Goal: Task Accomplishment & Management: Manage account settings

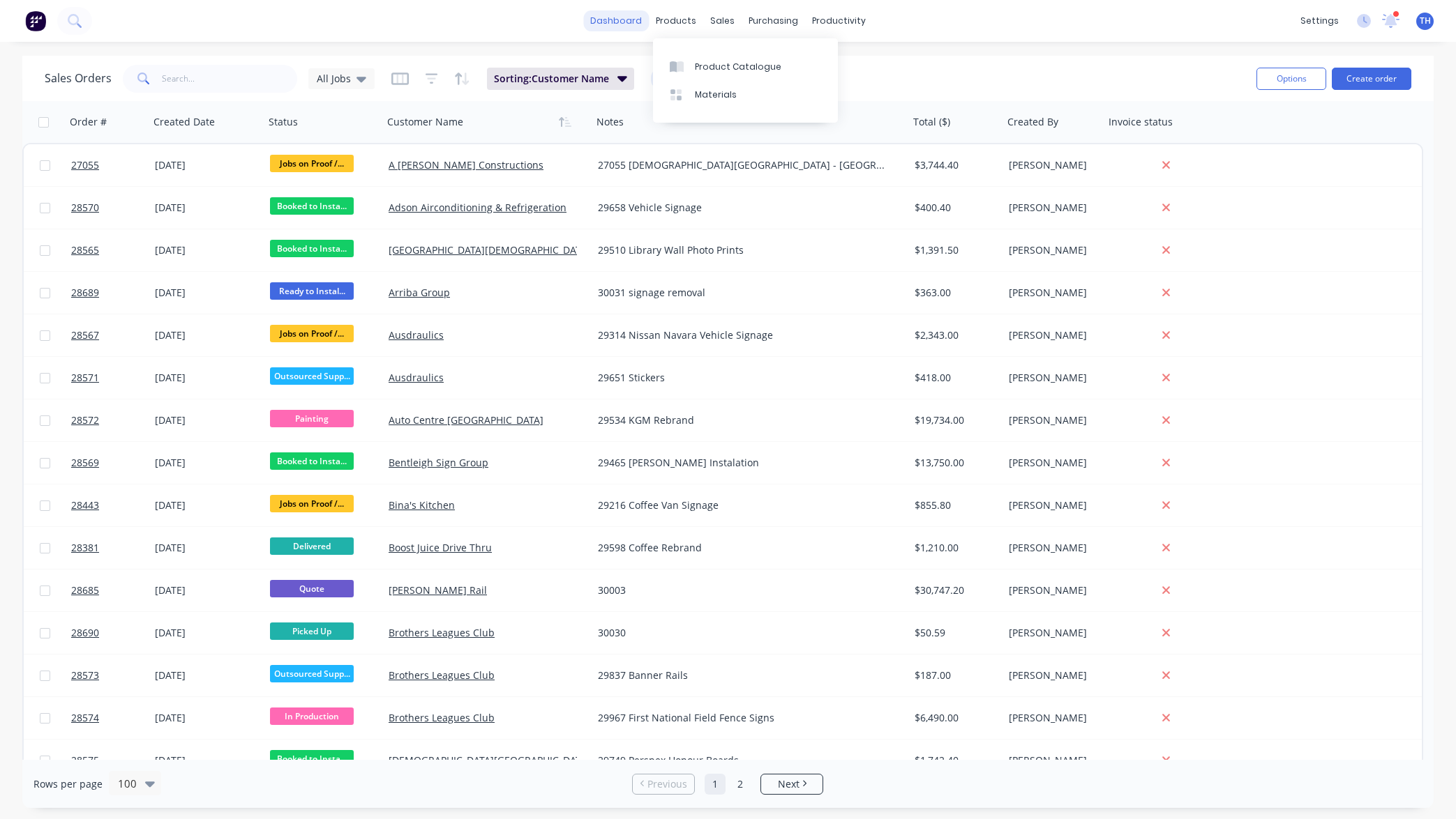
click at [627, 18] on link "dashboard" at bounding box center [615, 20] width 66 height 21
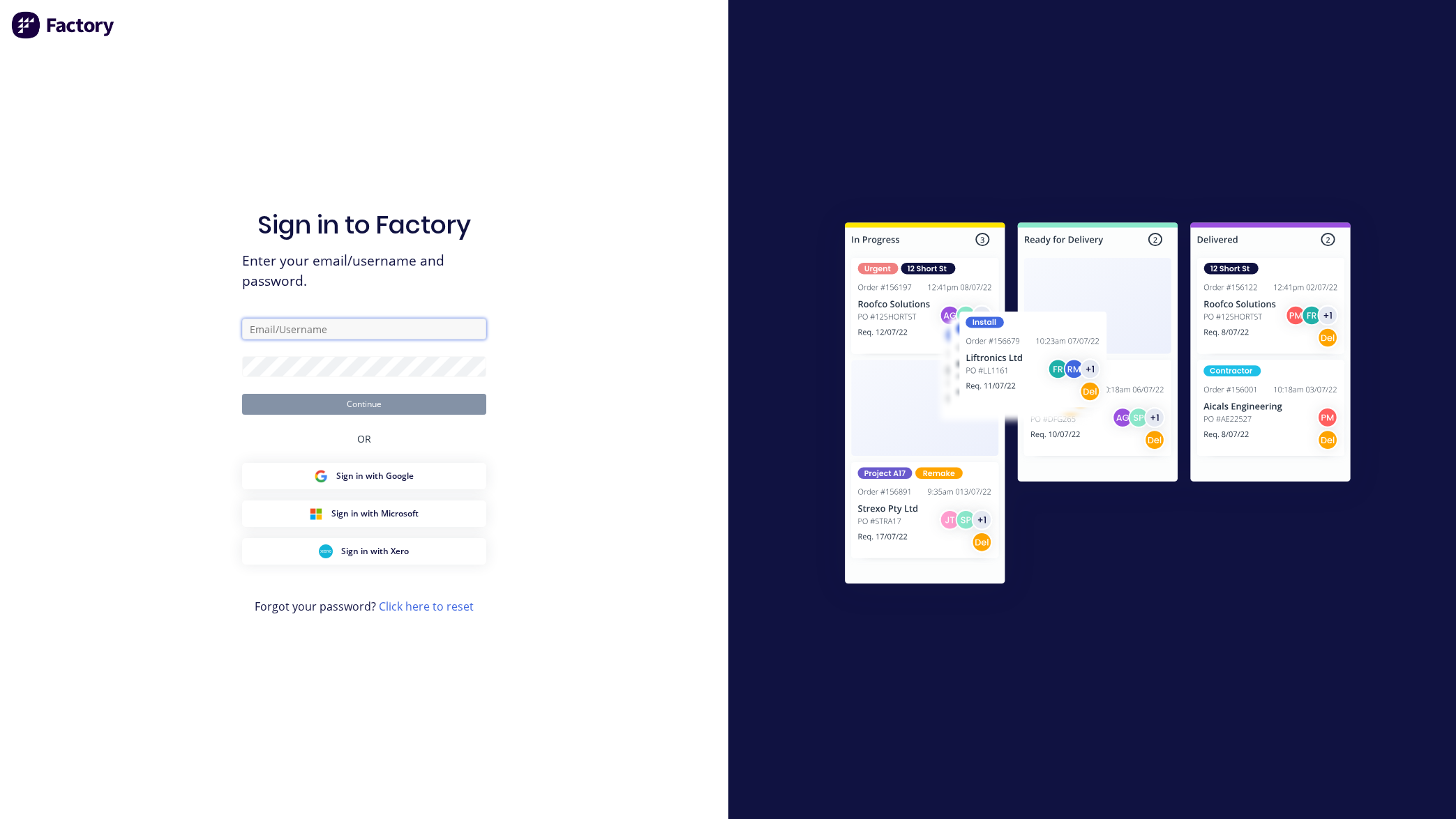
type input "[PERSON_NAME][EMAIL_ADDRESS][DOMAIN_NAME]"
click at [408, 407] on button "Continue" at bounding box center [364, 404] width 244 height 21
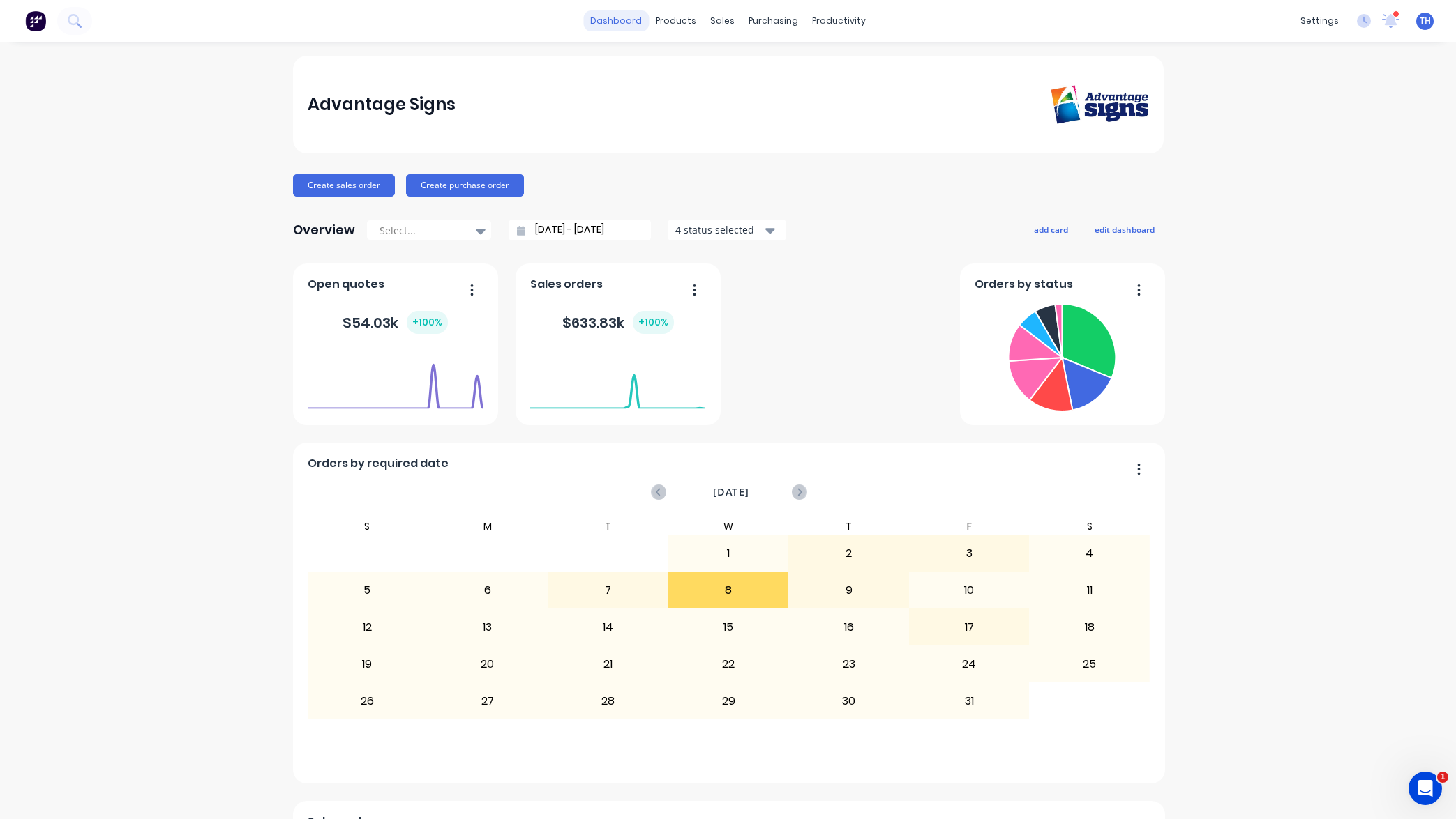
click at [624, 20] on link "dashboard" at bounding box center [615, 20] width 66 height 21
click at [1390, 20] on icon at bounding box center [1391, 20] width 14 height 13
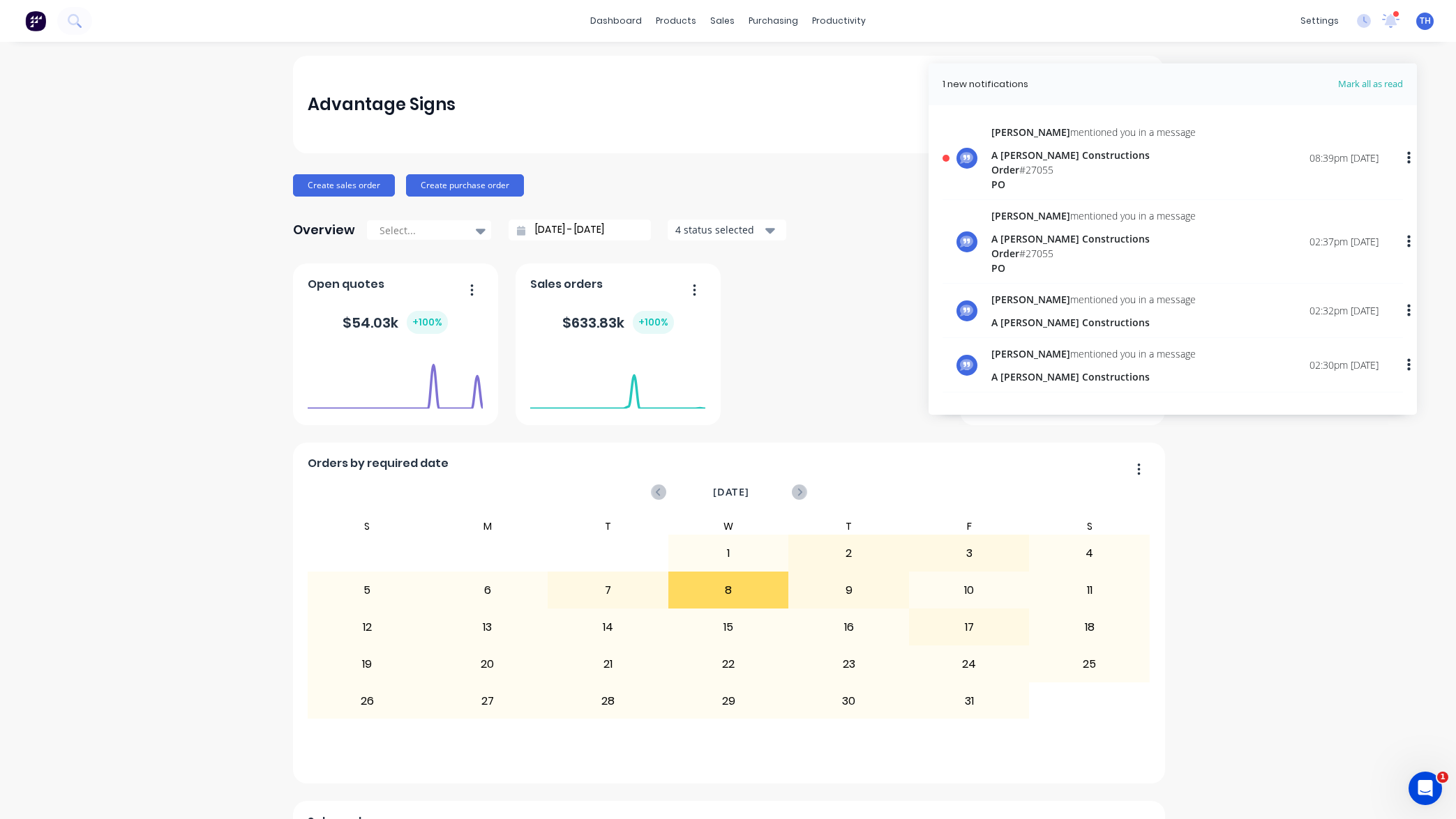
click at [1060, 156] on div "A [PERSON_NAME] Constructions" at bounding box center [1093, 155] width 204 height 14
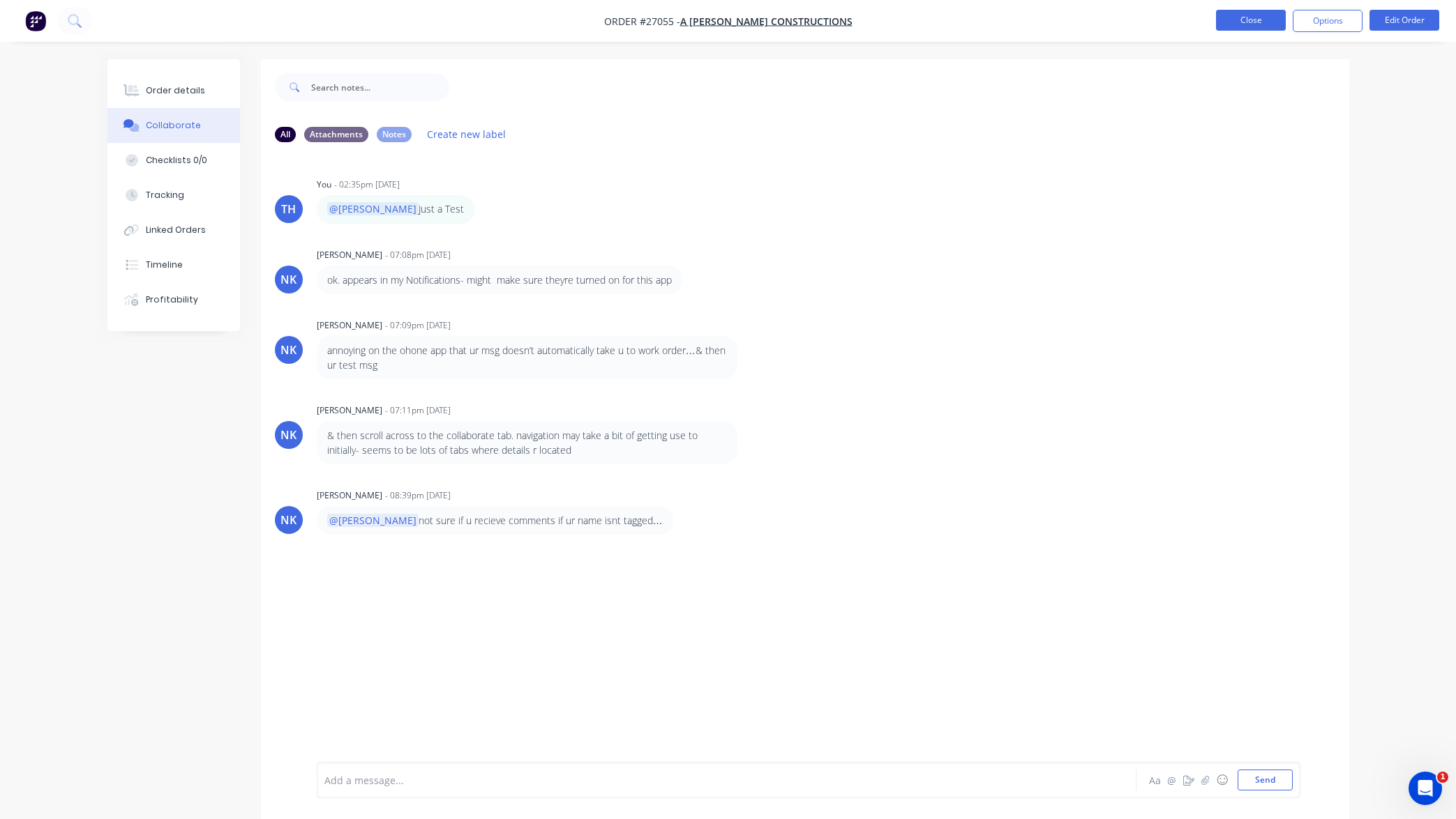
click at [1256, 21] on button "Close" at bounding box center [1251, 20] width 70 height 21
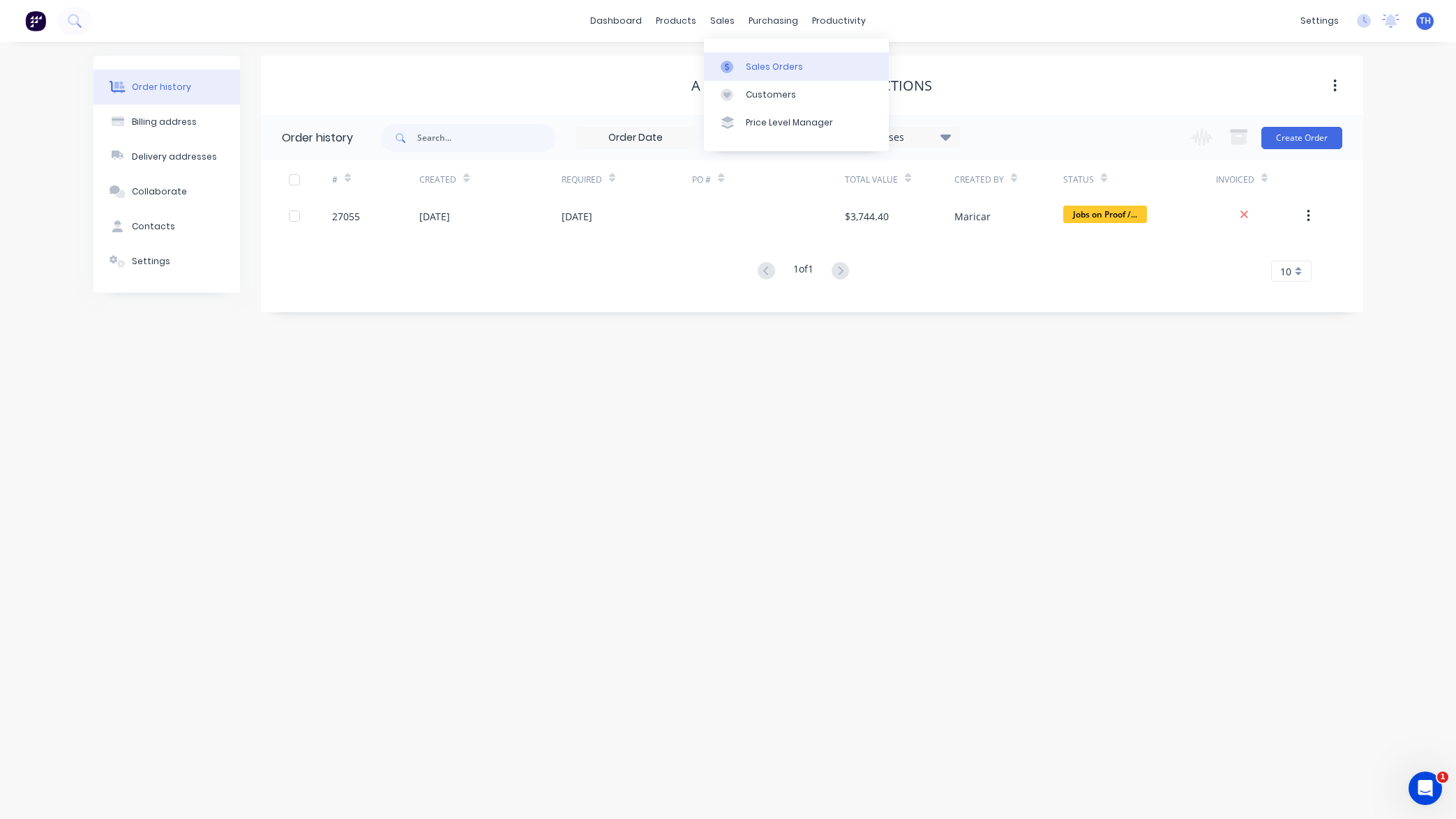
click at [763, 71] on div "Sales Orders" at bounding box center [774, 66] width 57 height 13
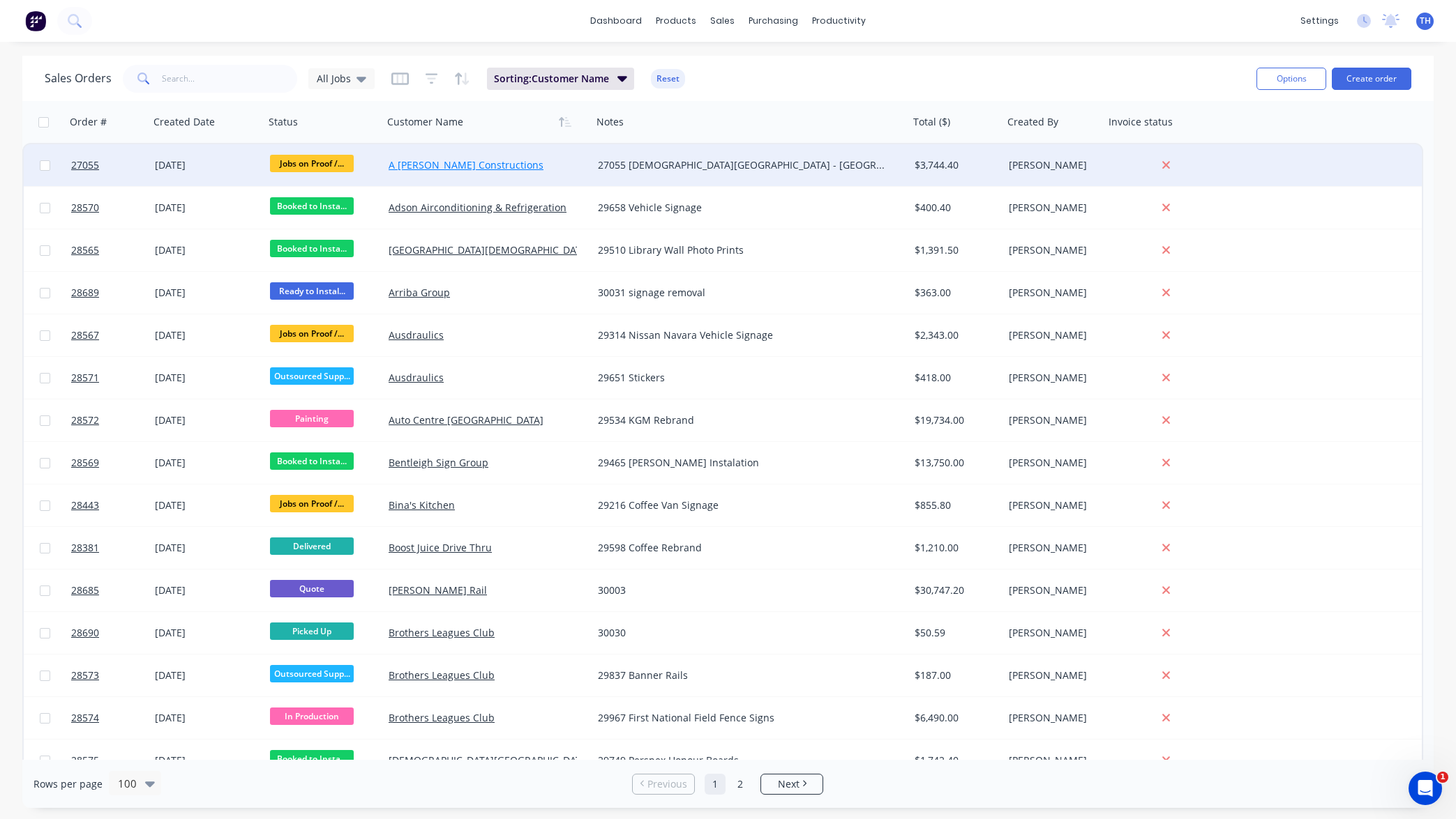
click at [448, 167] on link "A [PERSON_NAME] Constructions" at bounding box center [466, 165] width 155 height 14
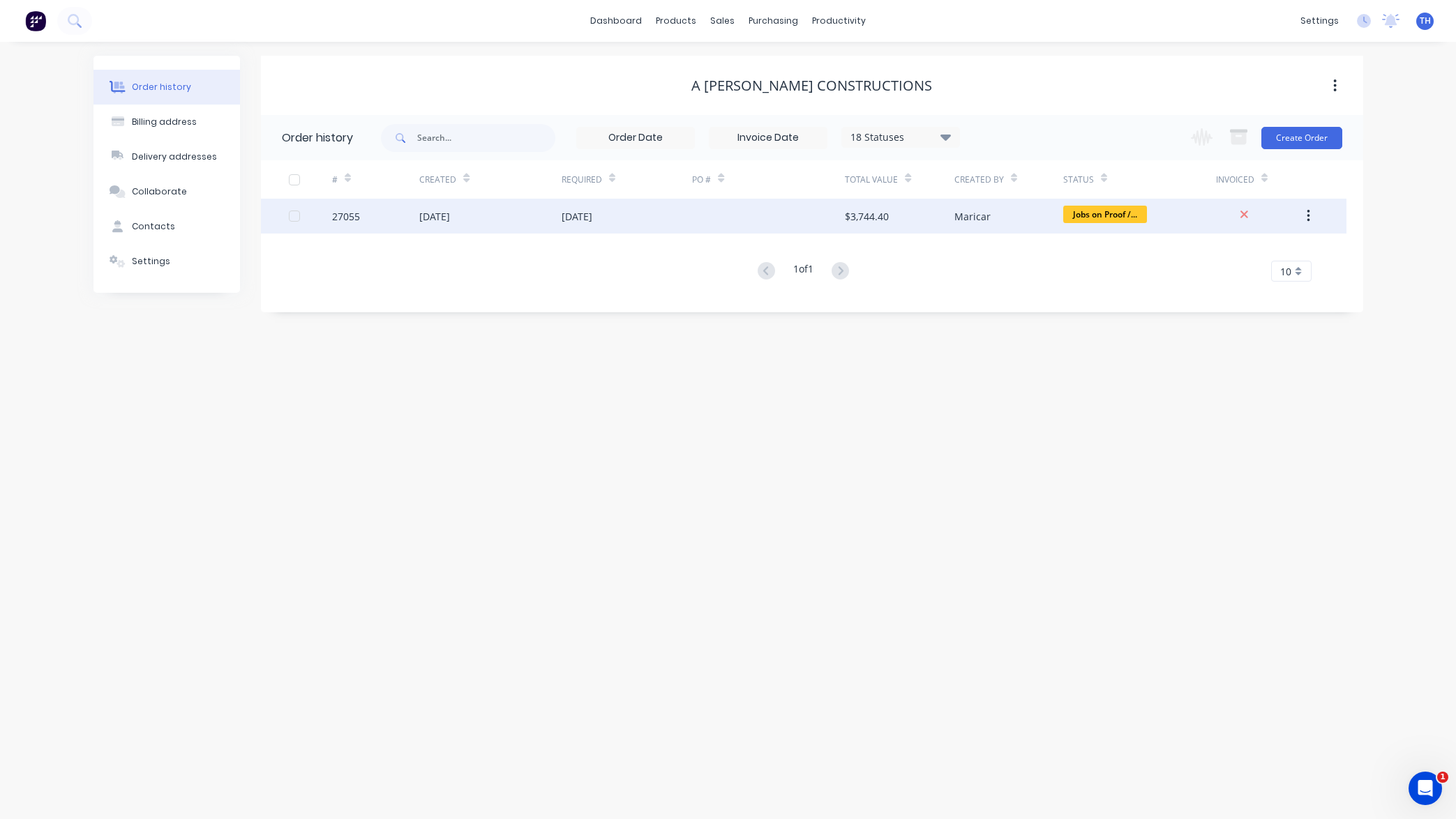
click at [975, 213] on div "Maricar" at bounding box center [973, 216] width 37 height 14
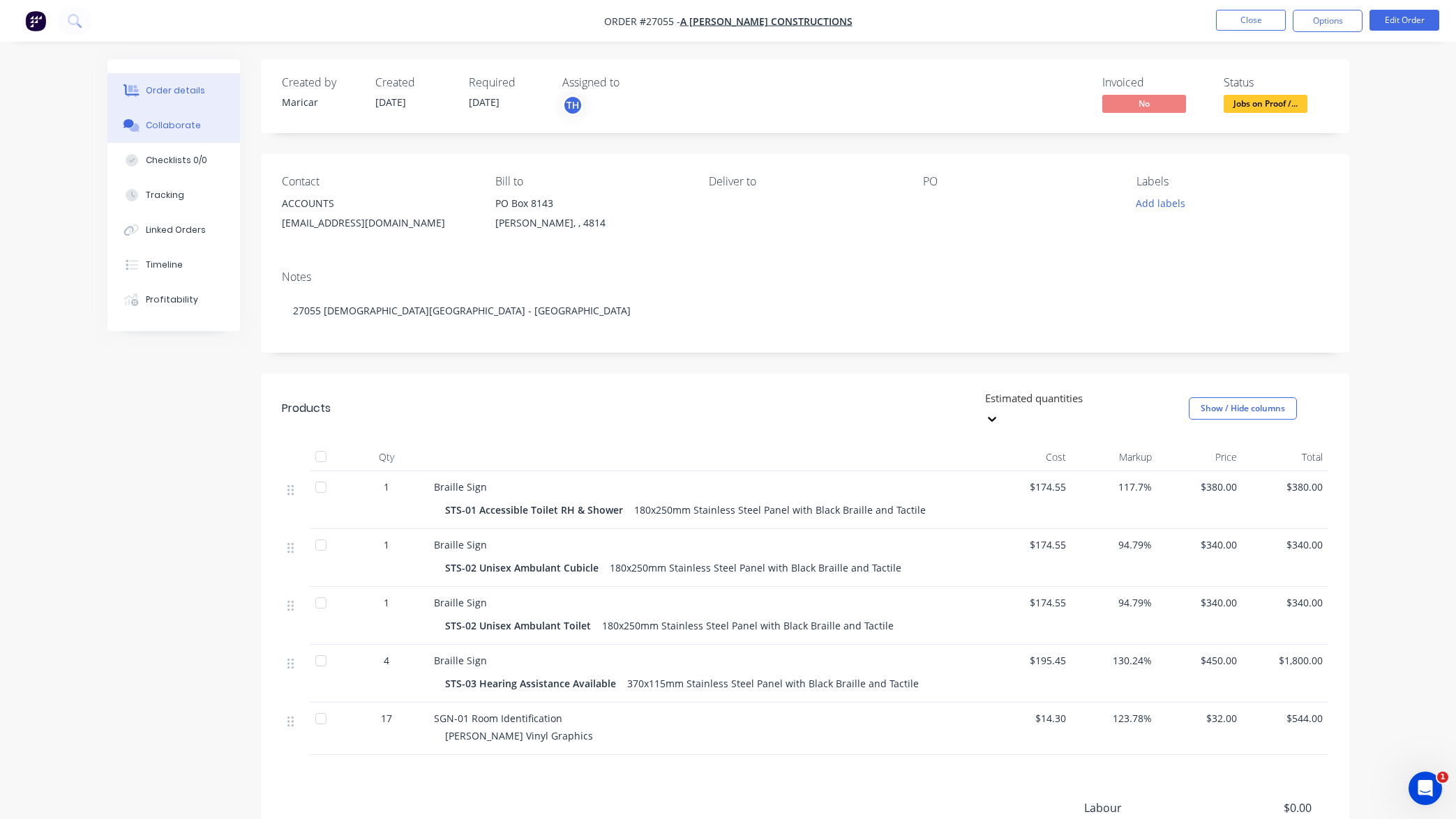
click at [161, 125] on div "Collaborate" at bounding box center [173, 125] width 55 height 13
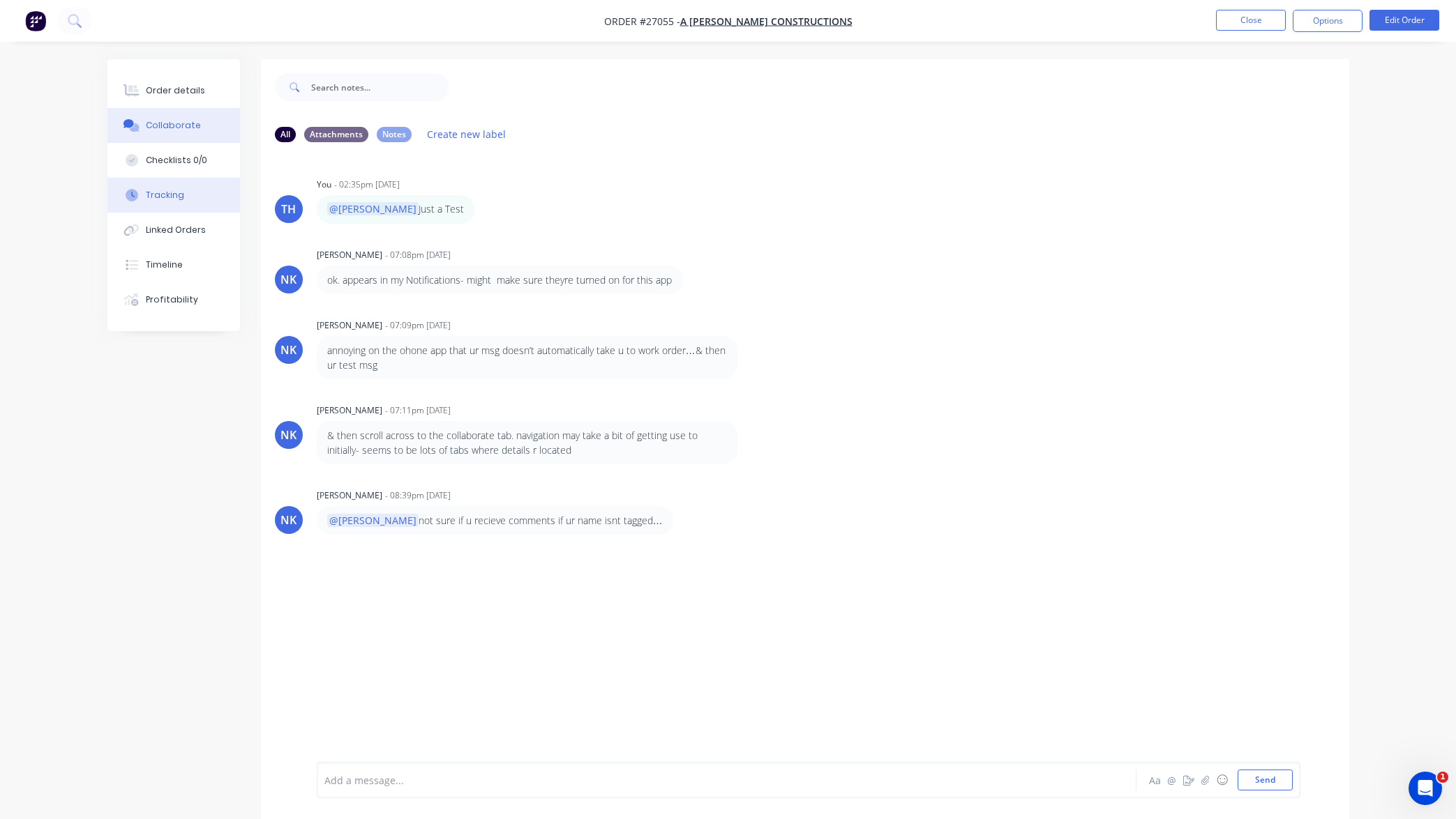
click at [158, 194] on div "Tracking" at bounding box center [164, 195] width 38 height 13
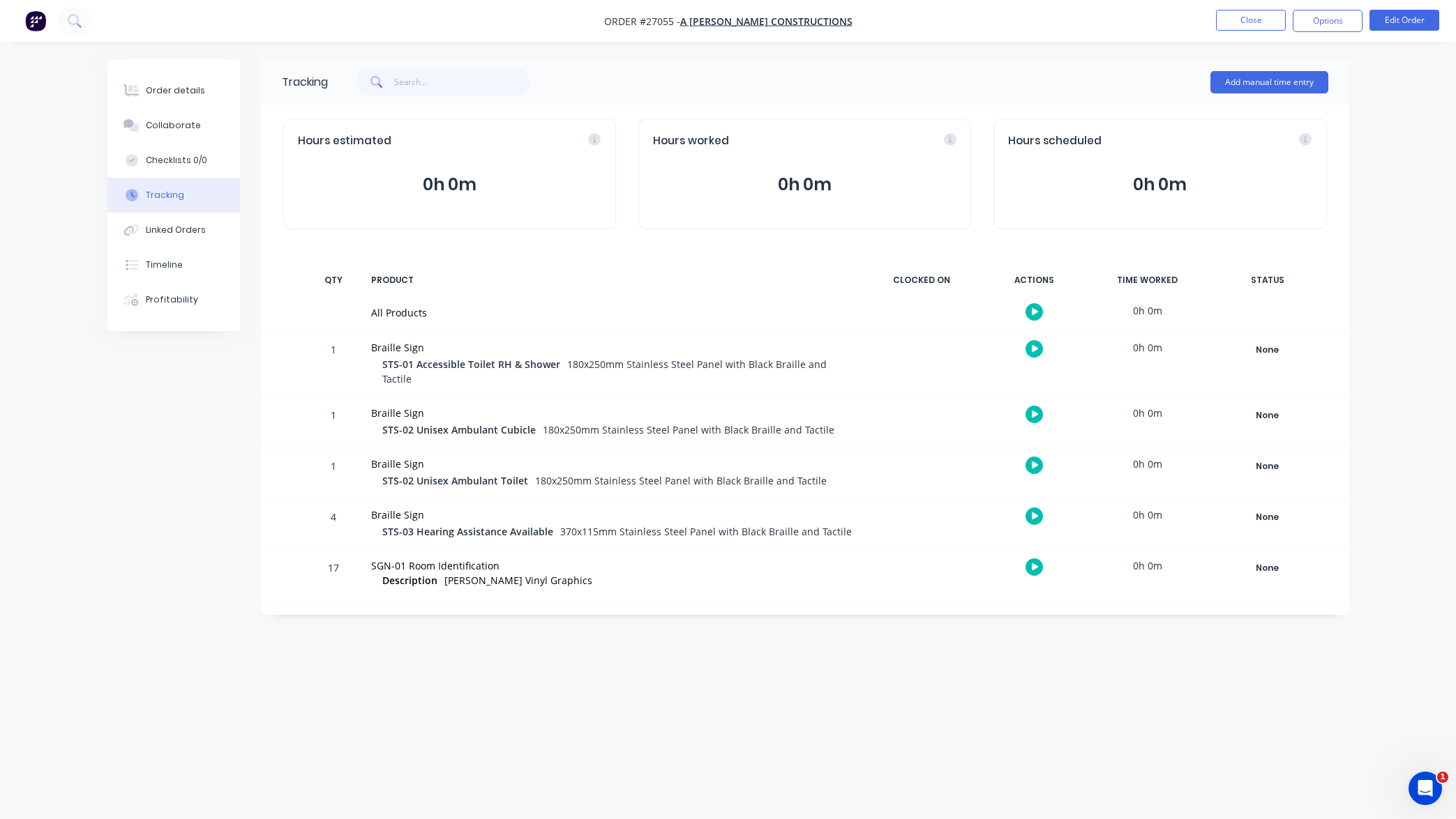
click at [1034, 316] on icon "button" at bounding box center [1036, 311] width 7 height 8
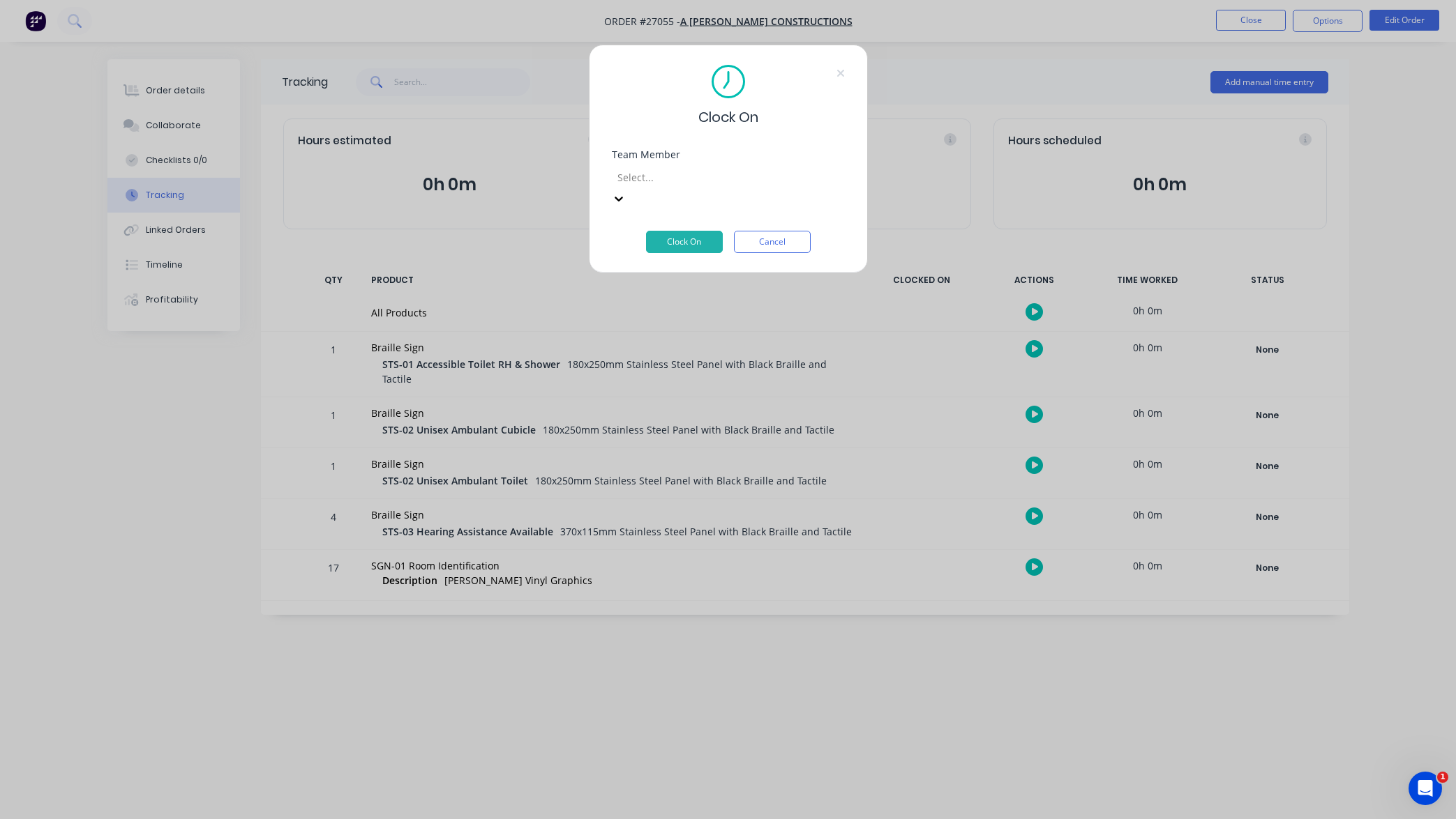
click at [804, 176] on div at bounding box center [717, 177] width 201 height 17
click at [753, 179] on div at bounding box center [717, 177] width 201 height 17
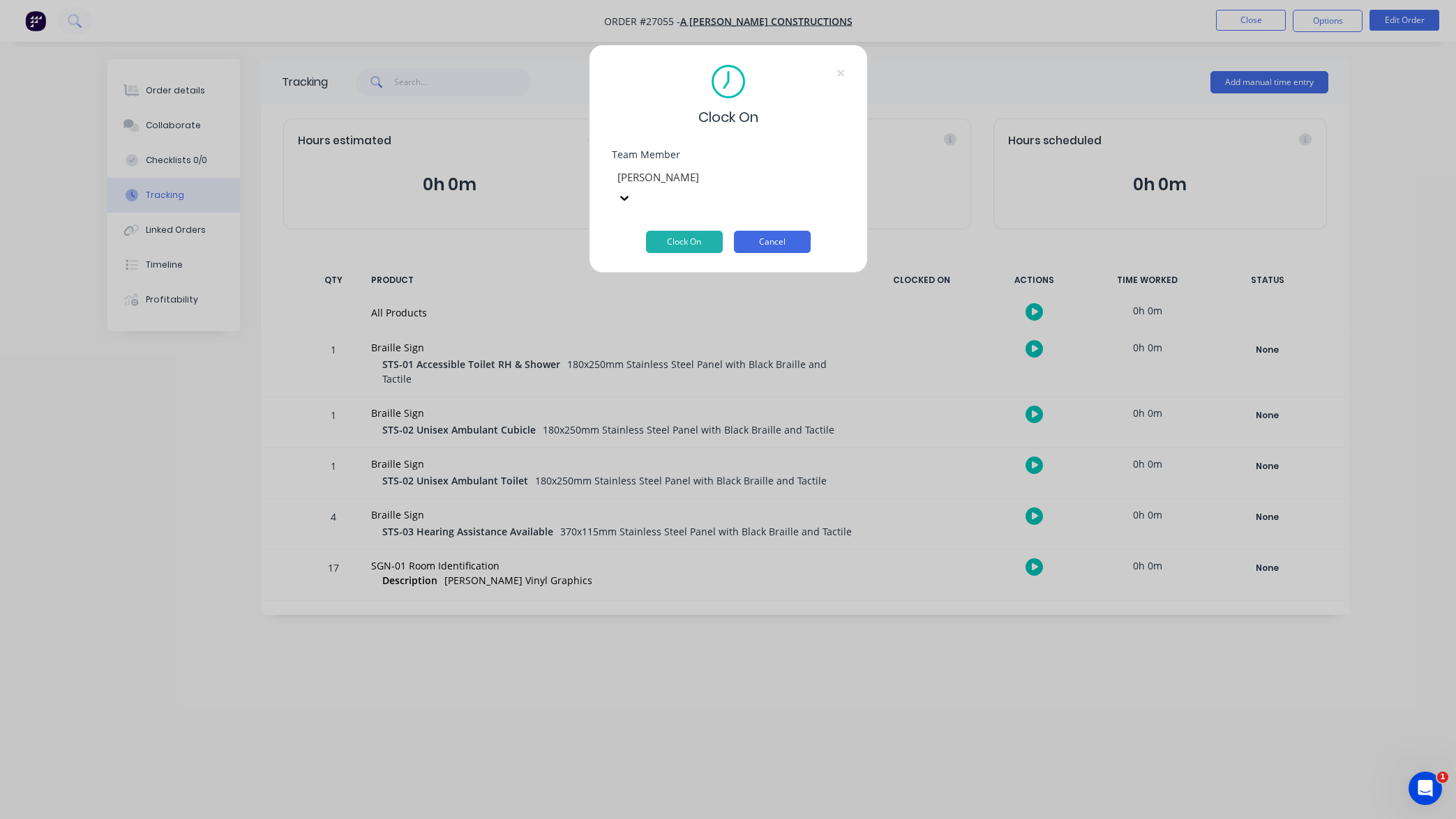
click at [785, 230] on button "Cancel" at bounding box center [773, 242] width 77 height 22
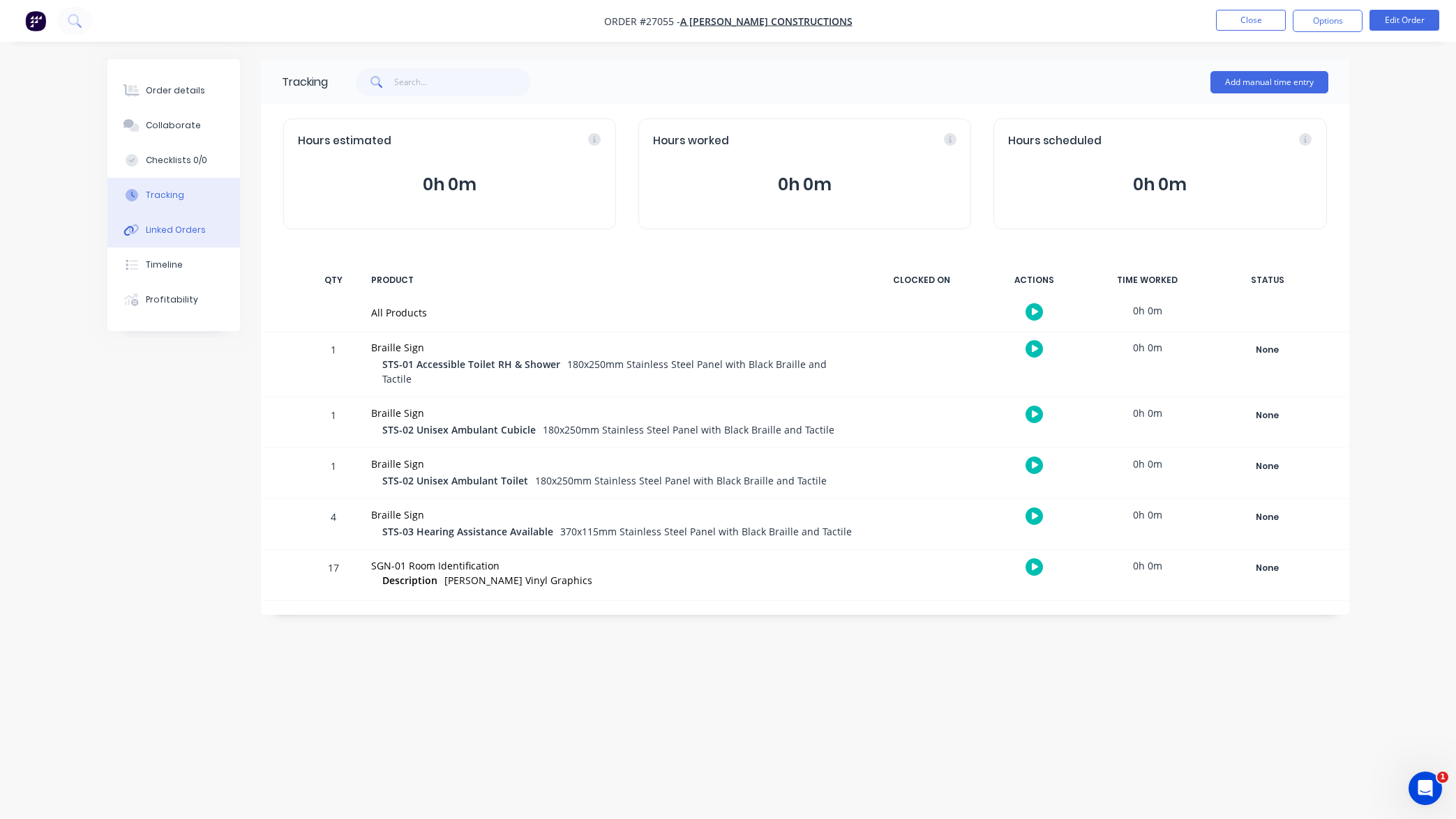
click at [186, 234] on div "Linked Orders" at bounding box center [175, 230] width 60 height 13
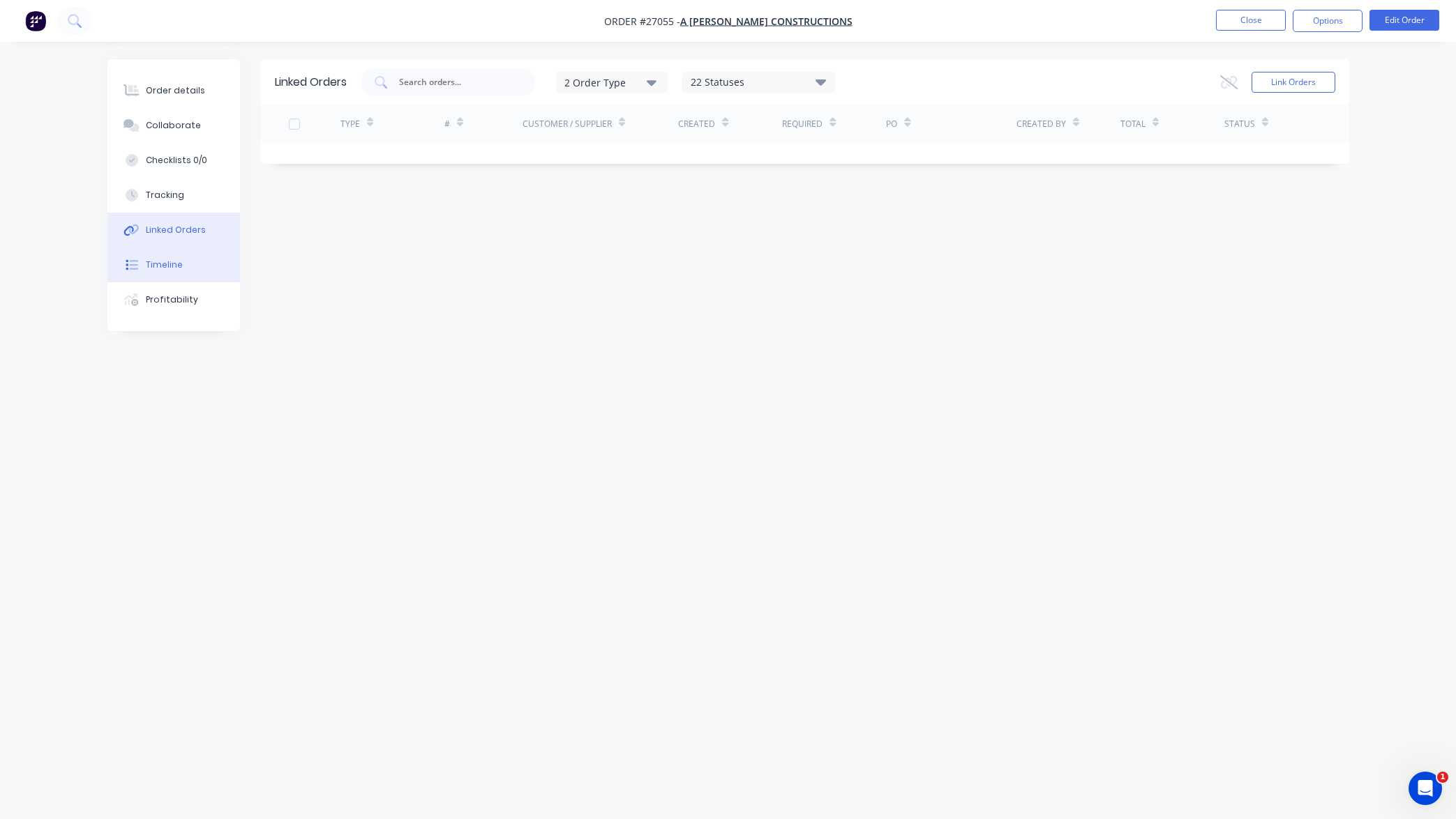
click at [184, 270] on button "Timeline" at bounding box center [174, 264] width 133 height 35
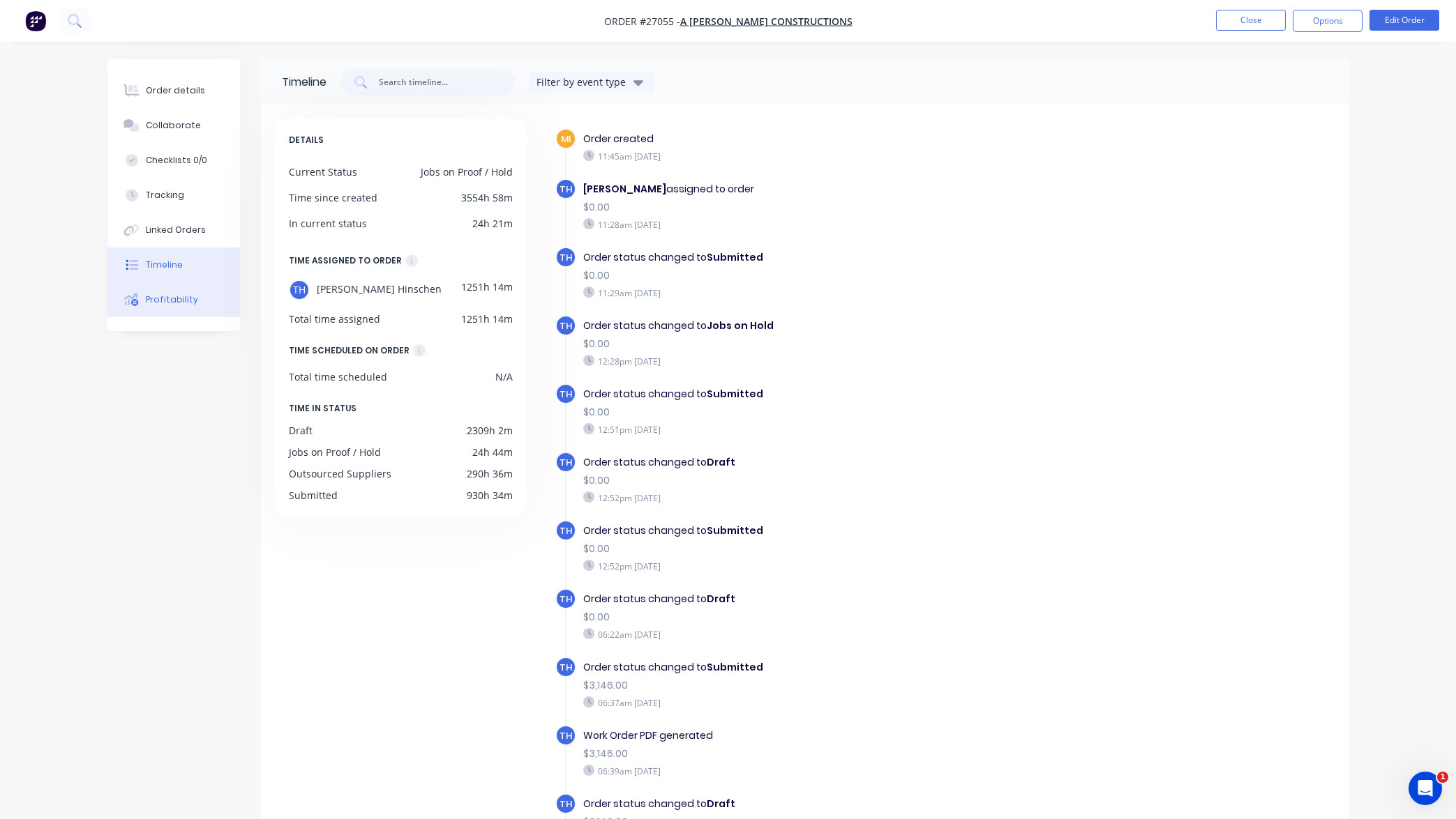
click at [174, 304] on div "Profitability" at bounding box center [171, 299] width 52 height 13
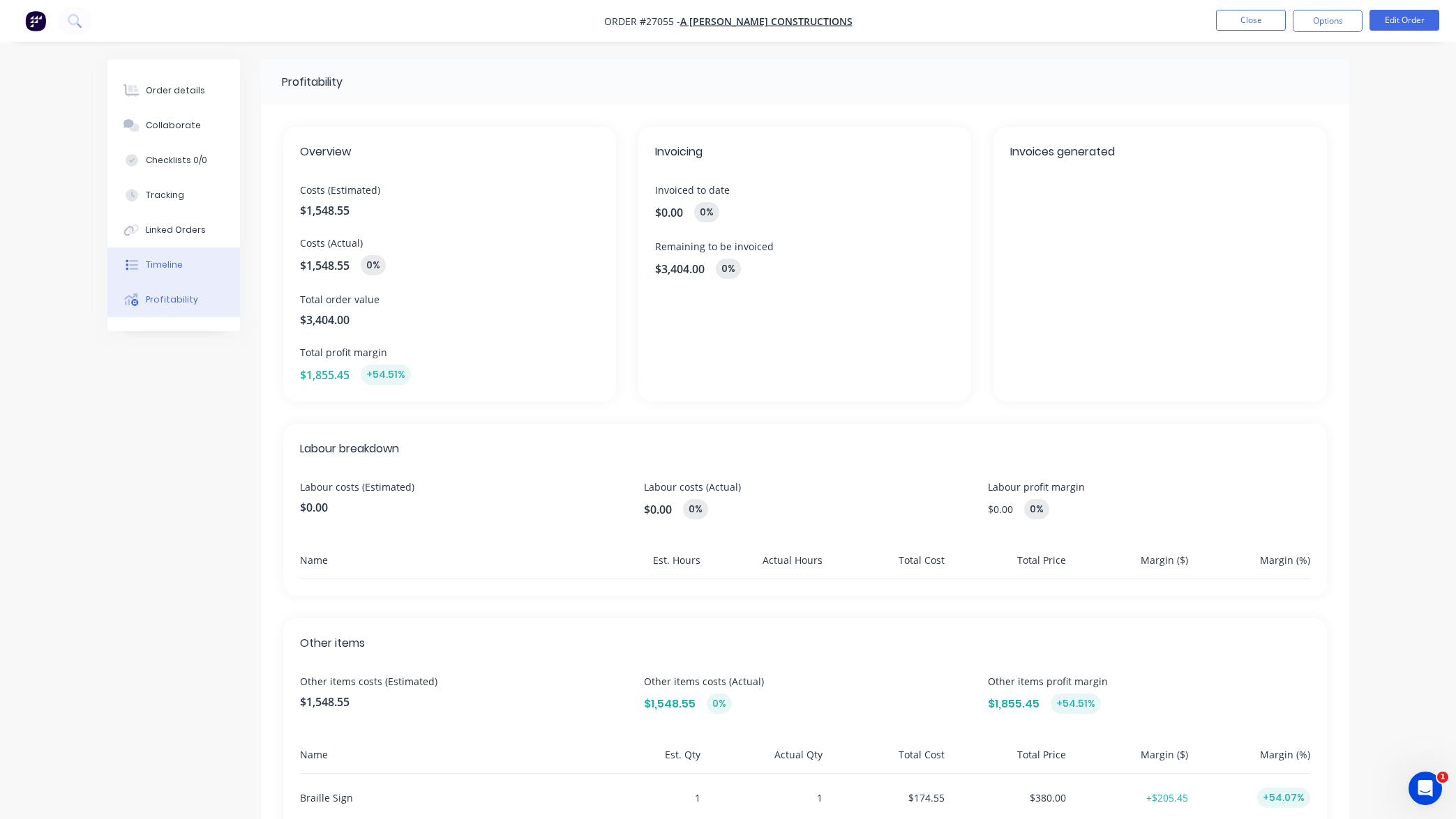
click at [168, 263] on div "Timeline" at bounding box center [163, 264] width 37 height 13
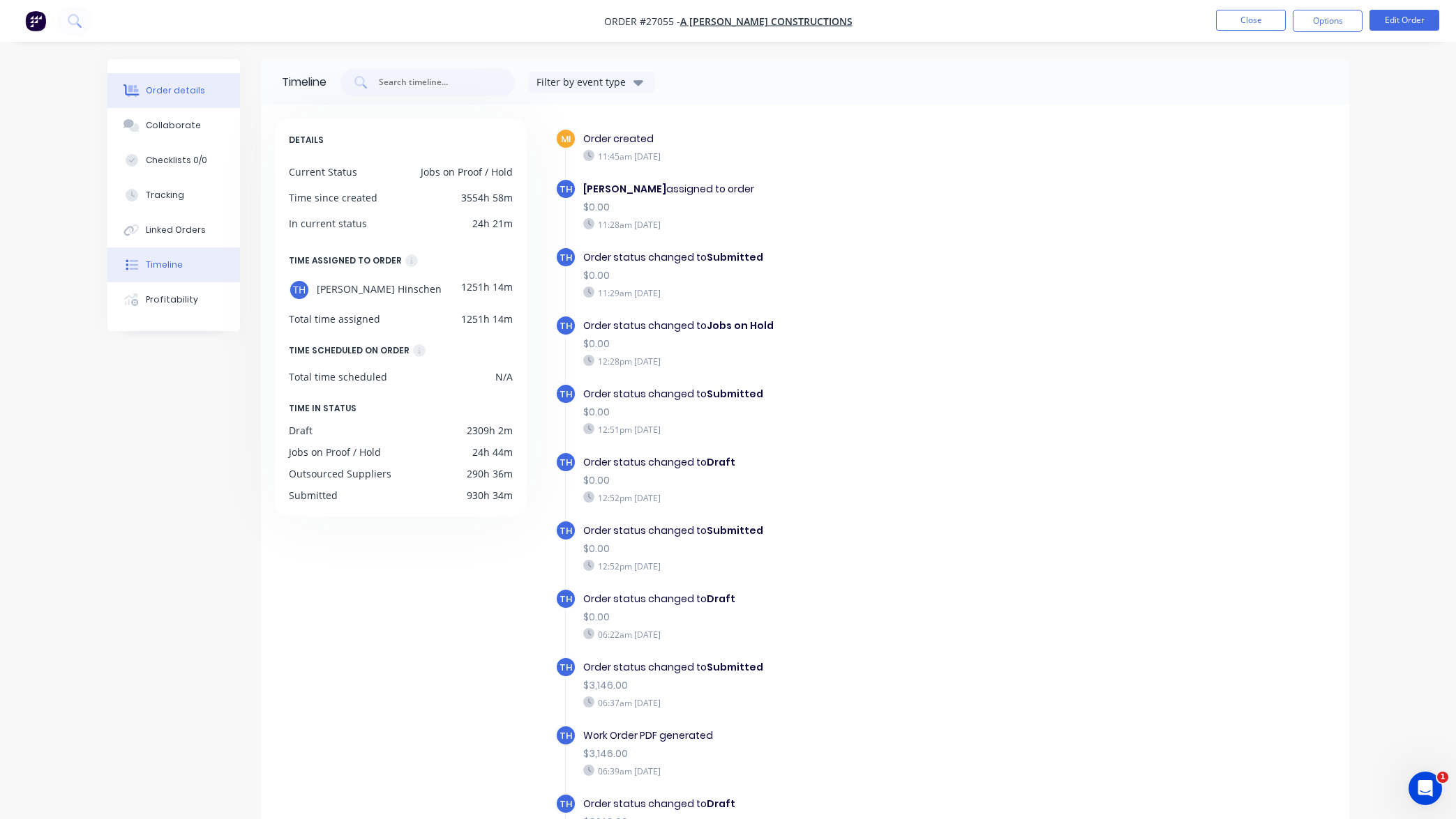
click at [180, 87] on div "Order details" at bounding box center [175, 90] width 60 height 13
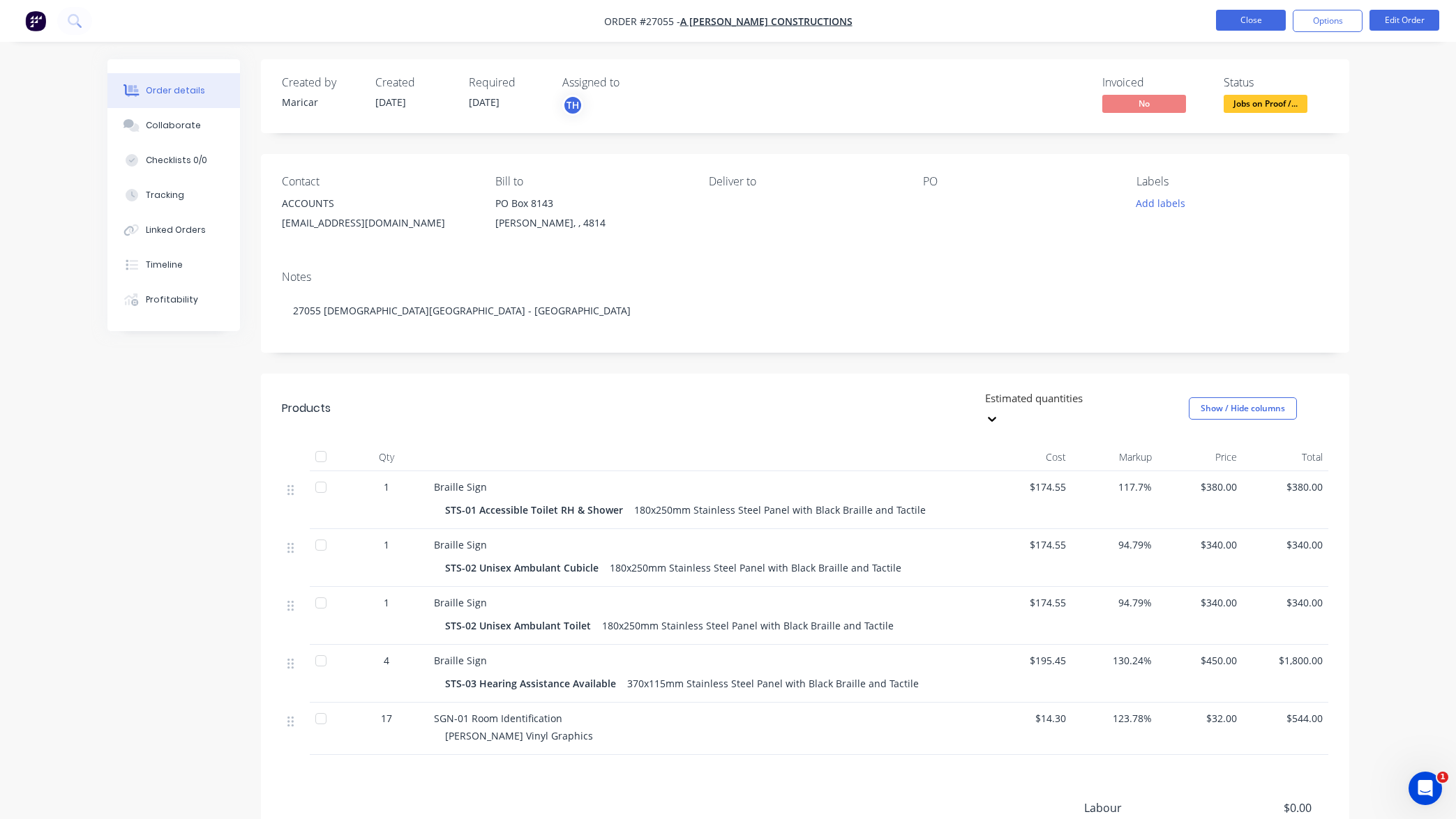
click at [1253, 20] on button "Close" at bounding box center [1251, 20] width 70 height 21
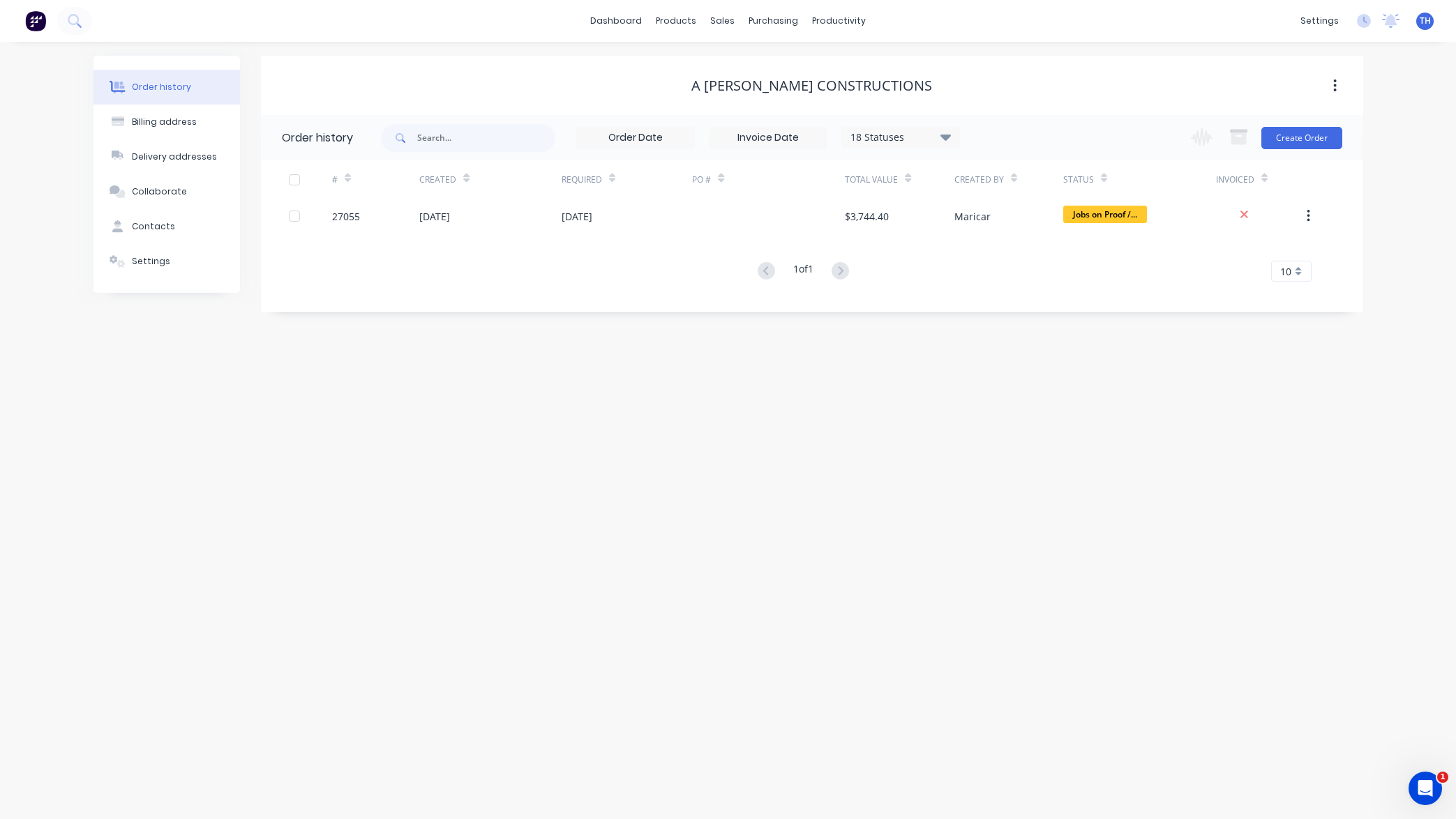
click at [1168, 47] on div "Order history Billing address Delivery addresses Collaborate Contacts Settings …" at bounding box center [728, 430] width 1456 height 777
click at [1393, 25] on icon at bounding box center [1390, 19] width 13 height 11
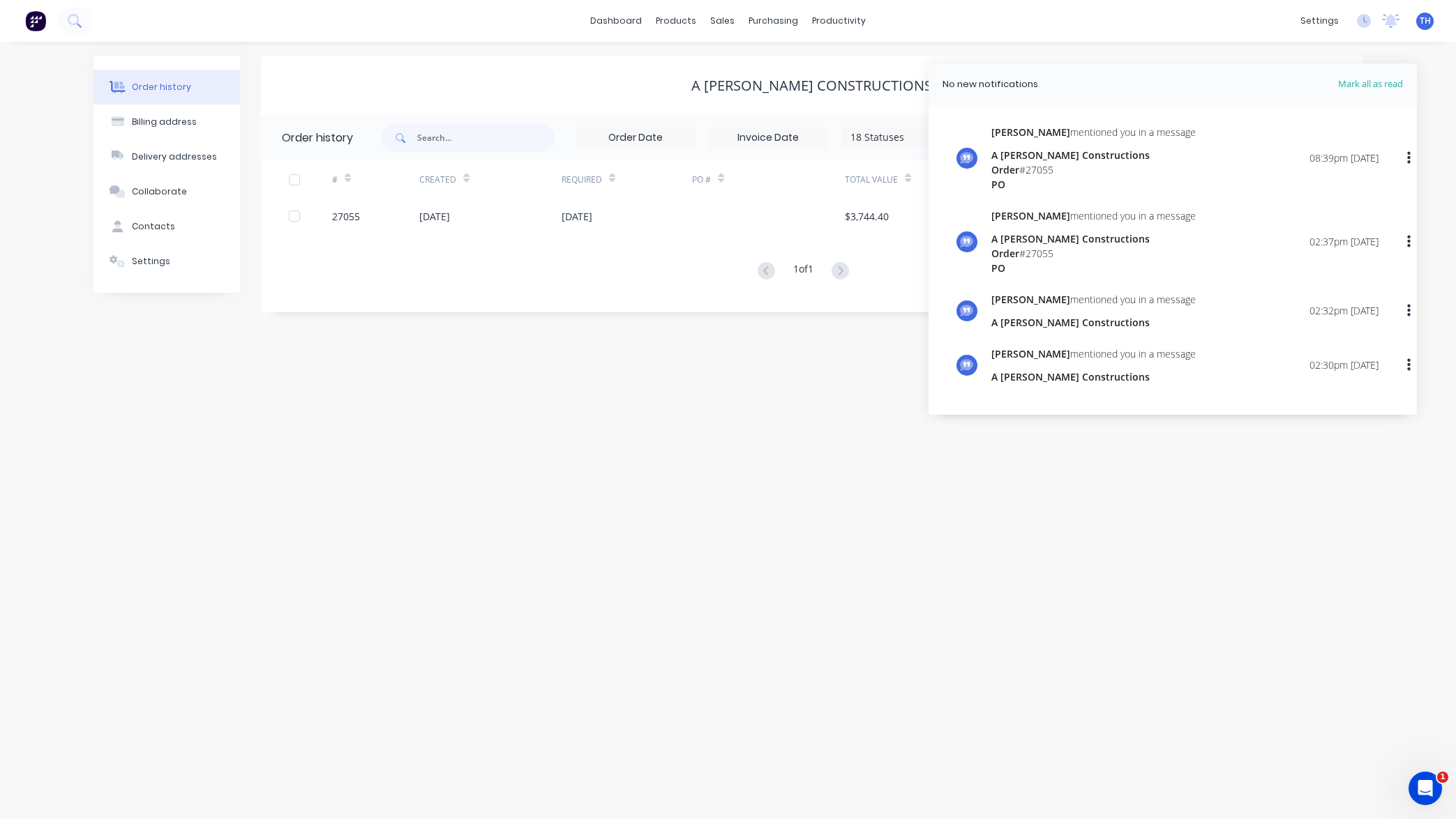
click at [1195, 469] on div "Order history Billing address Delivery addresses Collaborate Contacts Settings …" at bounding box center [728, 430] width 1456 height 777
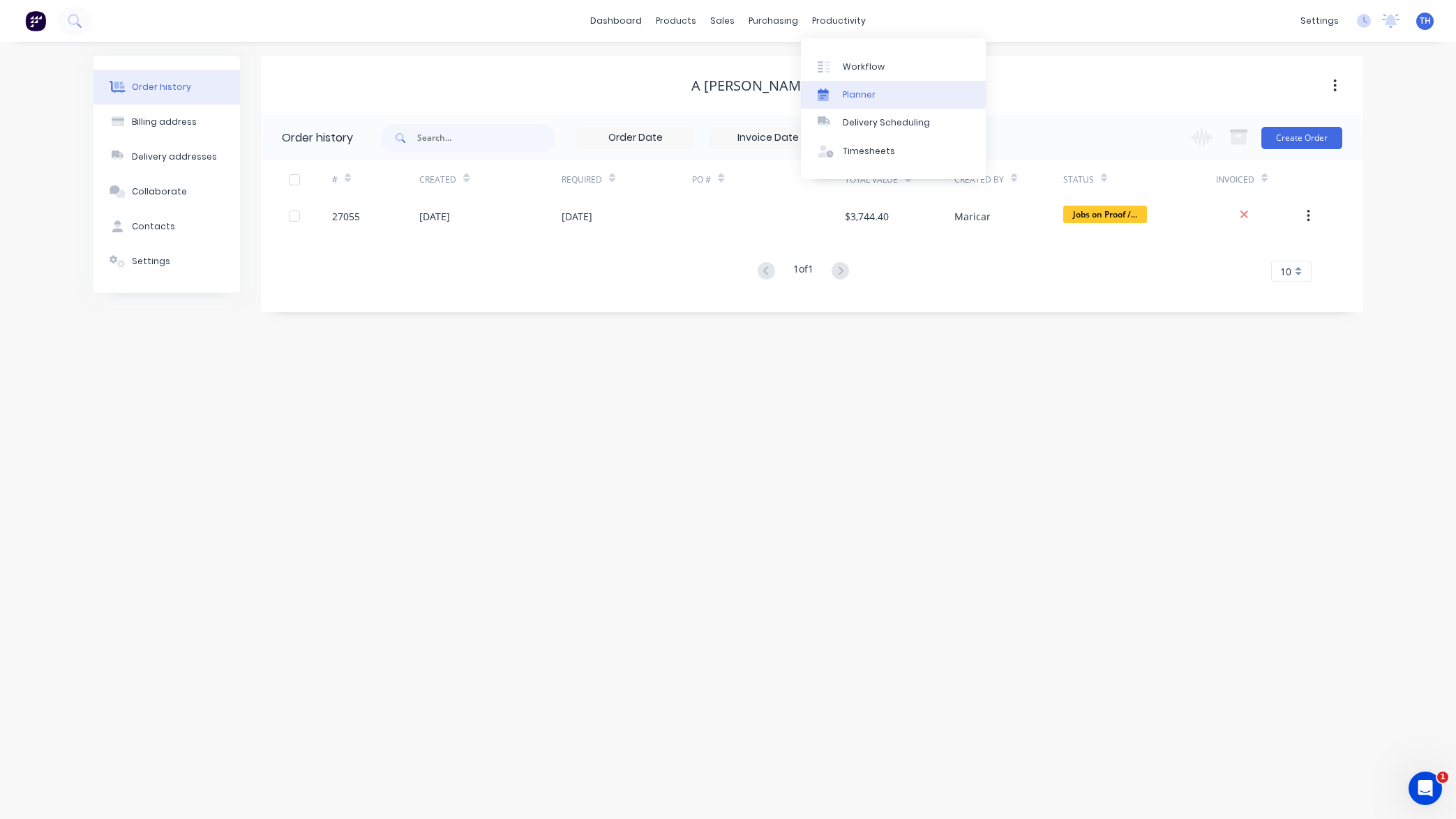
click at [878, 94] on link "Planner" at bounding box center [893, 94] width 185 height 28
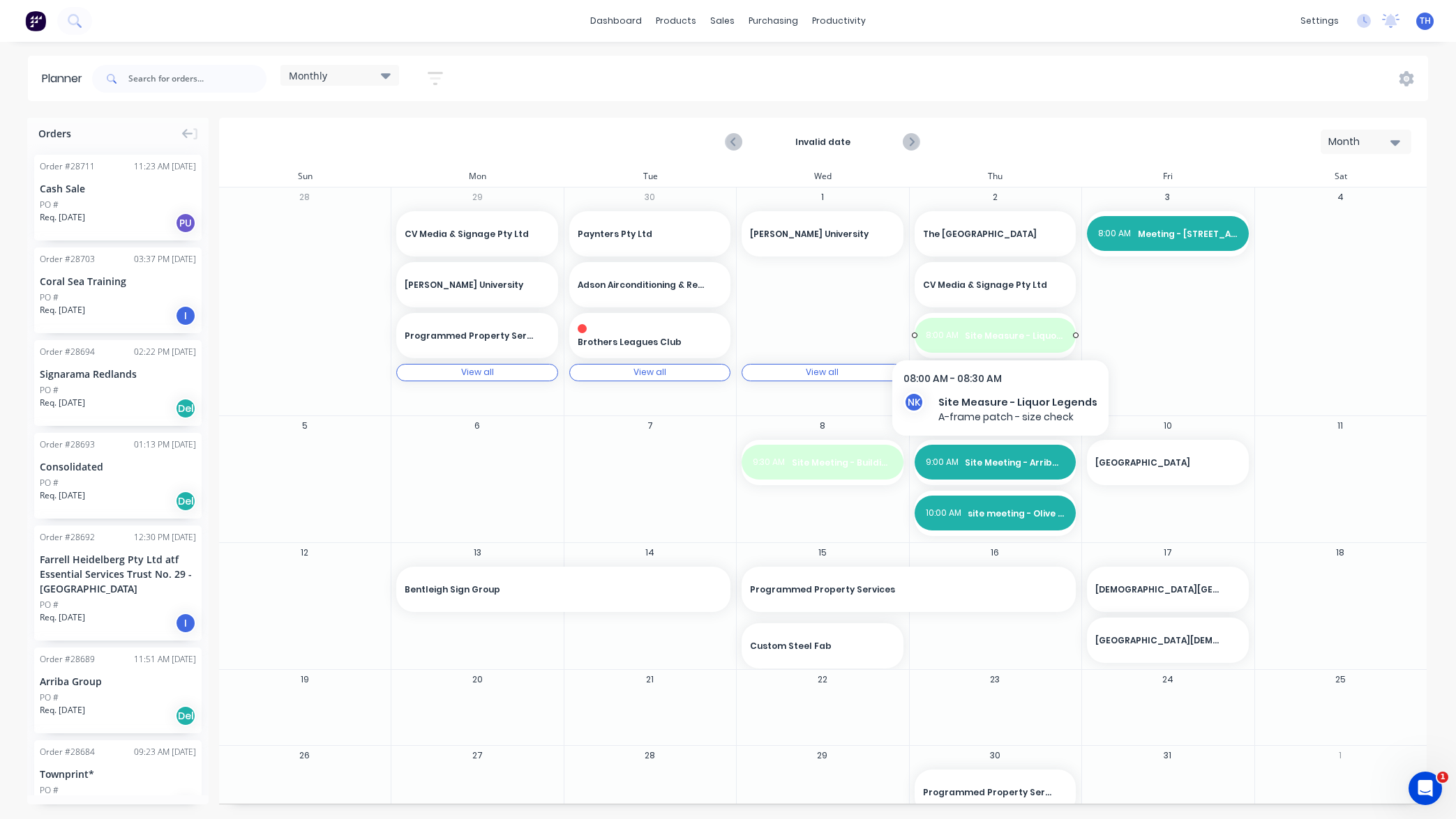
click at [1012, 335] on span "Site Measure - Liquor Legends" at bounding box center [1014, 336] width 100 height 13
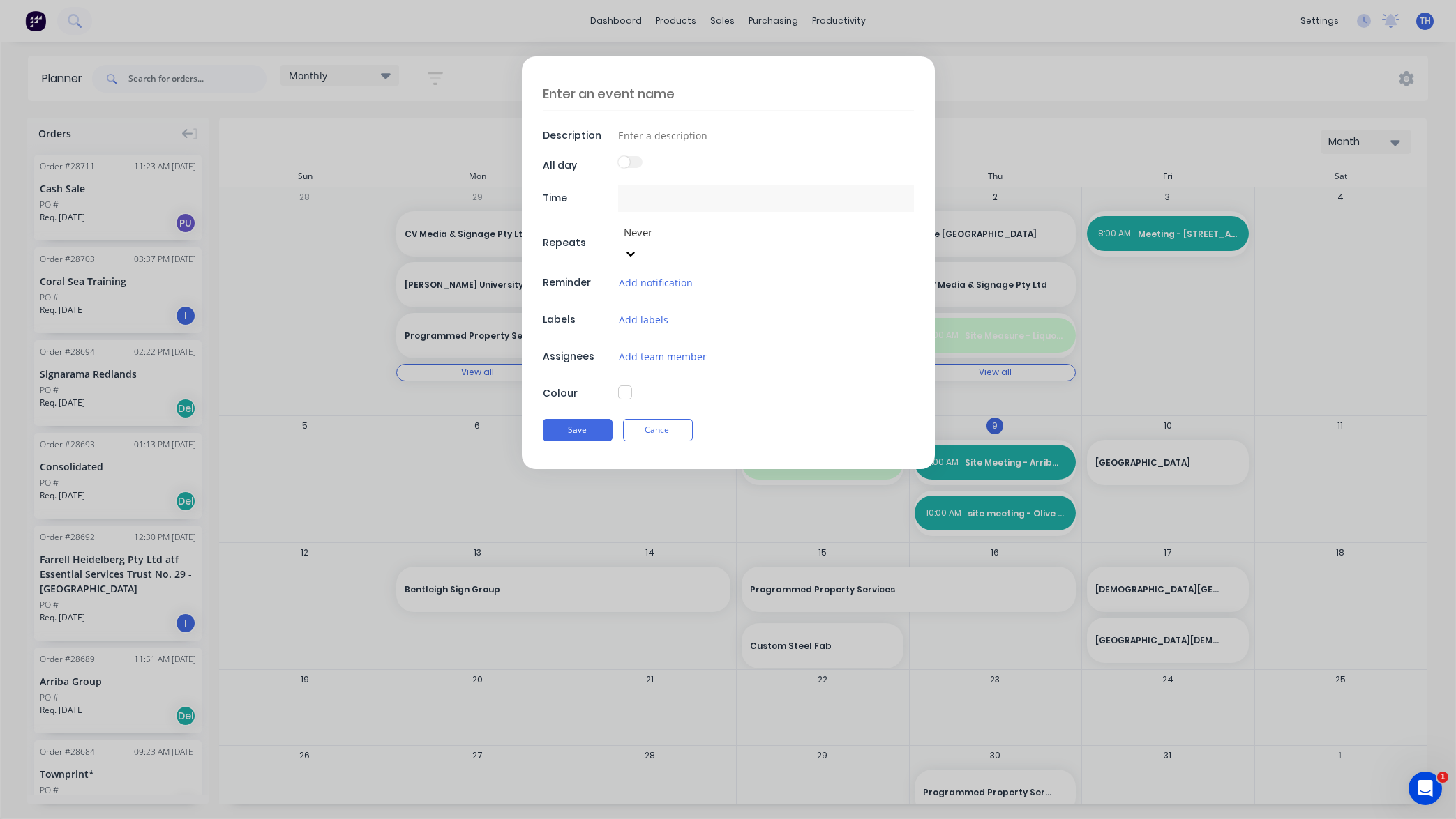
type input "A-frame patch - size check"
type input "[DATE] 8:00 AM - [DATE] 8:30 AM"
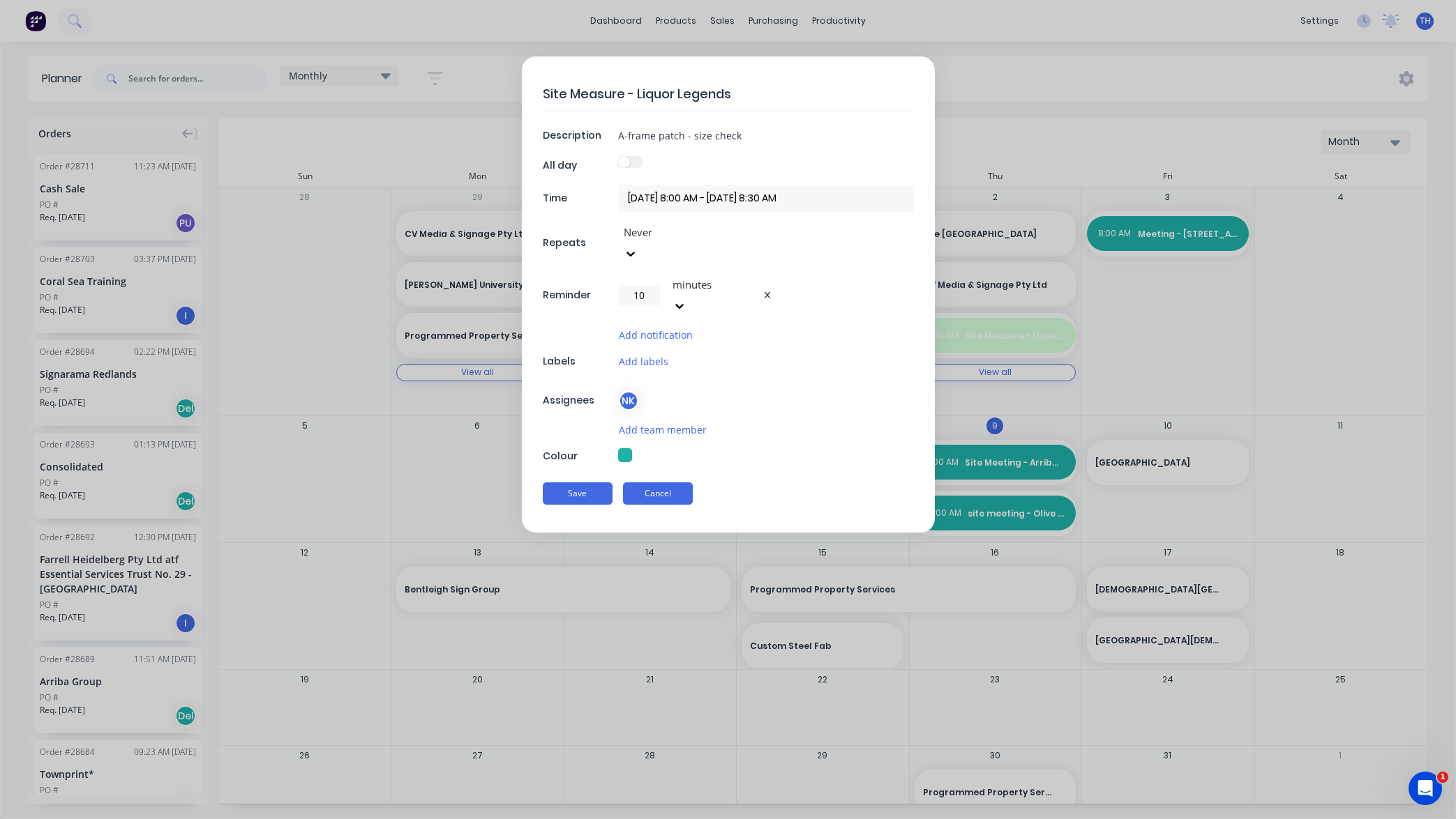
click at [669, 482] on button "Cancel" at bounding box center [658, 493] width 70 height 22
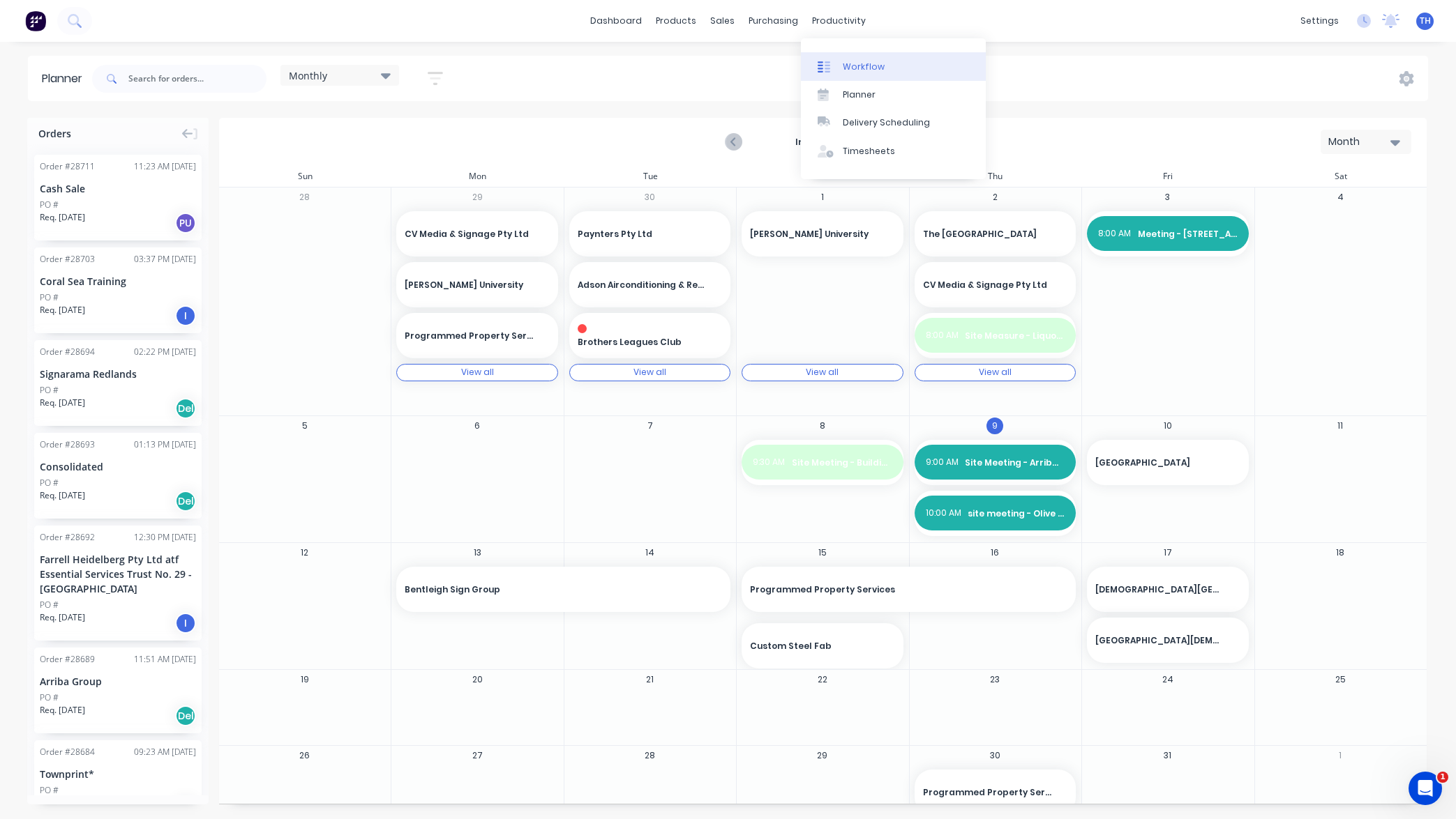
click at [858, 73] on link "Workflow" at bounding box center [893, 65] width 185 height 28
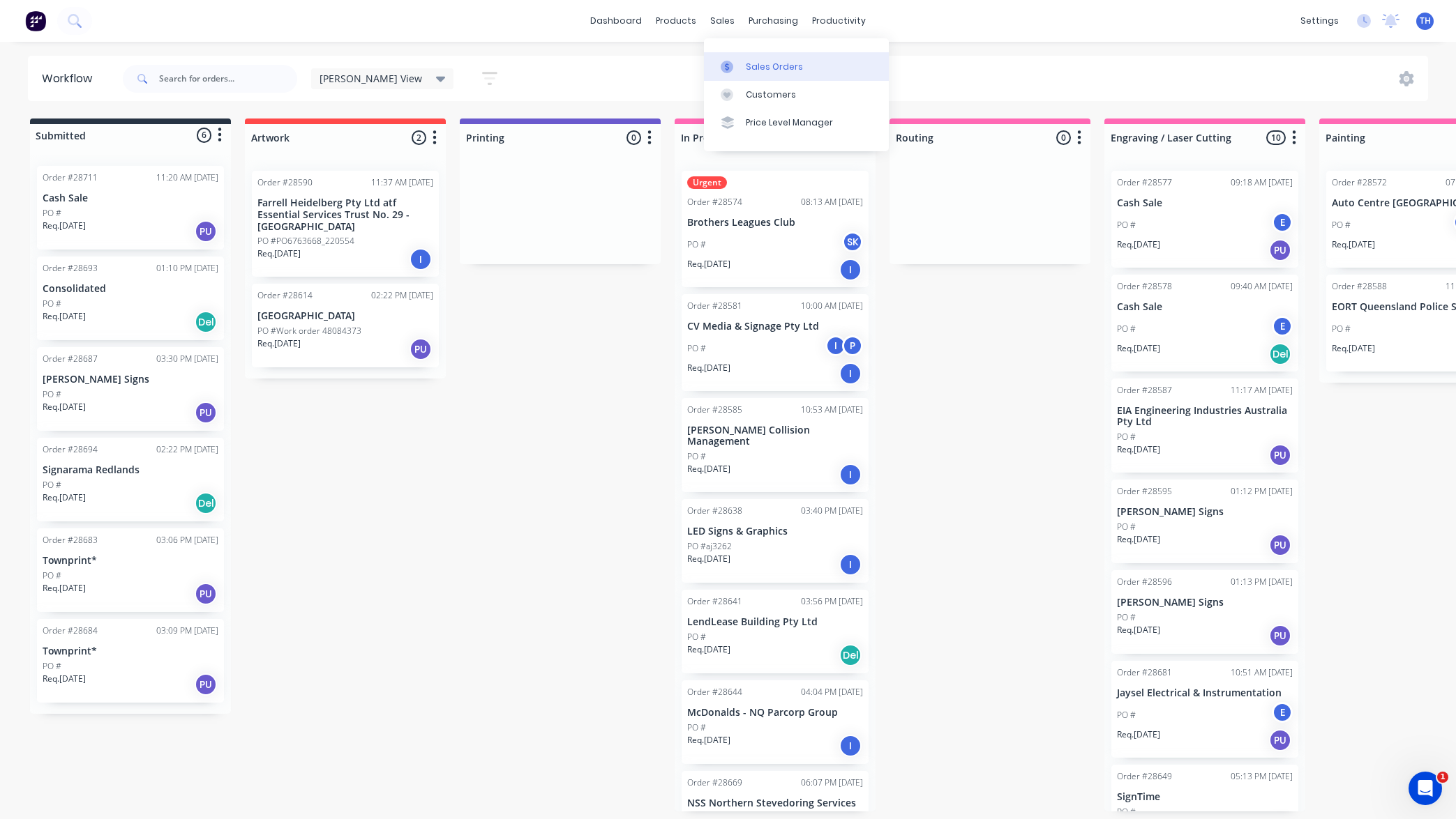
click at [774, 72] on div "Sales Orders" at bounding box center [774, 66] width 57 height 13
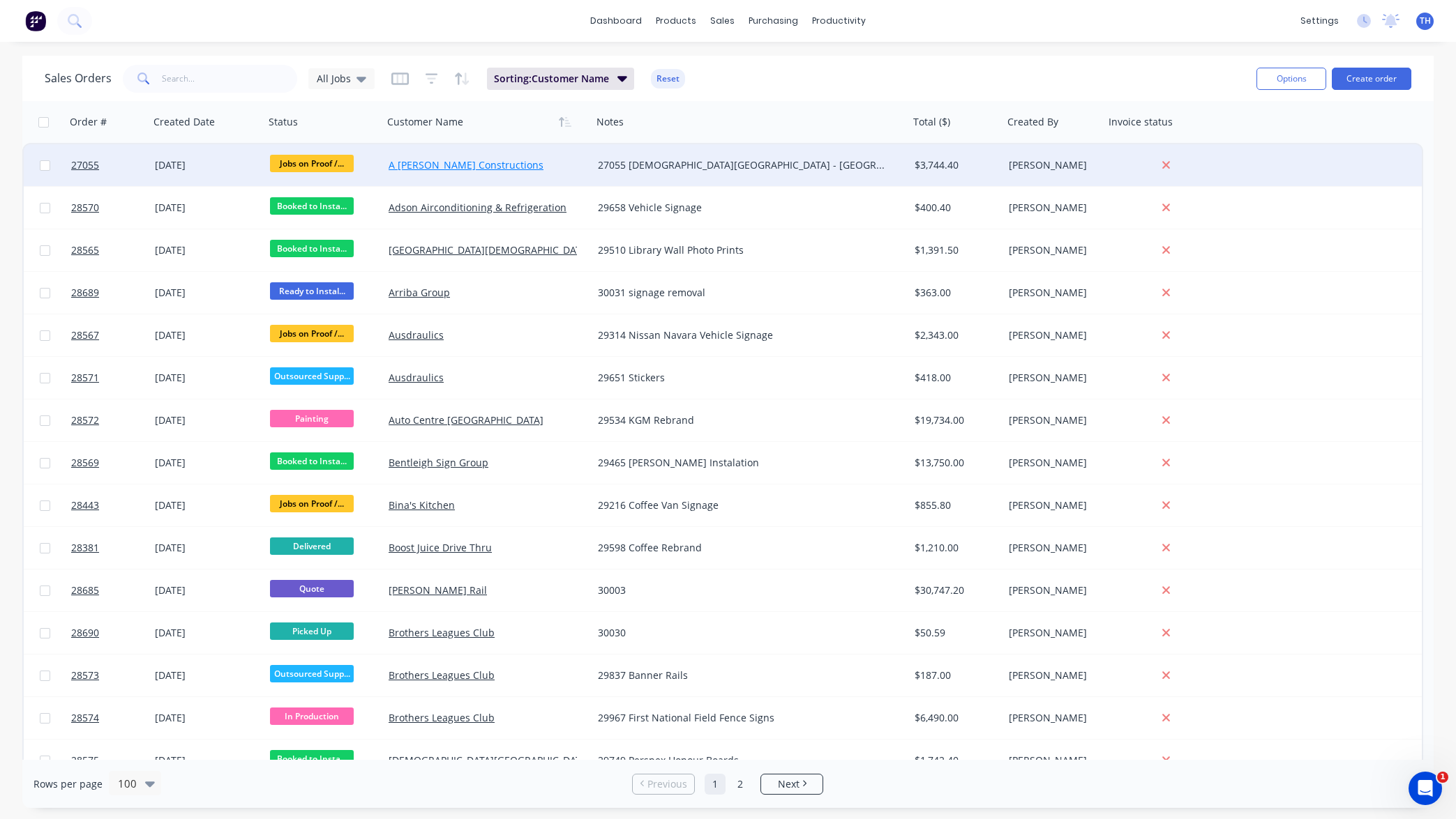
click at [413, 158] on link "A [PERSON_NAME] Constructions" at bounding box center [466, 165] width 155 height 14
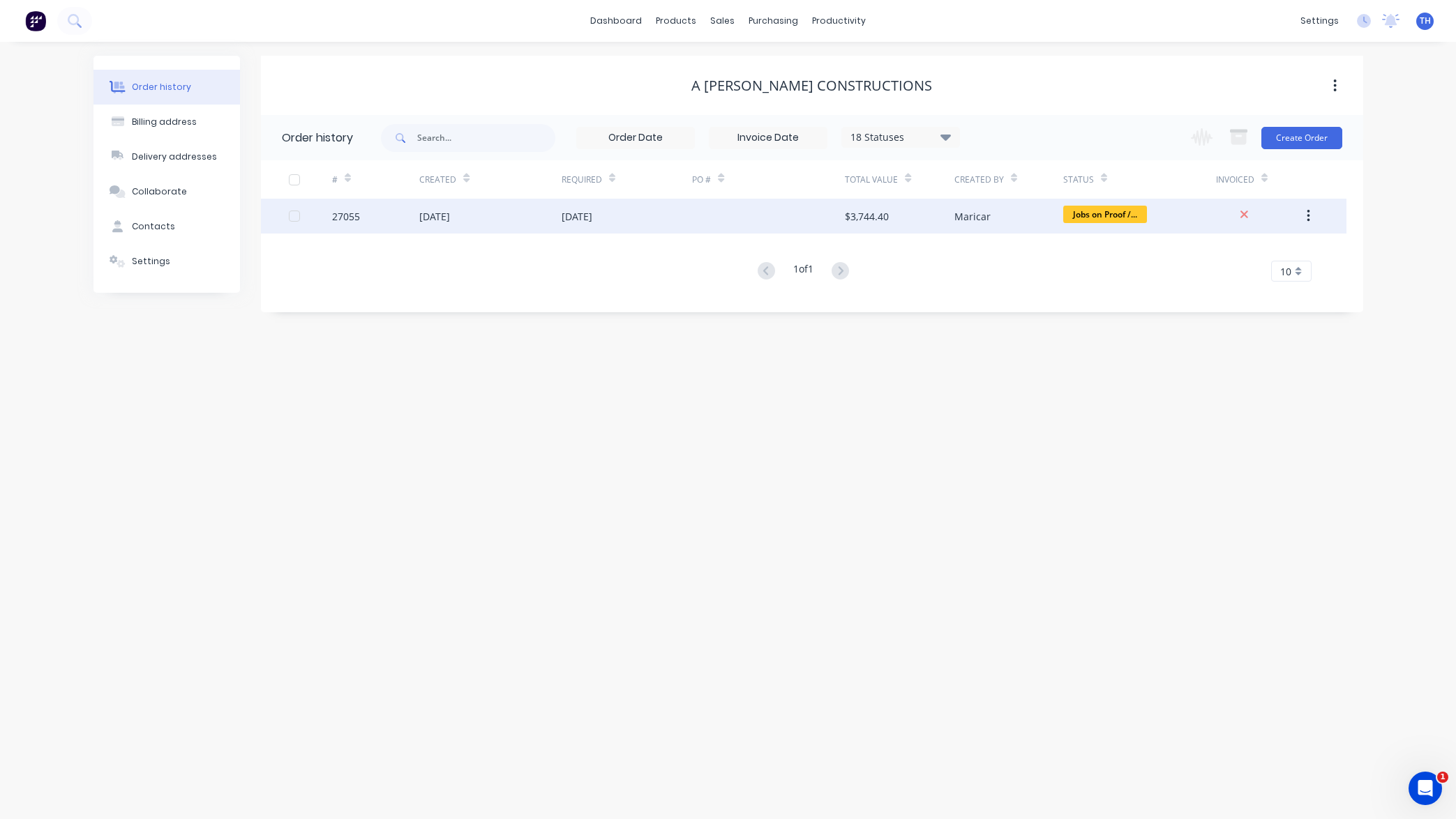
click at [875, 213] on div "$3,744.40" at bounding box center [867, 216] width 44 height 14
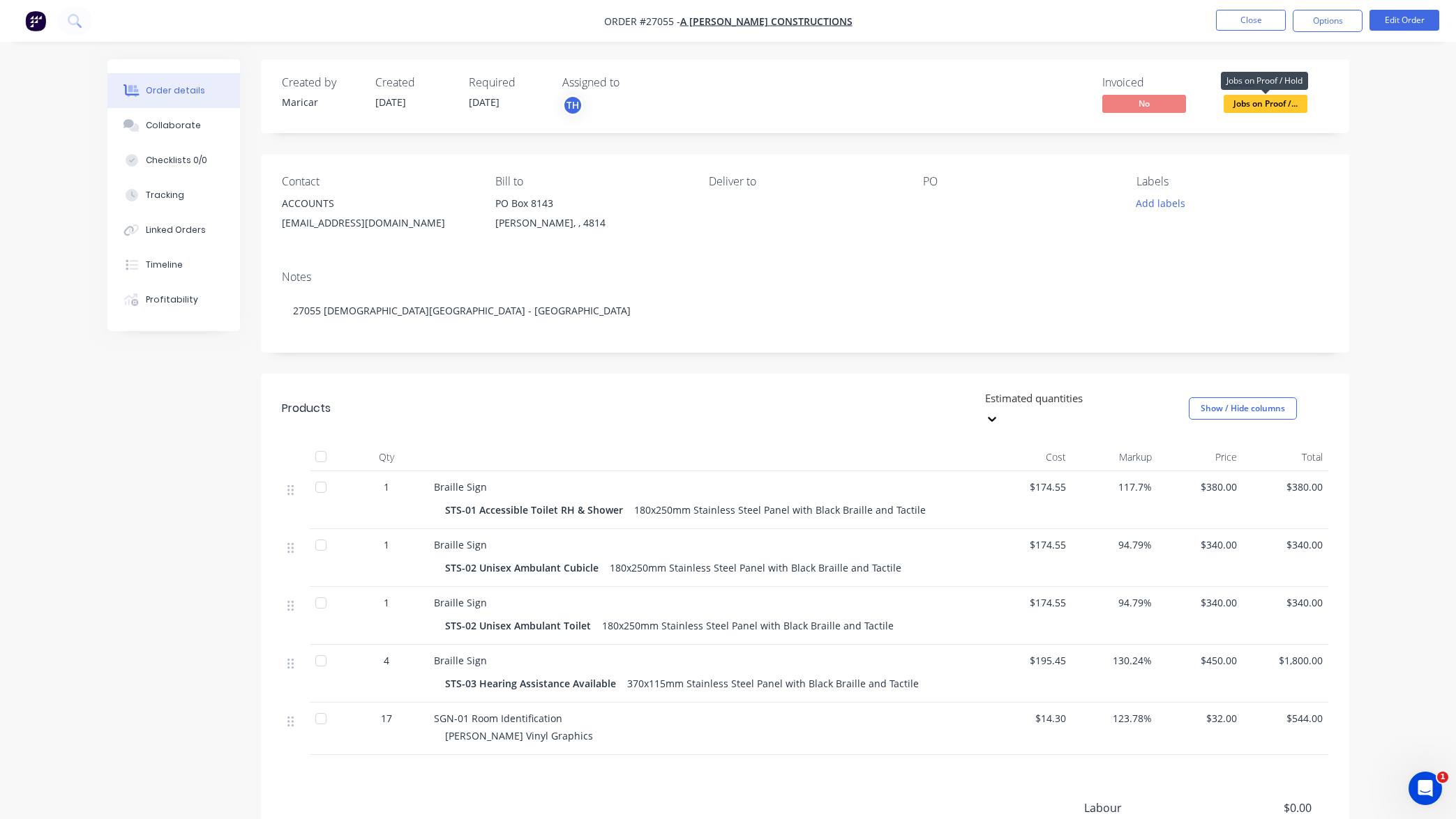
click at [1269, 106] on span "Jobs on Proof /..." at bounding box center [1265, 104] width 83 height 17
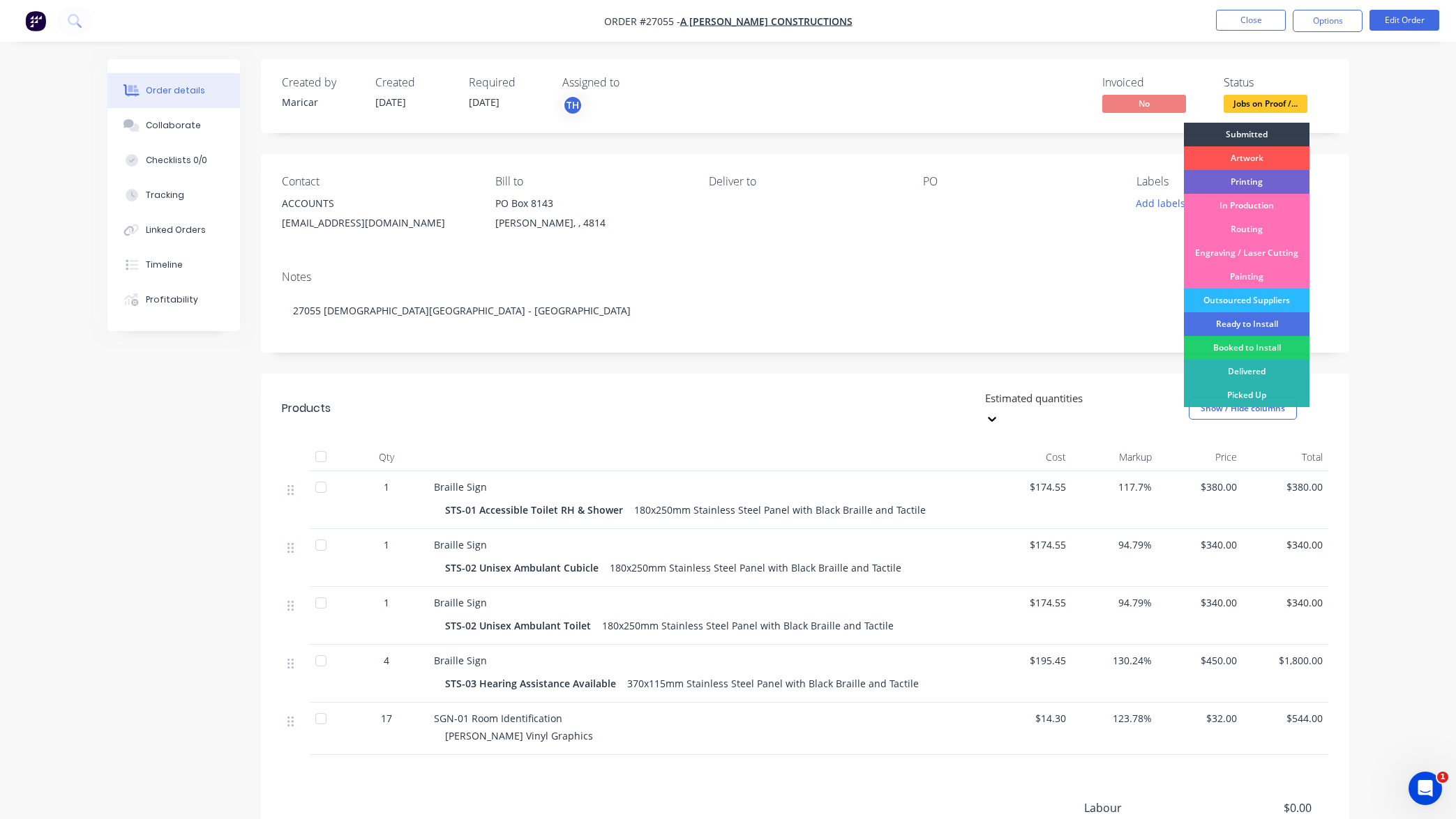
drag, startPoint x: 1048, startPoint y: 238, endPoint x: 1062, endPoint y: 235, distance: 14.3
click at [1048, 238] on div "Contact ACCOUNTS [EMAIL_ADDRESS][DOMAIN_NAME] [PERSON_NAME] to [STREET_ADDRESS]…" at bounding box center [805, 207] width 1088 height 105
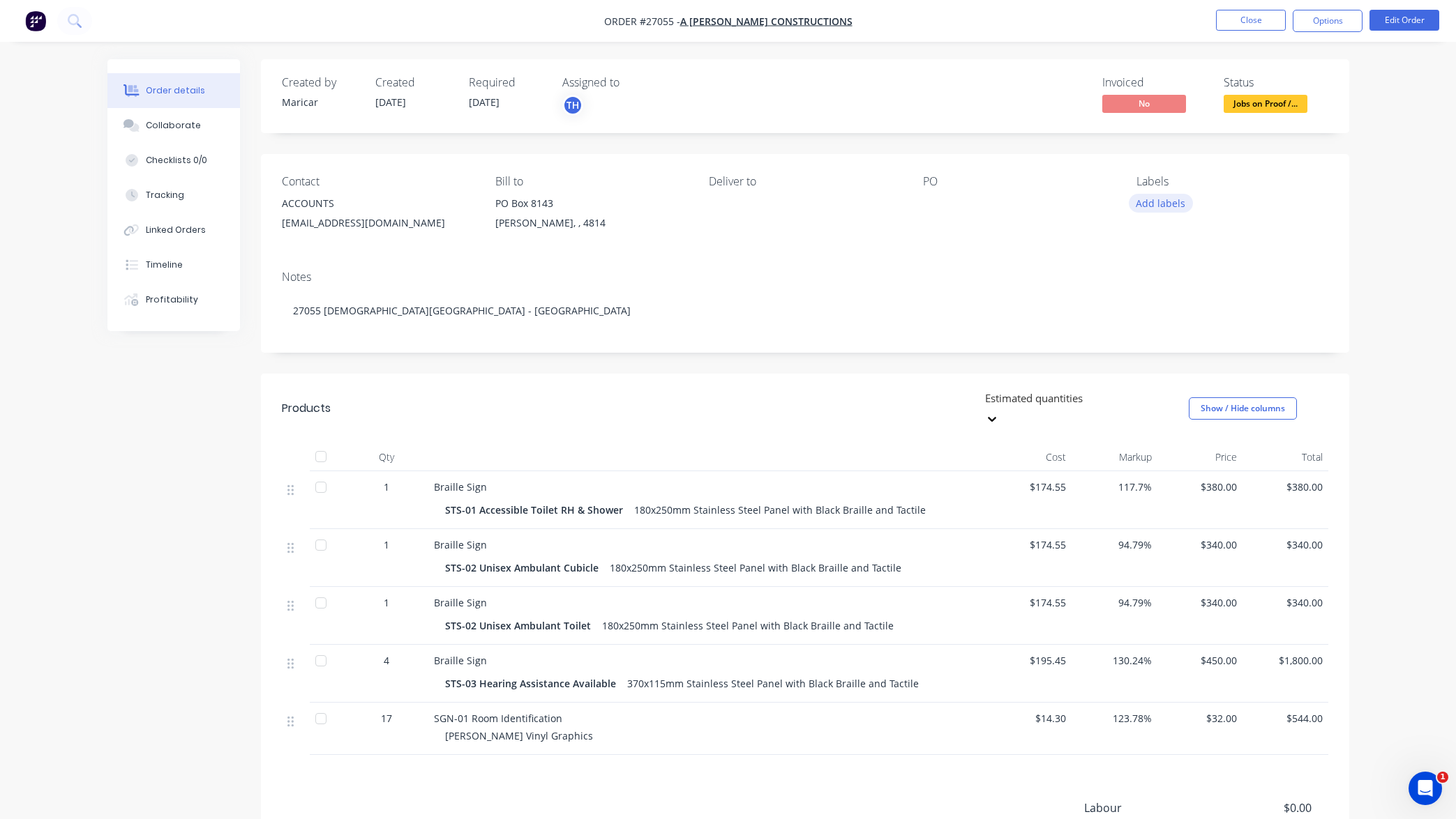
click at [1164, 199] on button "Add labels" at bounding box center [1161, 203] width 64 height 19
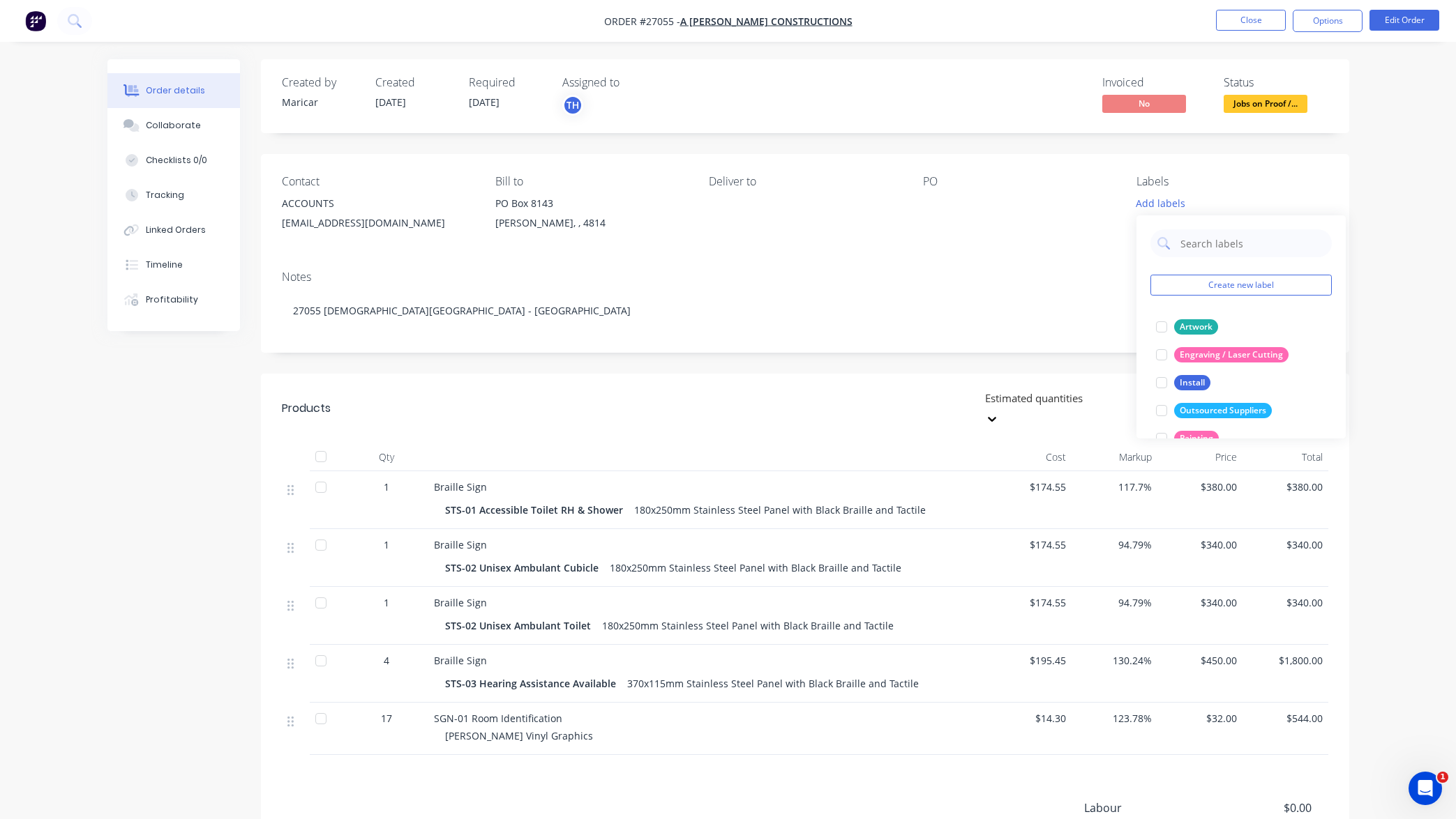
click at [898, 265] on div "Notes 27055 [DEMOGRAPHIC_DATA][GEOGRAPHIC_DATA] - [GEOGRAPHIC_DATA]" at bounding box center [805, 306] width 1088 height 94
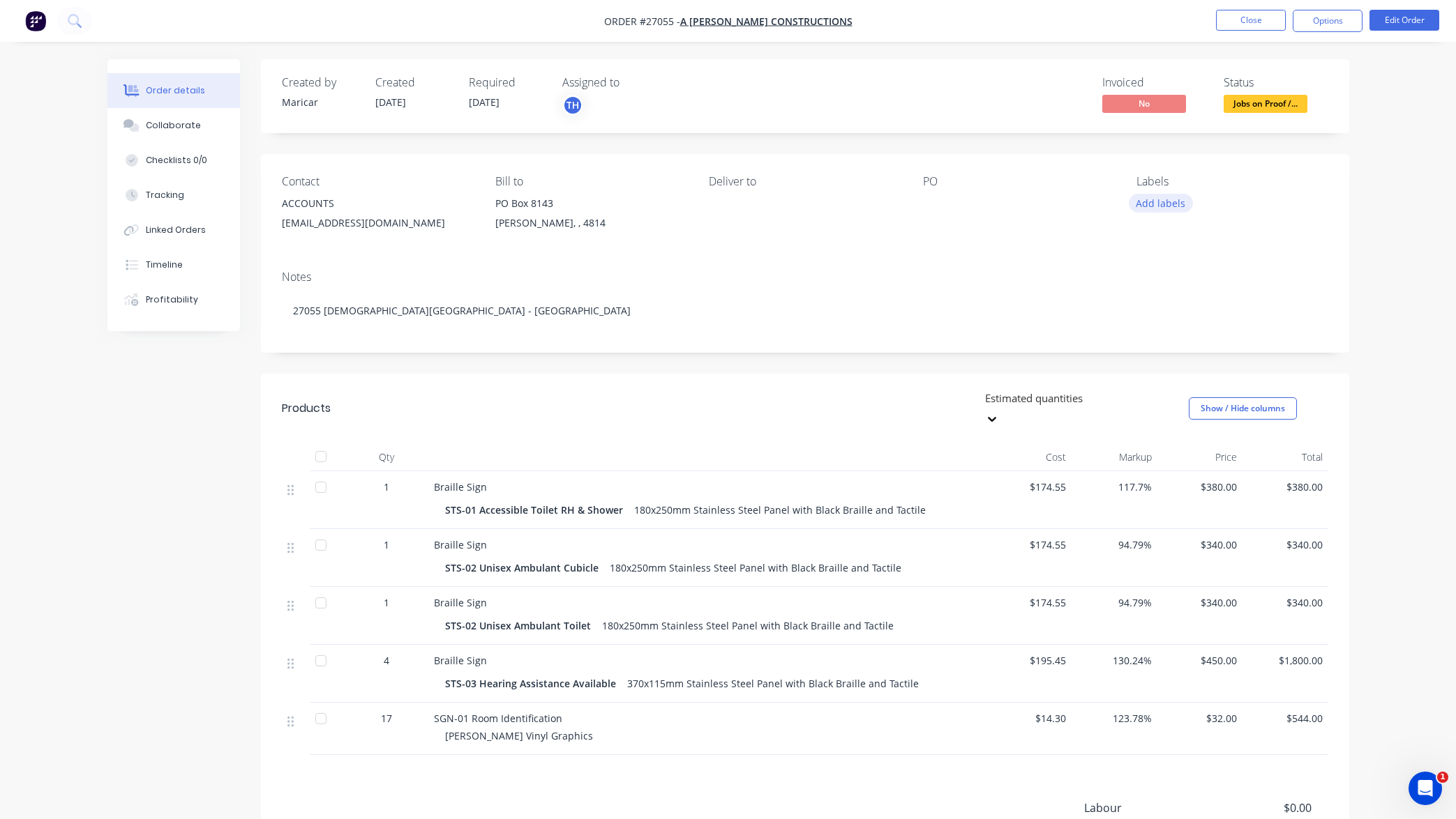
click at [1164, 199] on button "Add labels" at bounding box center [1161, 203] width 64 height 19
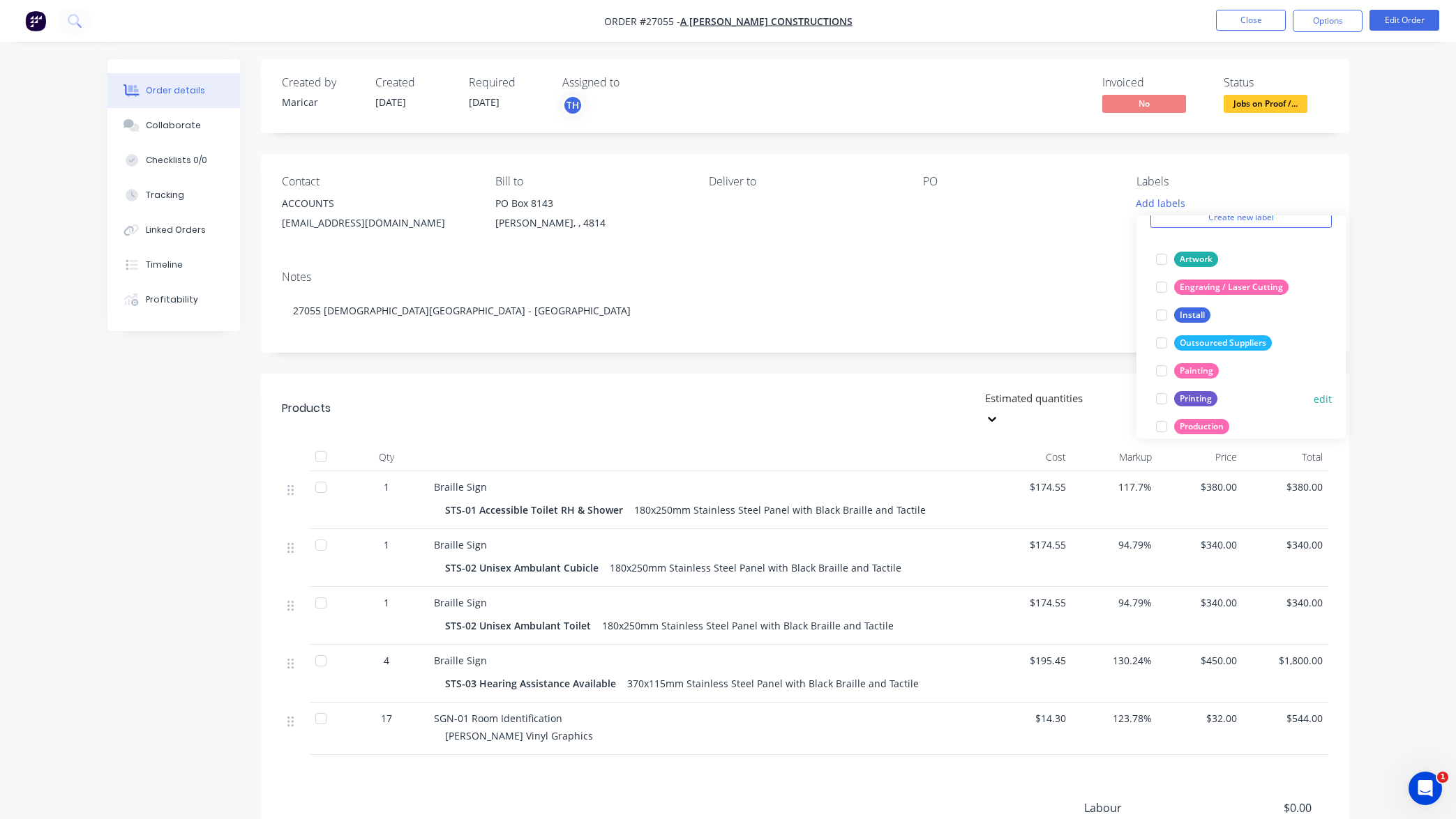
scroll to position [57, 0]
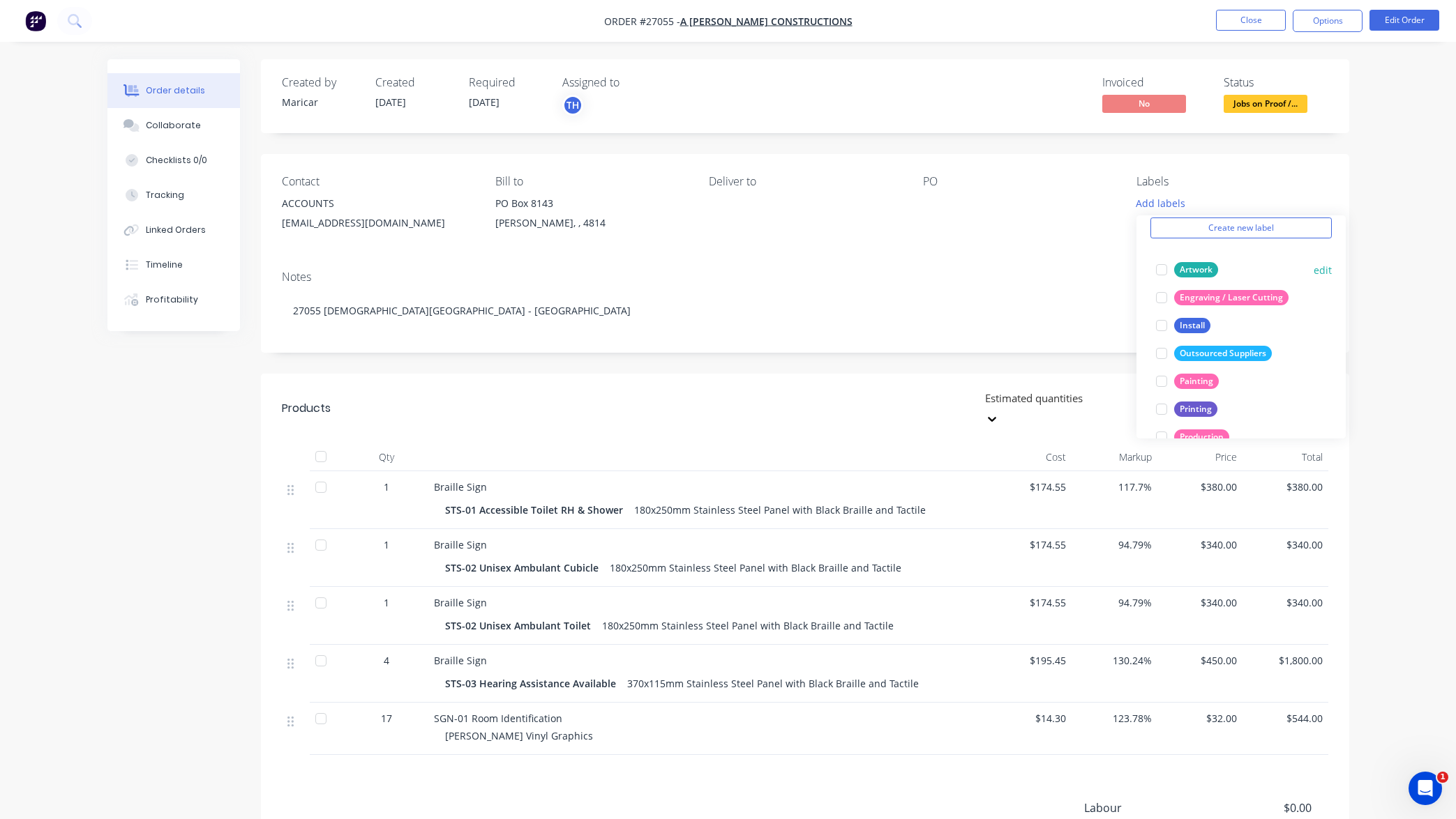
click at [1159, 269] on div at bounding box center [1162, 270] width 28 height 28
click at [1162, 320] on div at bounding box center [1162, 319] width 28 height 28
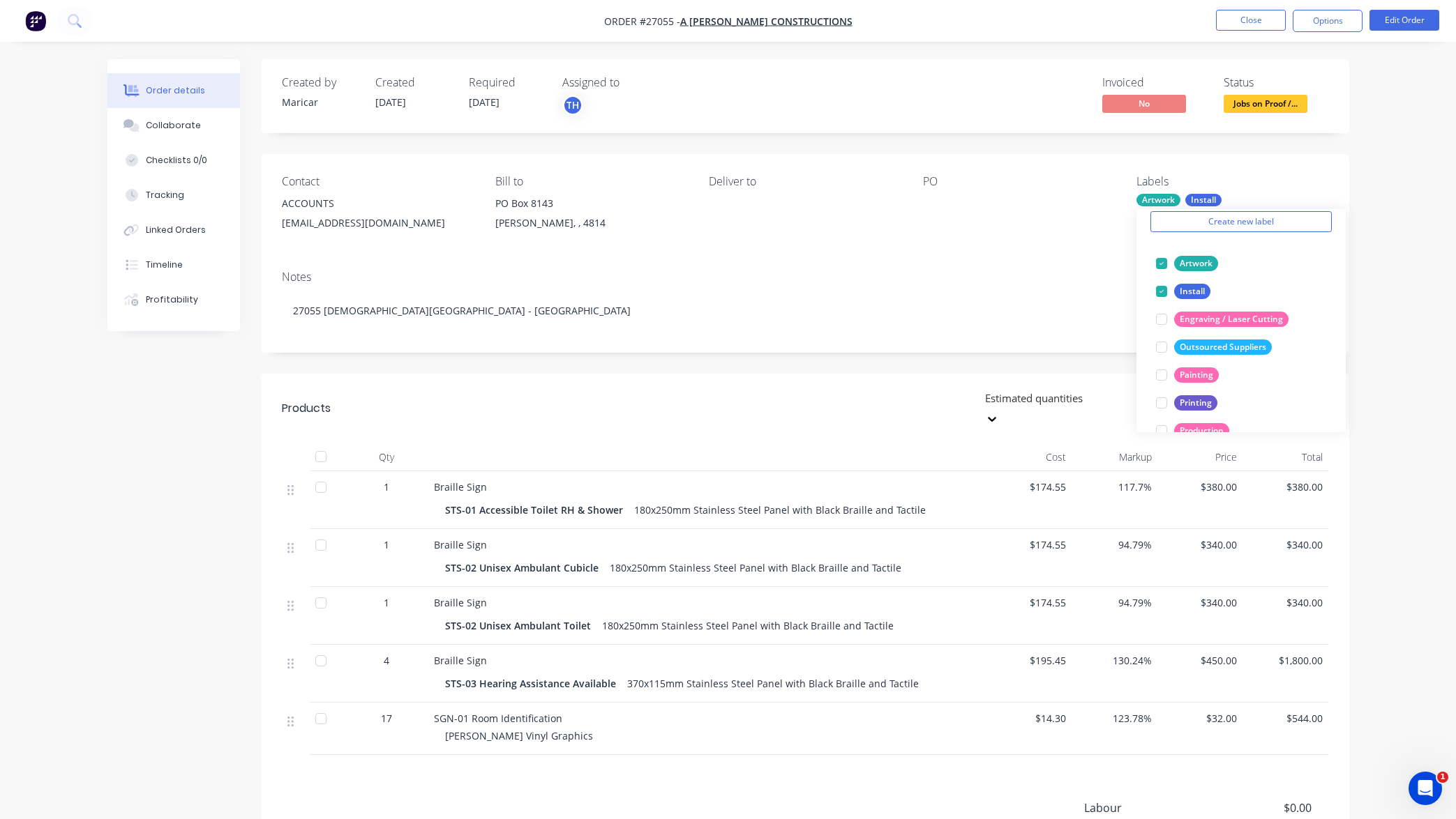
click at [1366, 276] on div "Order details Collaborate Checklists 0/0 Tracking Linked Orders Timeline Profit…" at bounding box center [728, 502] width 1456 height 1004
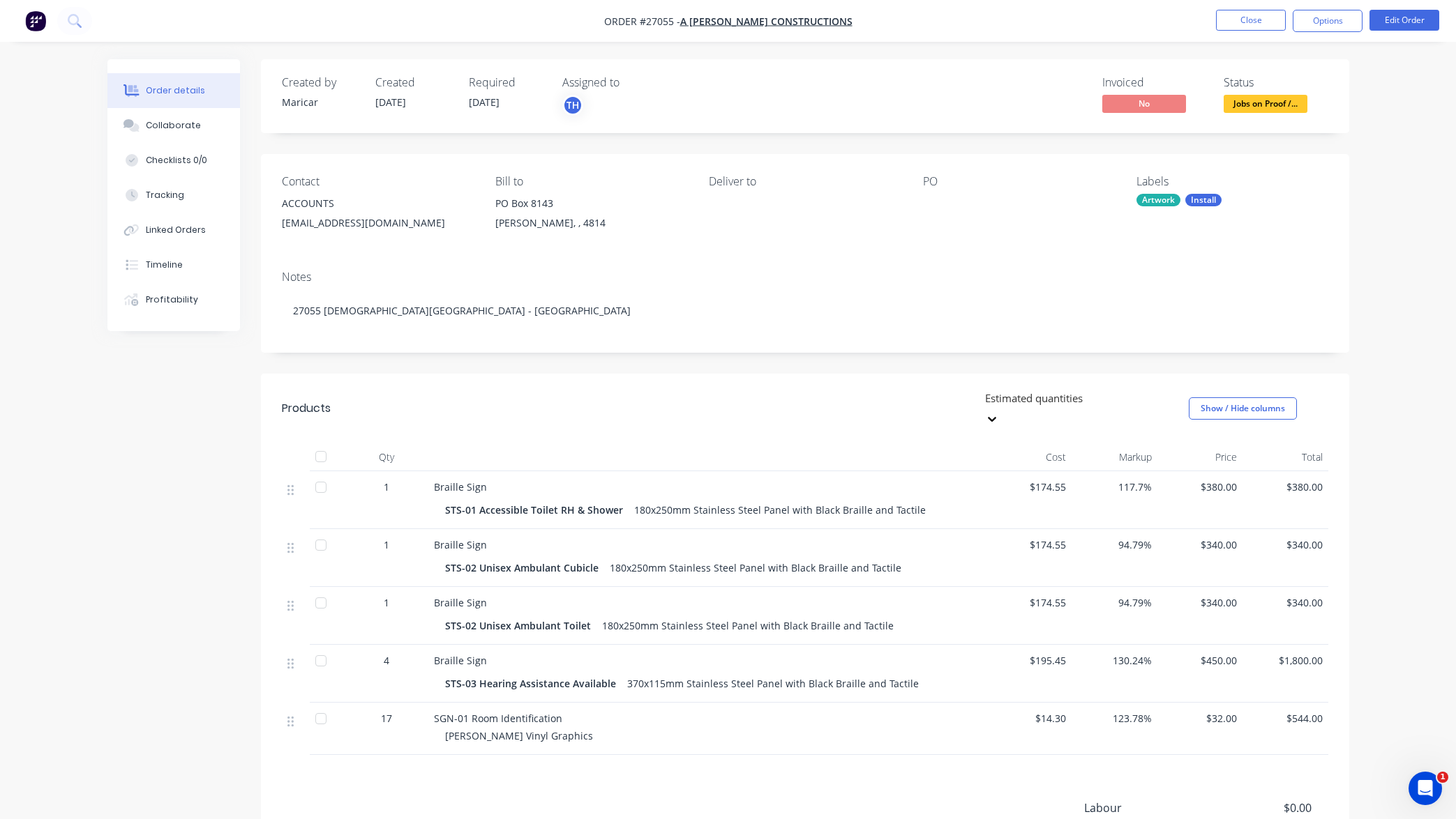
click at [586, 102] on div "TH" at bounding box center [632, 105] width 140 height 21
click at [801, 228] on div "Deliver to" at bounding box center [804, 207] width 191 height 64
click at [1264, 21] on button "Close" at bounding box center [1251, 20] width 70 height 21
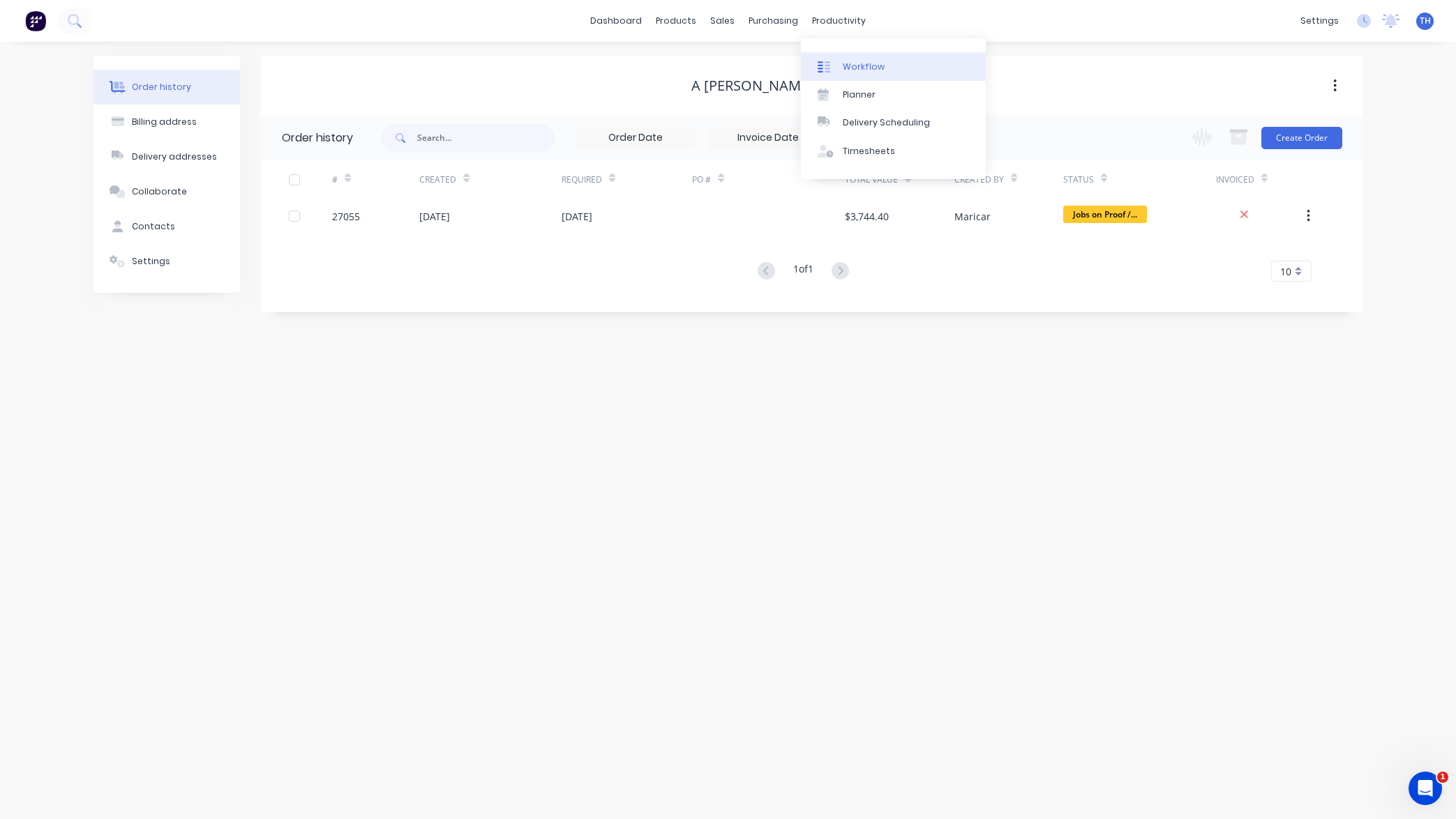
click at [858, 71] on div "Workflow" at bounding box center [863, 66] width 42 height 13
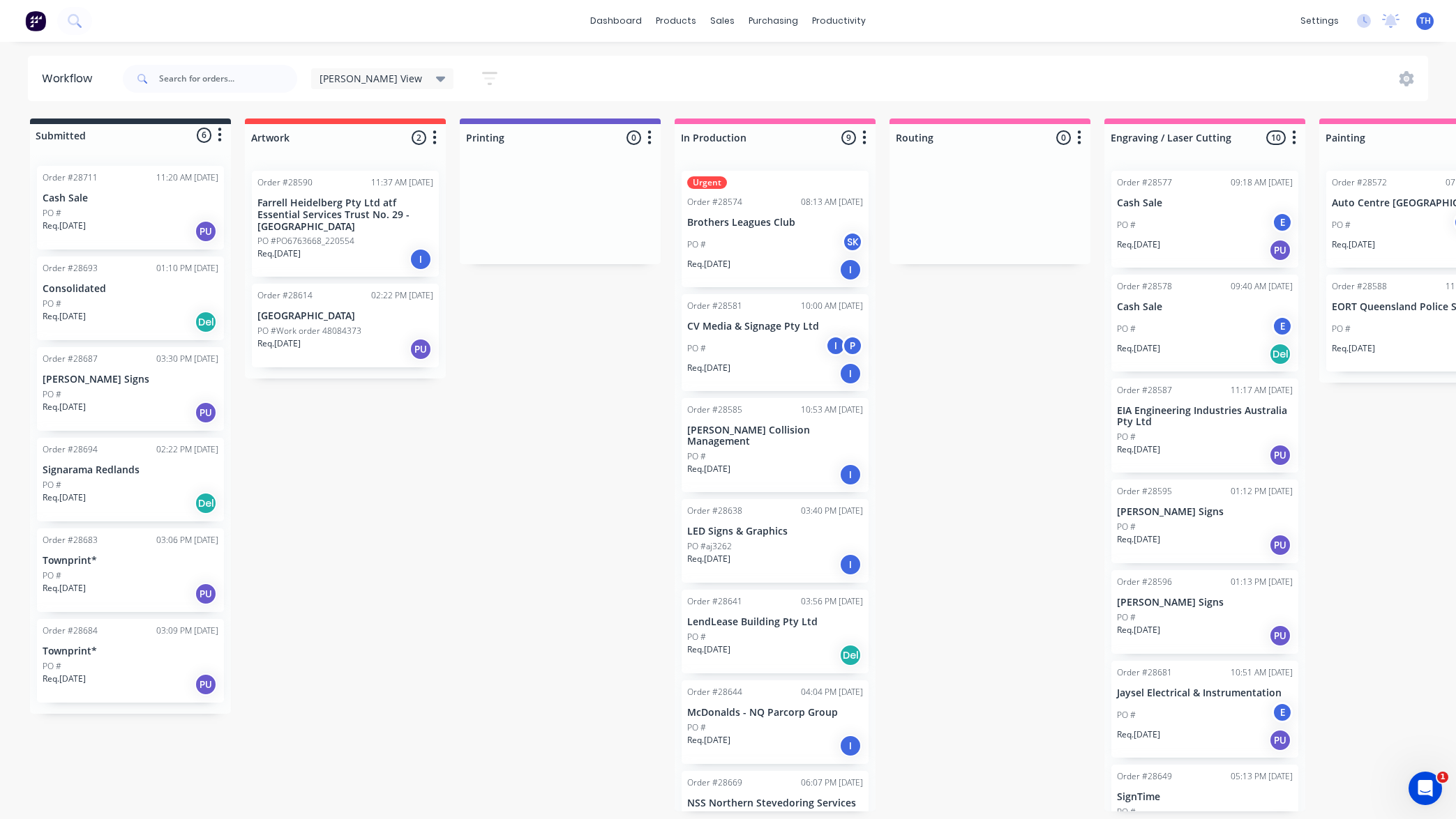
click at [940, 299] on div "Submitted 6 Status colour #273444 hex #273444 Save Cancel Summaries Total order…" at bounding box center [1356, 464] width 2732 height 693
drag, startPoint x: 995, startPoint y: 337, endPoint x: 920, endPoint y: 277, distance: 96.0
click at [994, 336] on div "Submitted 6 Status colour #273444 hex #273444 Save Cancel Summaries Total order…" at bounding box center [1356, 464] width 2732 height 693
click at [346, 217] on p "Farrell Heidelberg Pty Ltd atf Essential Services Trust No. 29 - [GEOGRAPHIC_DA…" at bounding box center [345, 214] width 176 height 35
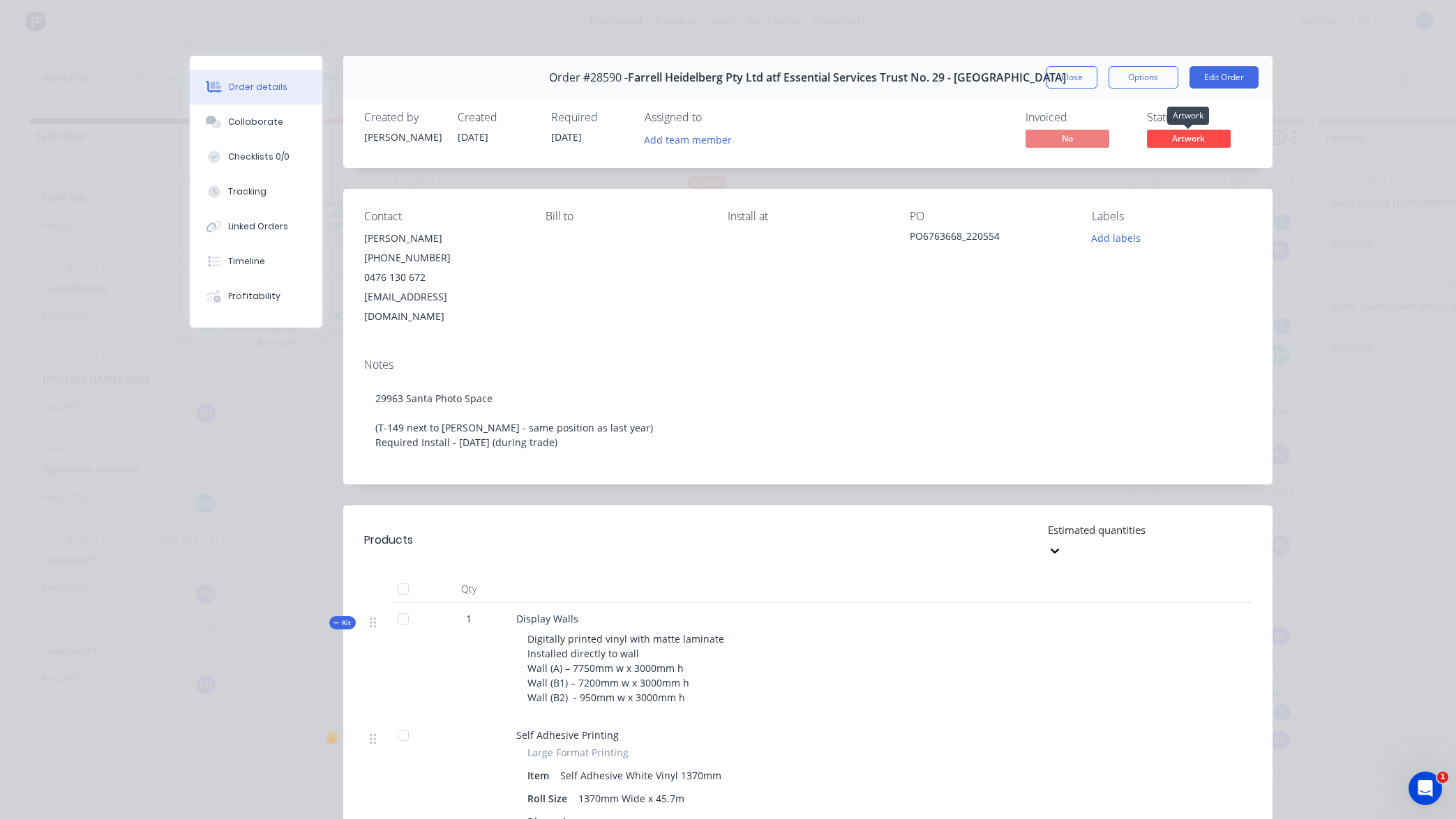
click at [1193, 138] on span "Artwork" at bounding box center [1189, 138] width 83 height 17
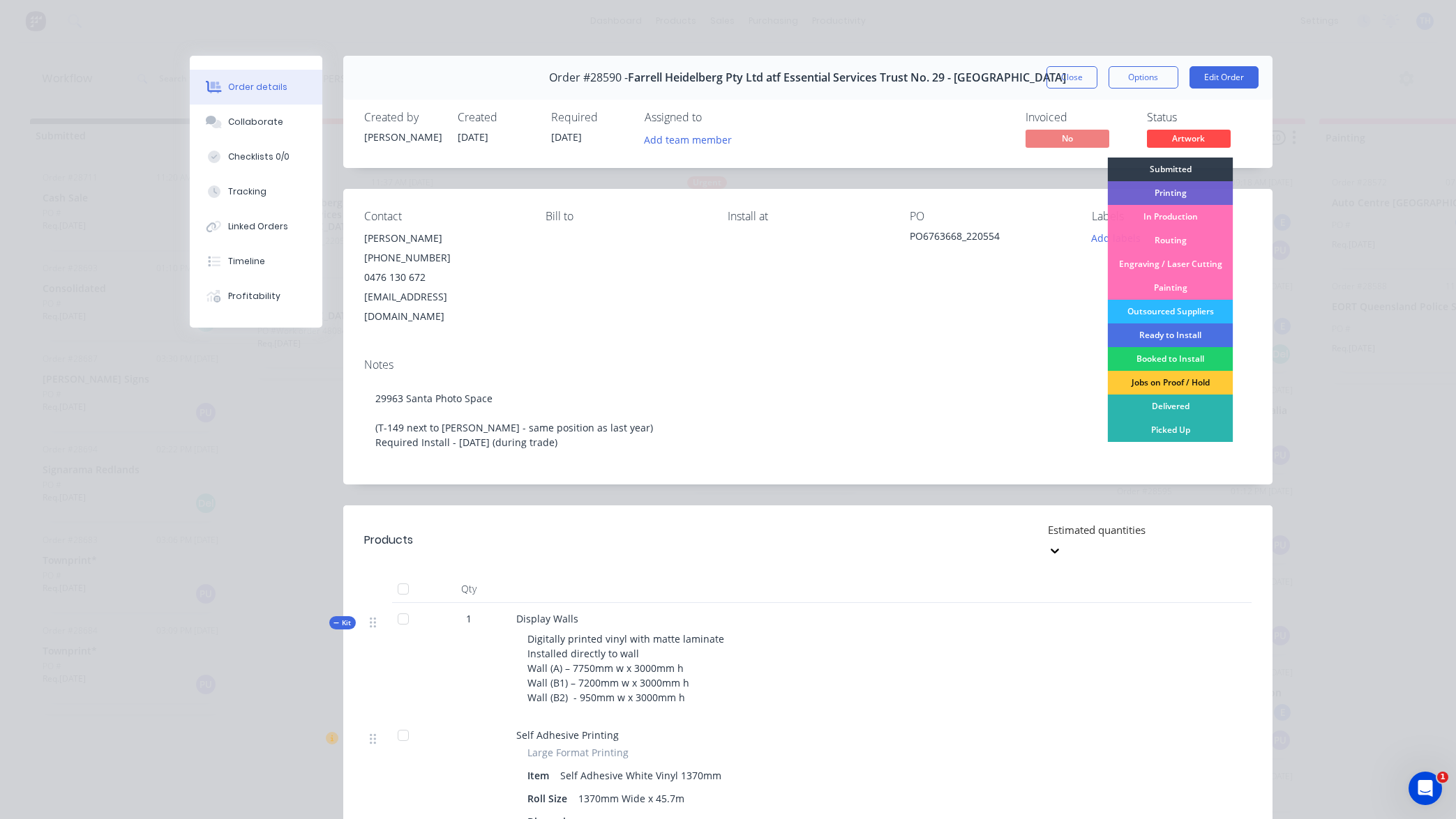
click at [1342, 81] on div "Order details Collaborate Checklists 0/0 Tracking Linked Orders Timeline Profit…" at bounding box center [728, 409] width 1456 height 819
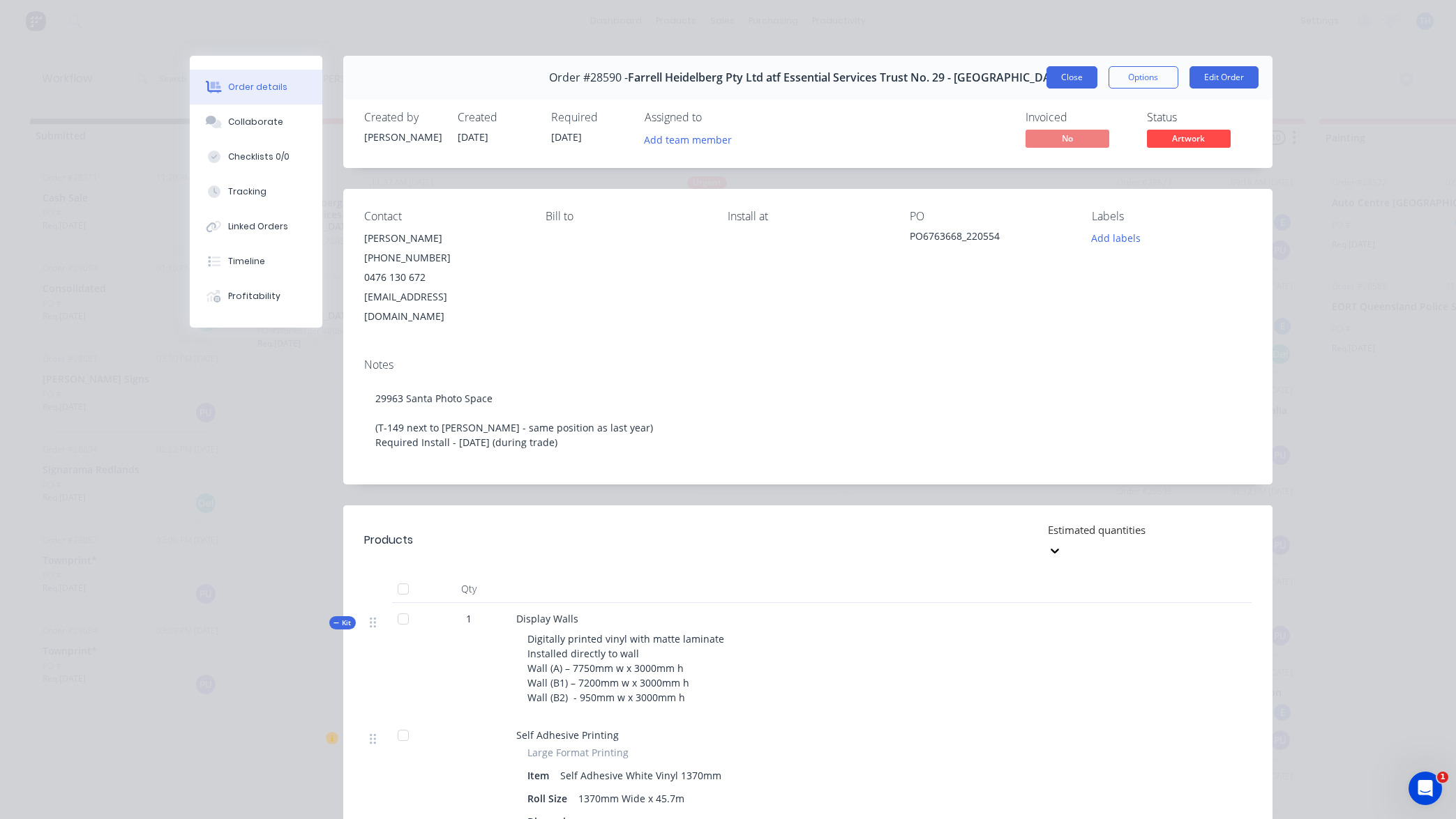
click at [1077, 76] on button "Close" at bounding box center [1072, 77] width 51 height 22
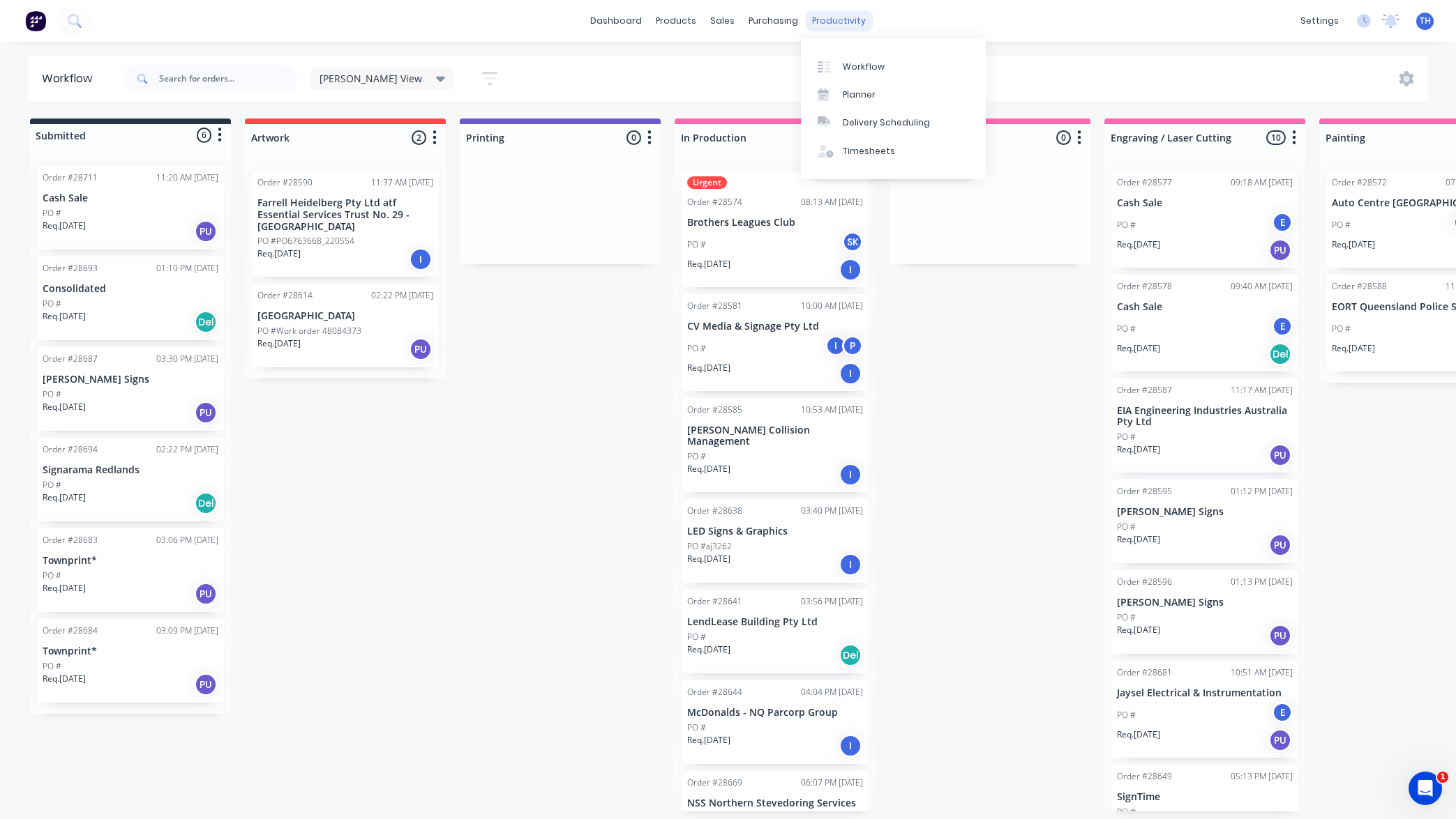
click at [847, 16] on div "productivity" at bounding box center [839, 20] width 68 height 21
click at [862, 71] on div "Workflow" at bounding box center [863, 66] width 42 height 13
click at [862, 66] on div "Workflow" at bounding box center [863, 66] width 42 height 13
click at [1031, 86] on div "[PERSON_NAME] View Save new view None edit [PERSON_NAME] View (Default) edit Sh…" at bounding box center [774, 78] width 1309 height 42
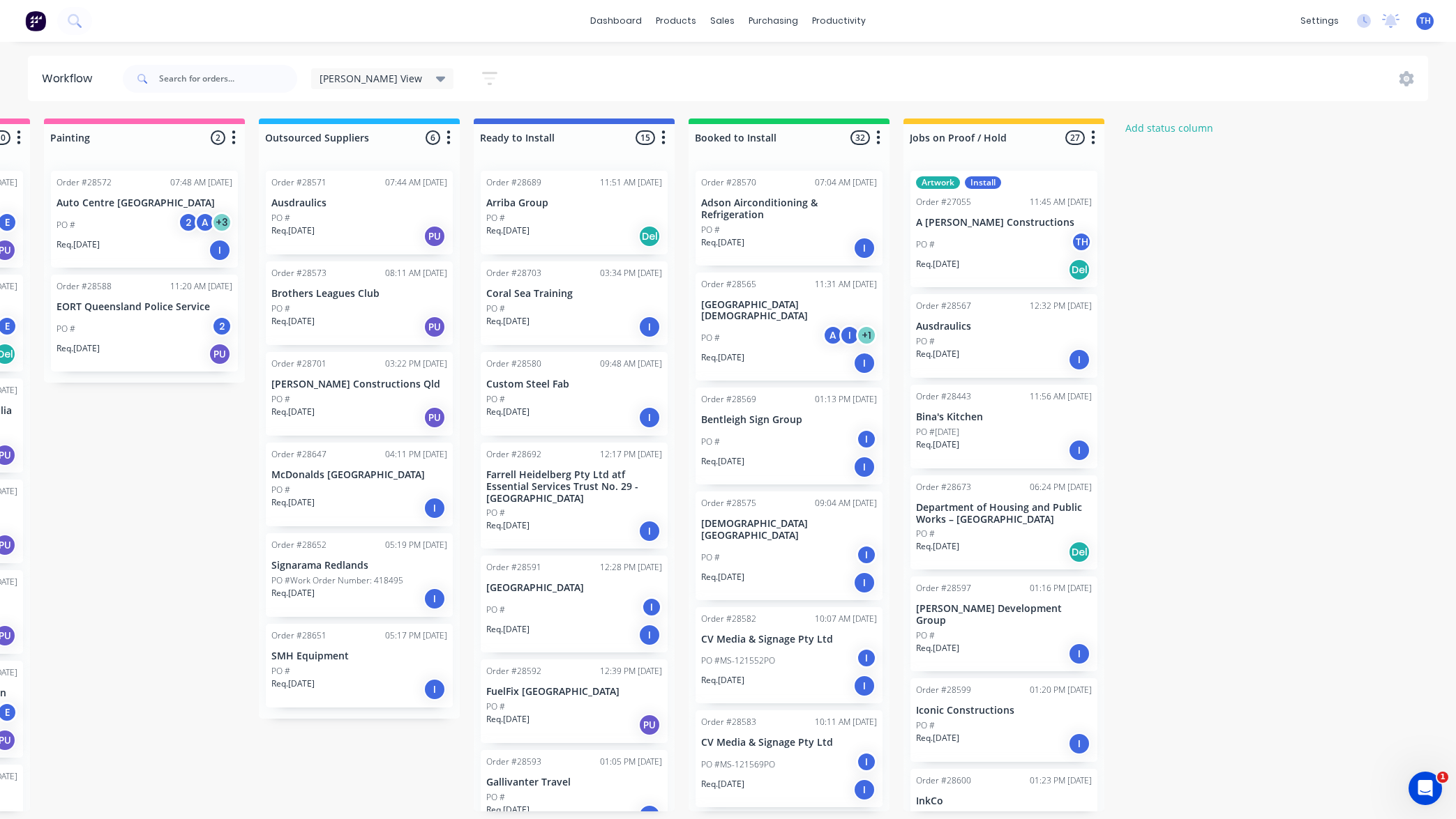
scroll to position [0, 1276]
click at [991, 236] on div "PO # TH" at bounding box center [1004, 244] width 176 height 26
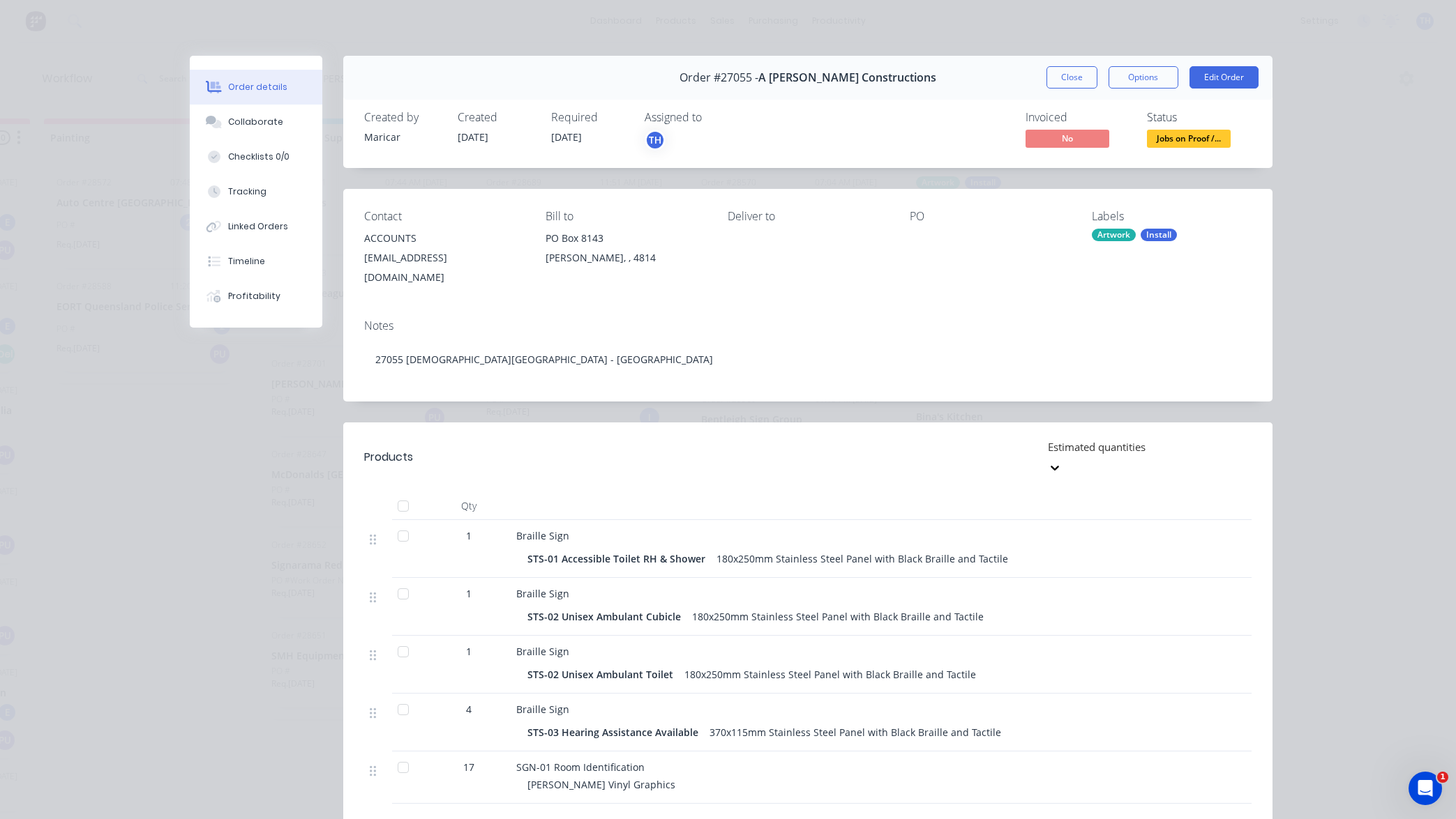
scroll to position [0, 0]
click at [1071, 77] on button "Close" at bounding box center [1072, 77] width 51 height 22
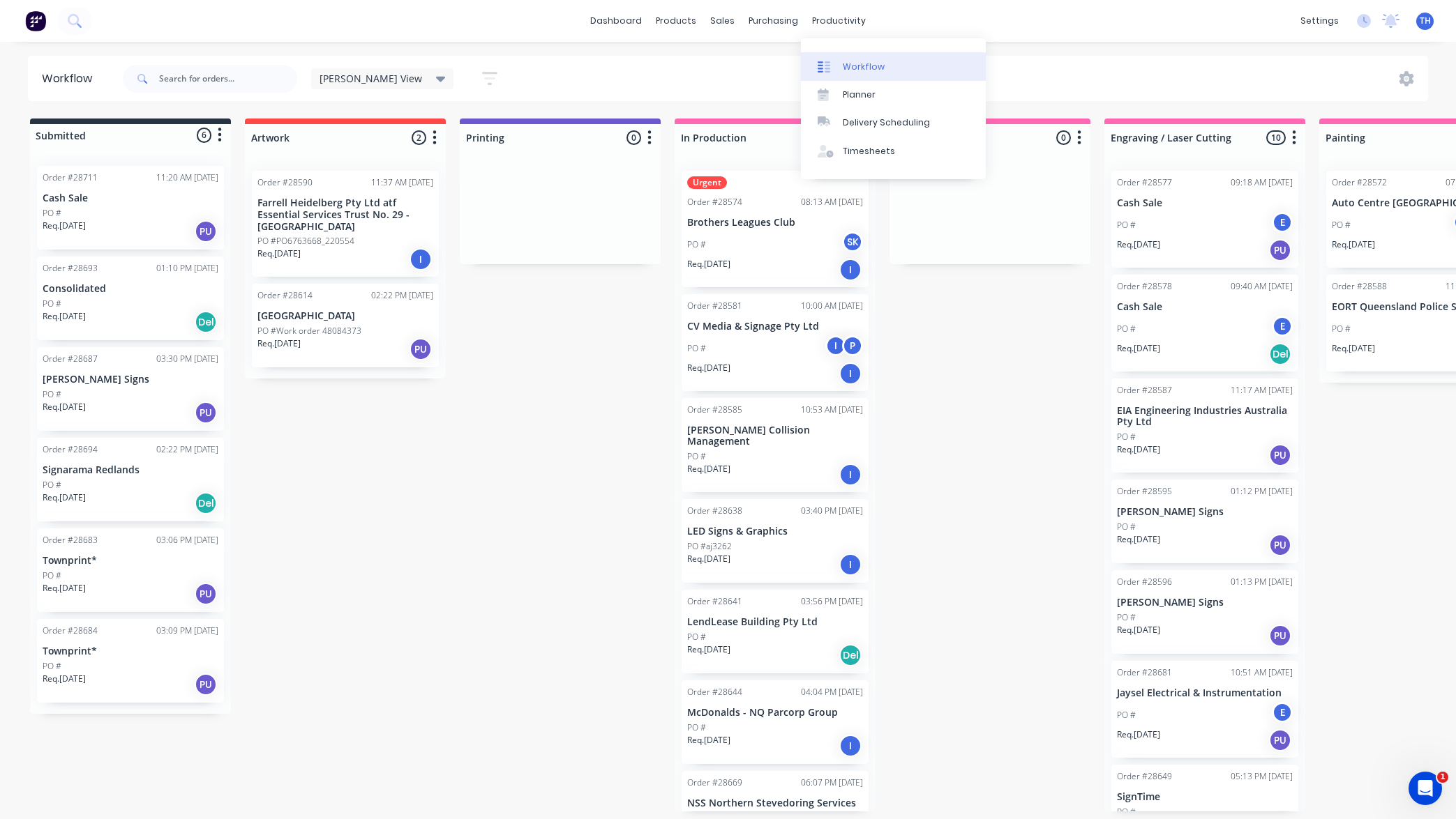
click at [876, 65] on div "Workflow" at bounding box center [863, 66] width 42 height 13
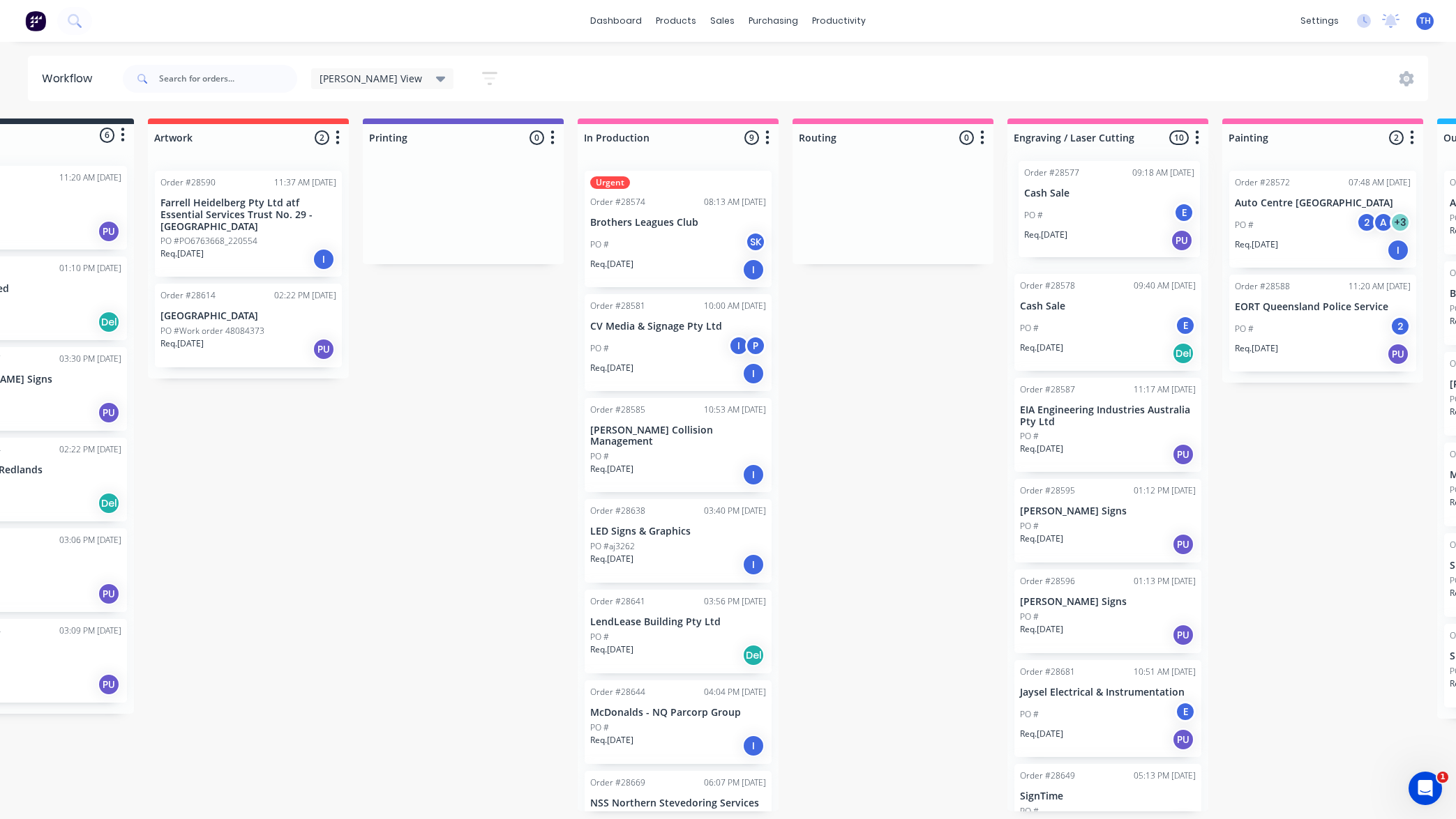
drag, startPoint x: 1189, startPoint y: 205, endPoint x: 1086, endPoint y: 198, distance: 103.2
click at [1087, 197] on div "Order #28577 09:18 AM [DATE] Cash Sale PO # E Req. [DATE] PU Order #28578 09:40…" at bounding box center [1108, 486] width 201 height 652
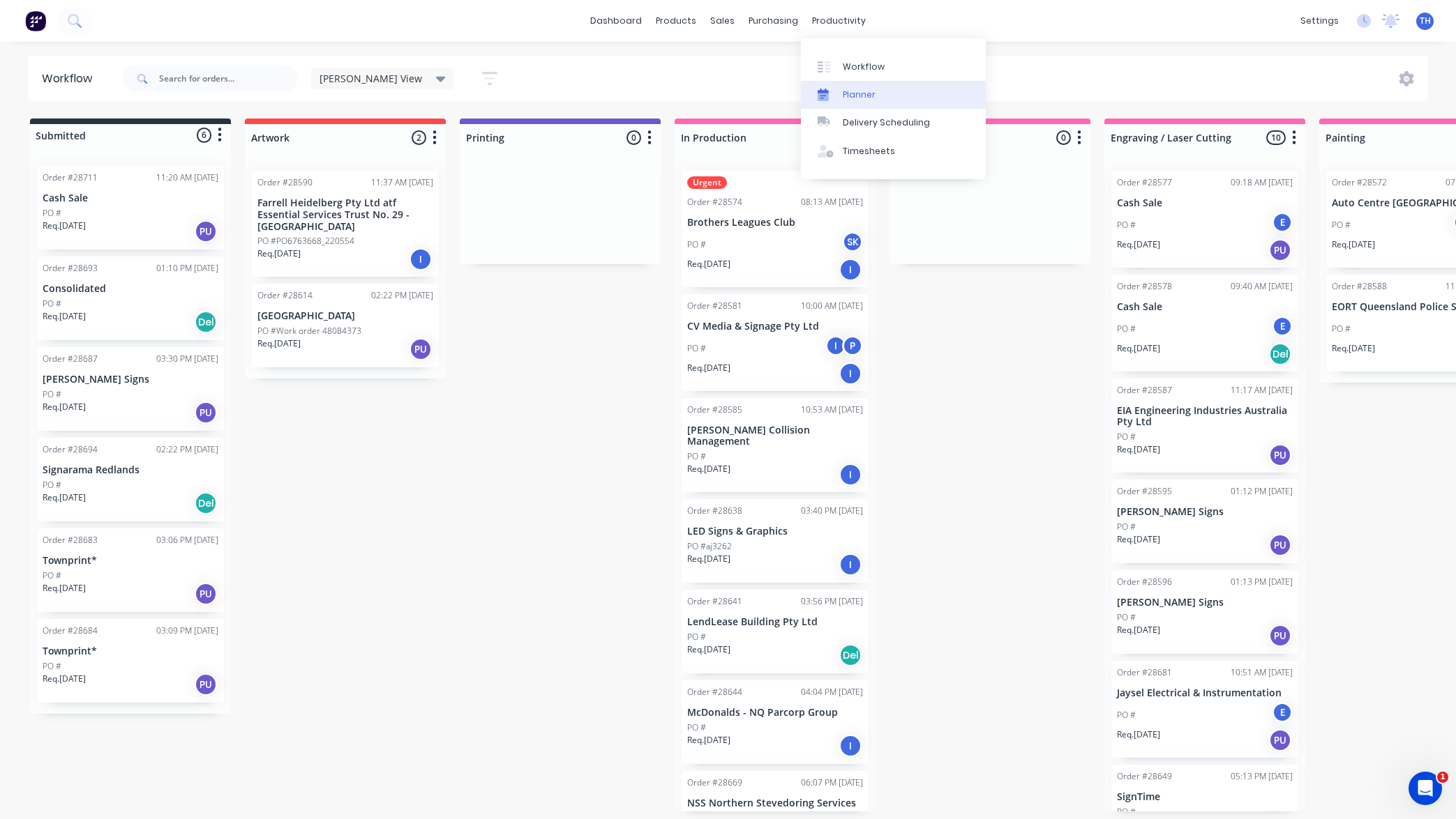
click at [866, 95] on div "Planner" at bounding box center [859, 94] width 33 height 13
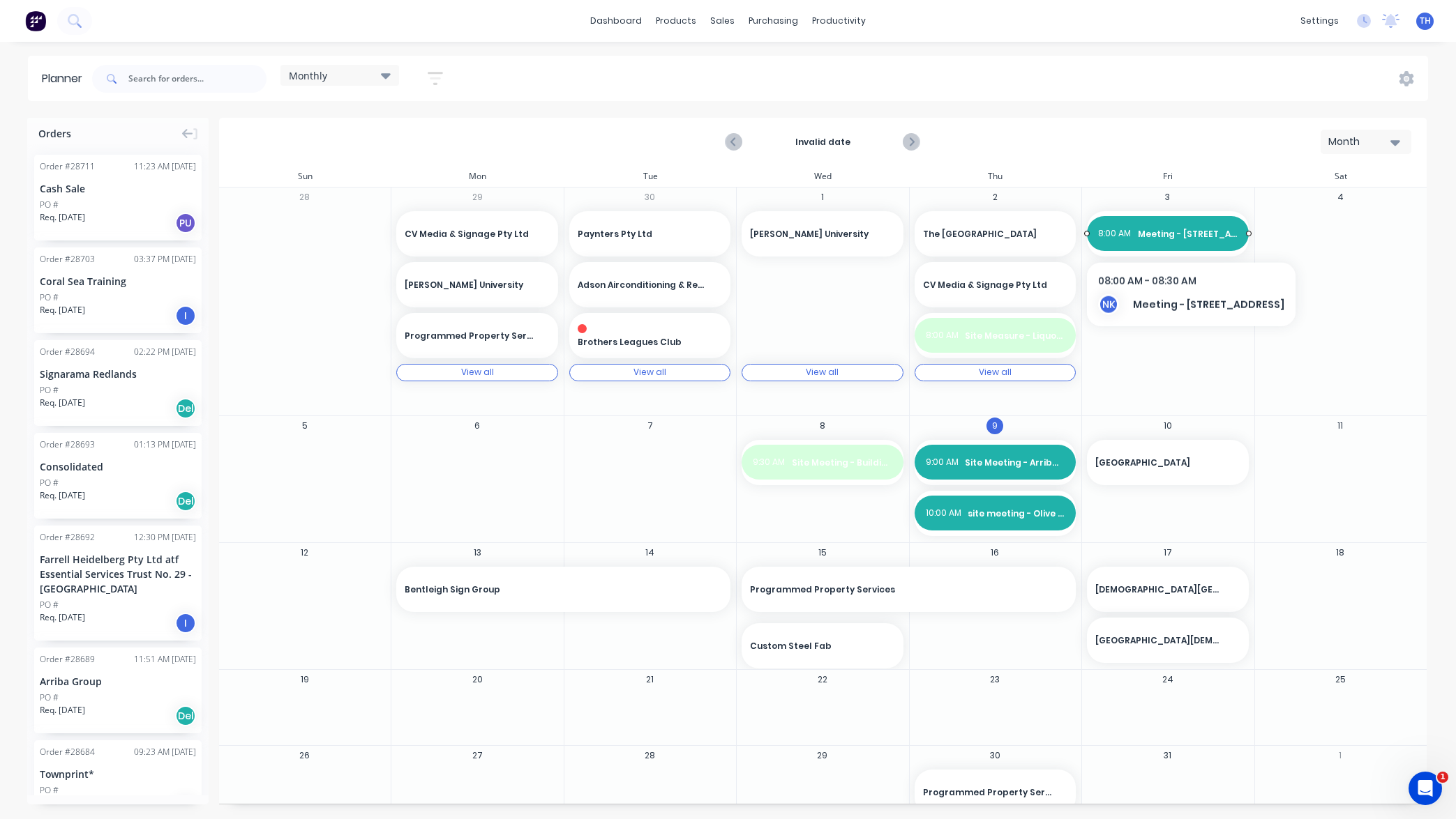
click at [1189, 234] on span "Meeting - [STREET_ADDRESS]" at bounding box center [1187, 234] width 100 height 13
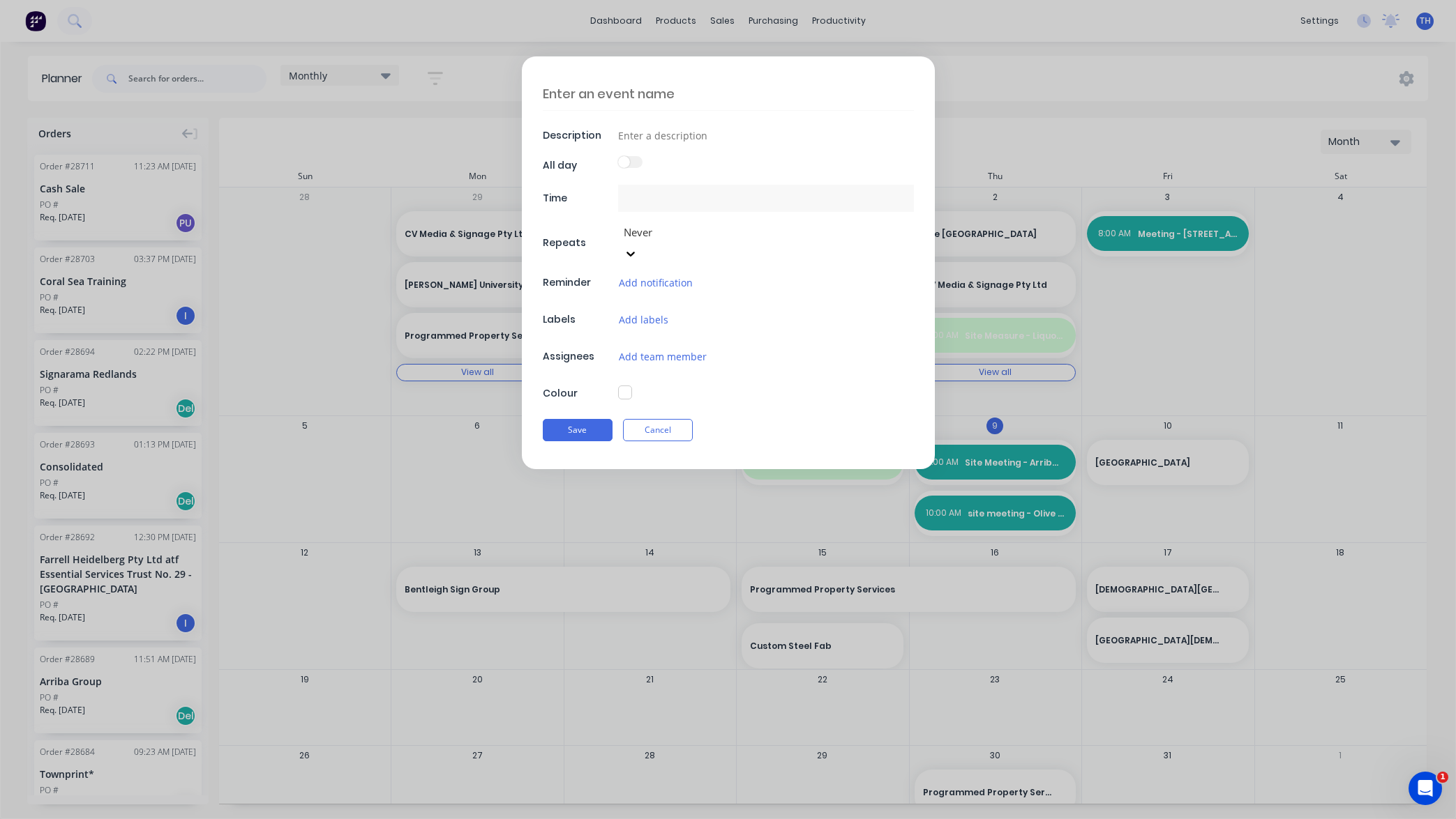
type input "[DATE] 8:00 AM - [DATE] 8:30 AM"
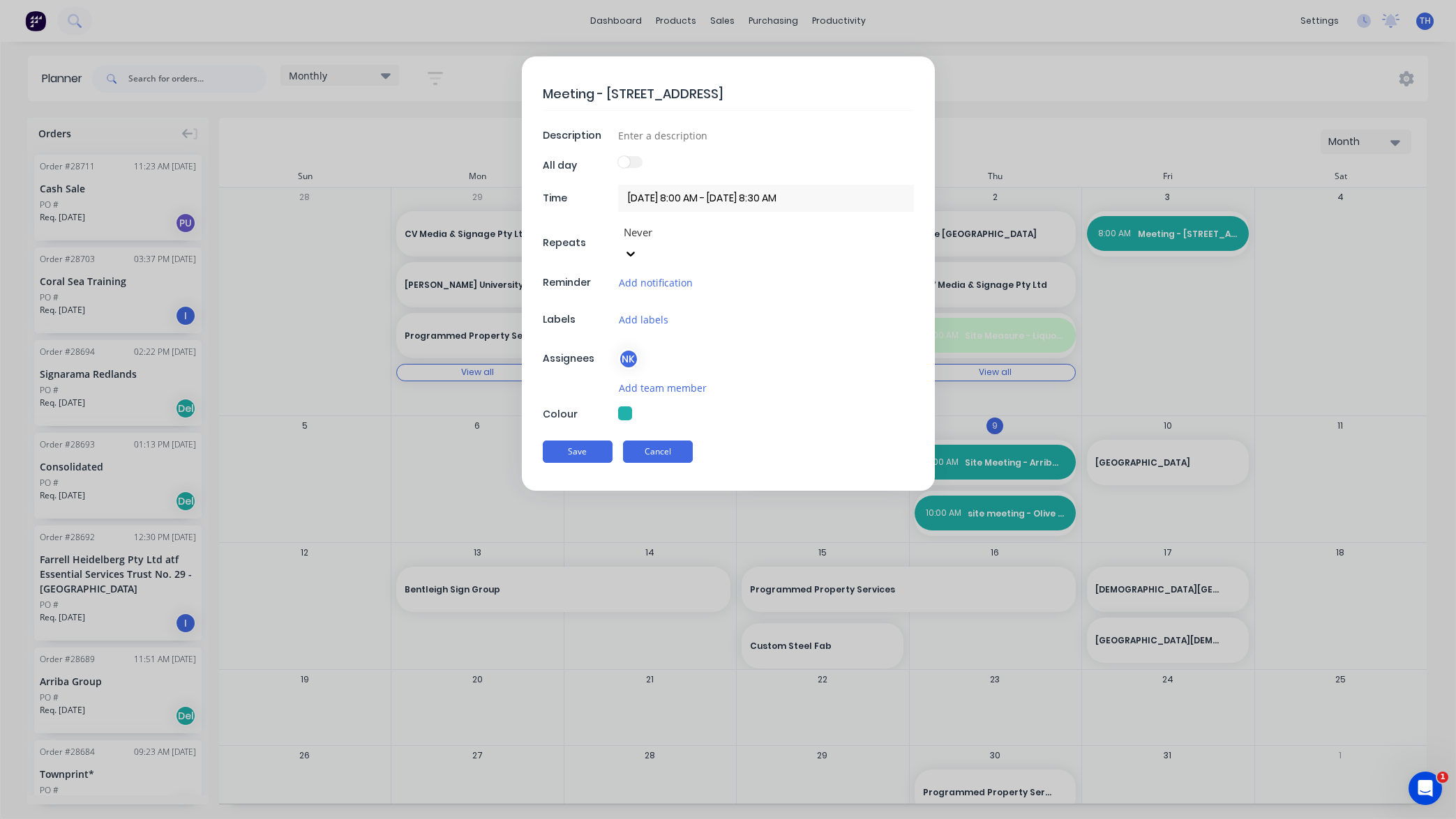
click at [665, 441] on button "Cancel" at bounding box center [658, 452] width 70 height 22
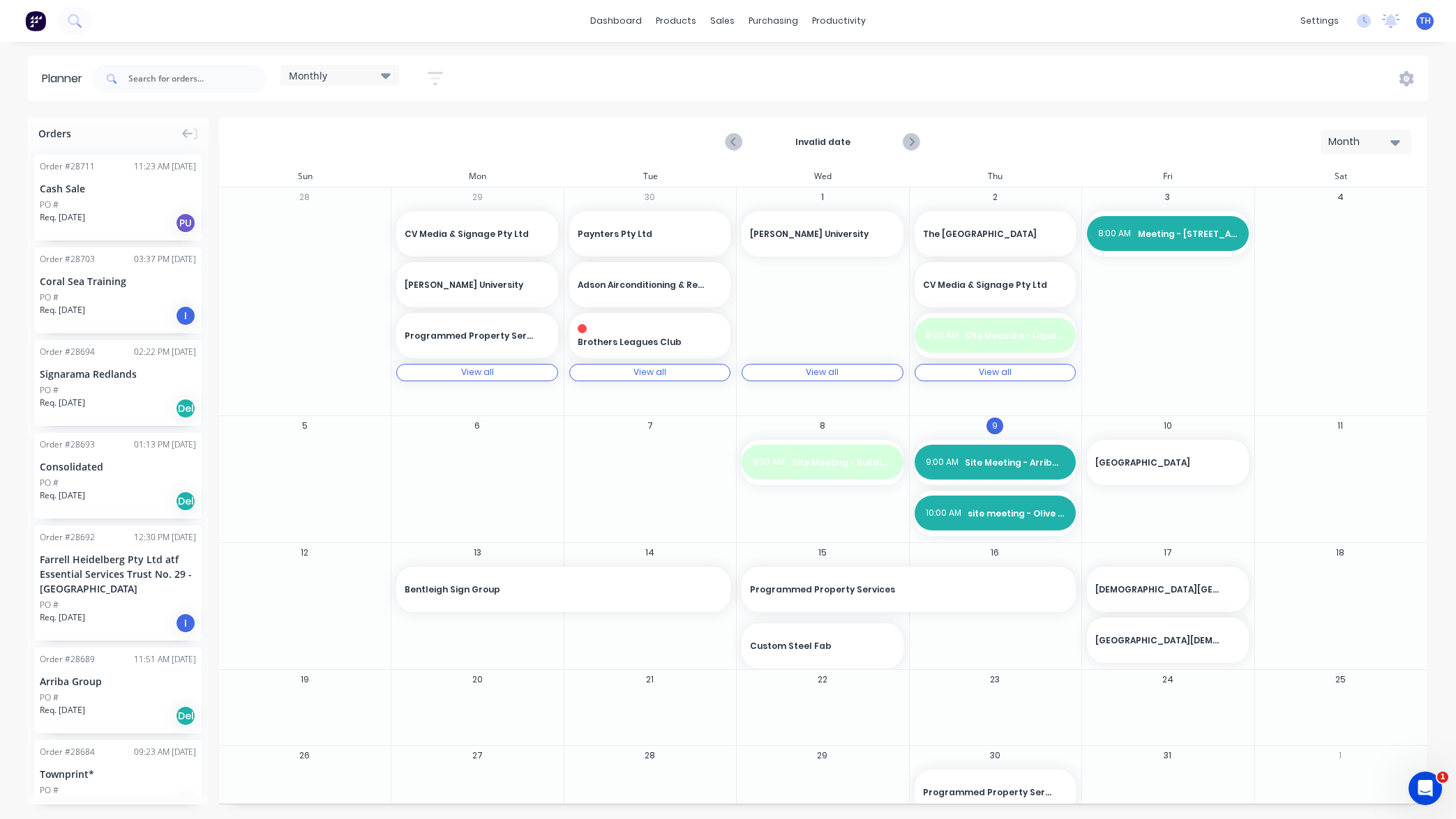
click at [431, 76] on icon "button" at bounding box center [436, 78] width 15 height 17
click at [388, 218] on div "Filter by status" at bounding box center [362, 214] width 97 height 14
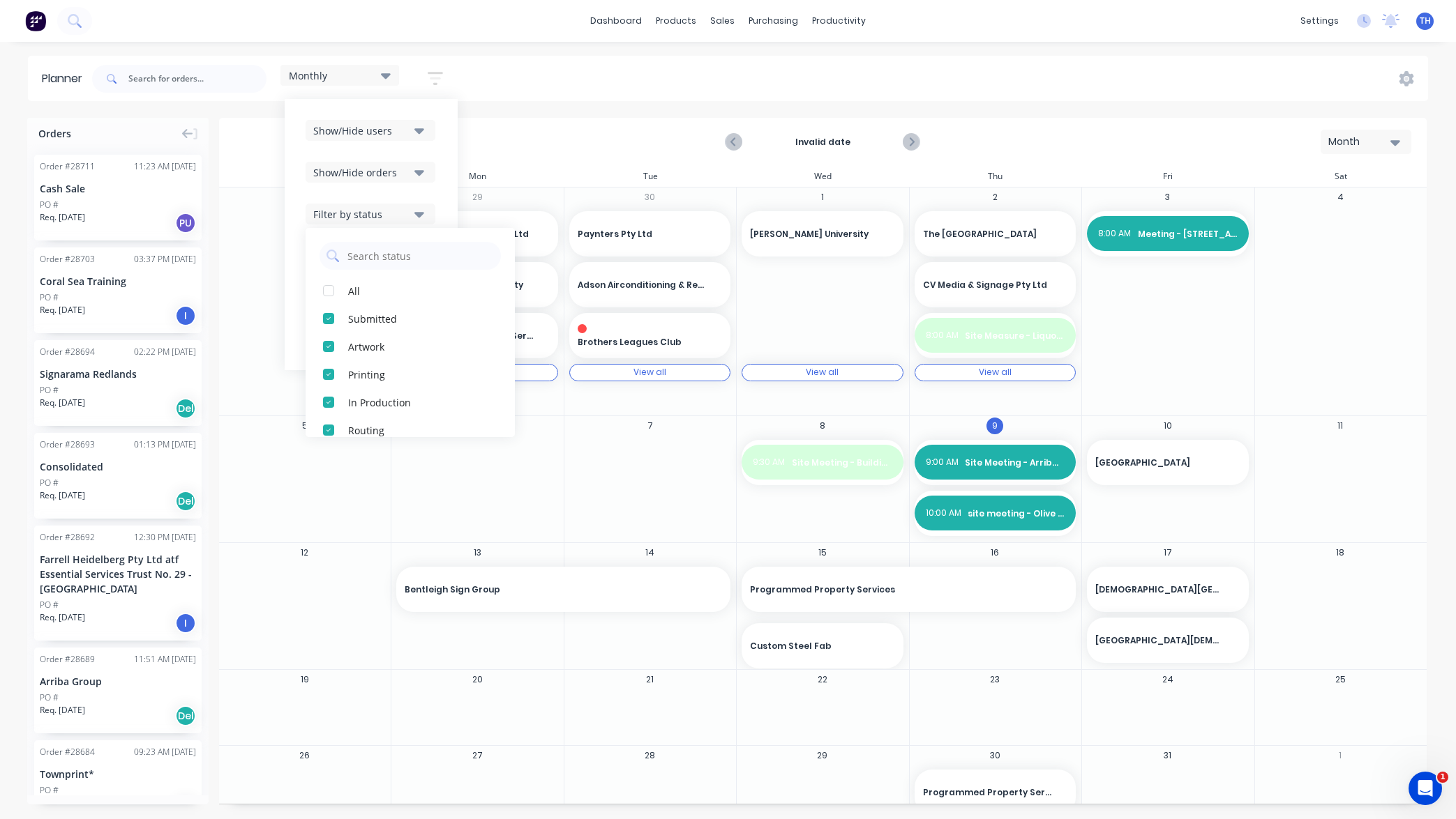
click at [443, 183] on div "Show/Hide users Show/Hide orders Filter by status All Submitted Artwork Printin…" at bounding box center [371, 234] width 173 height 271
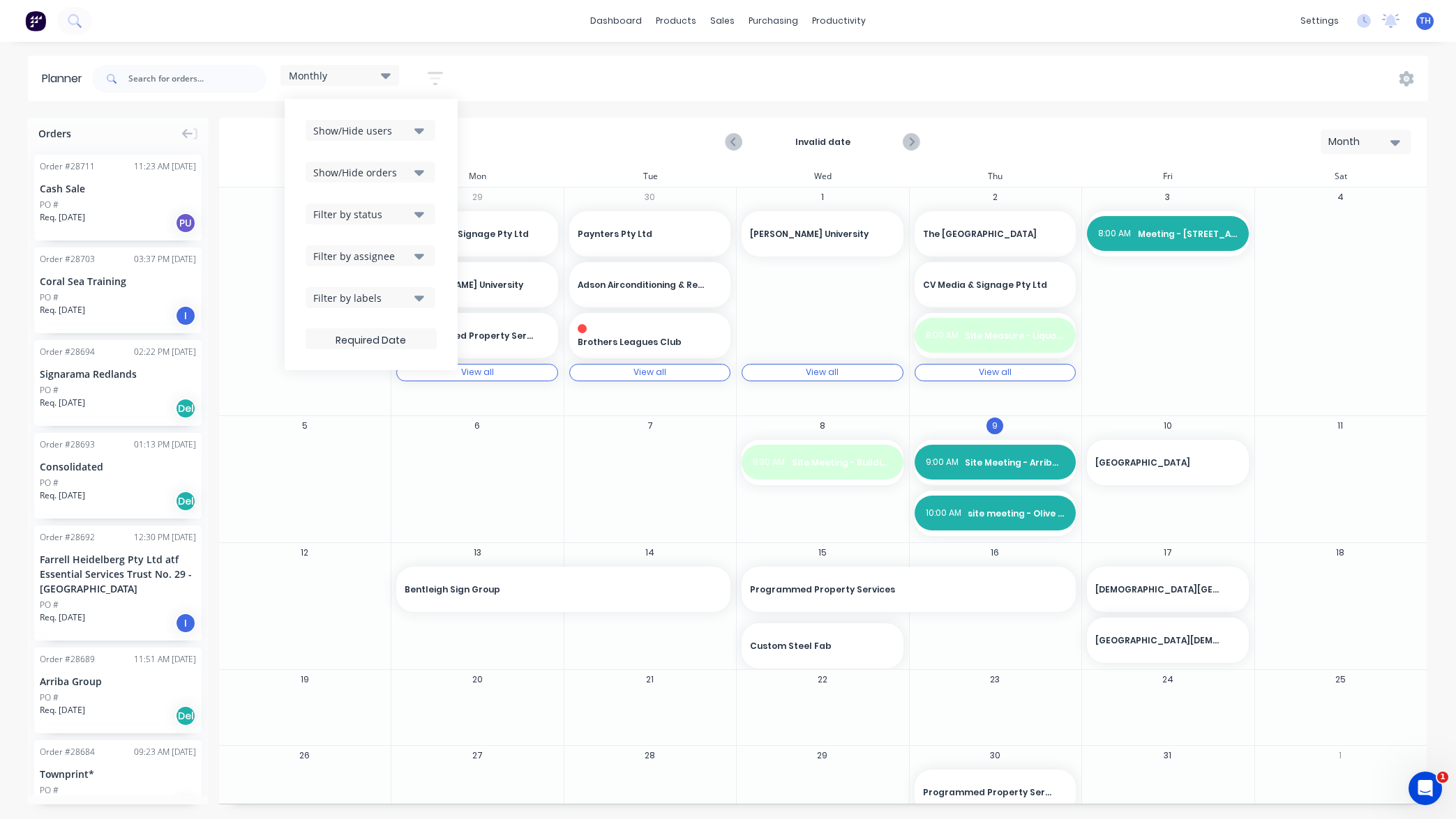
click at [395, 258] on div "Filter by assignee" at bounding box center [362, 256] width 97 height 14
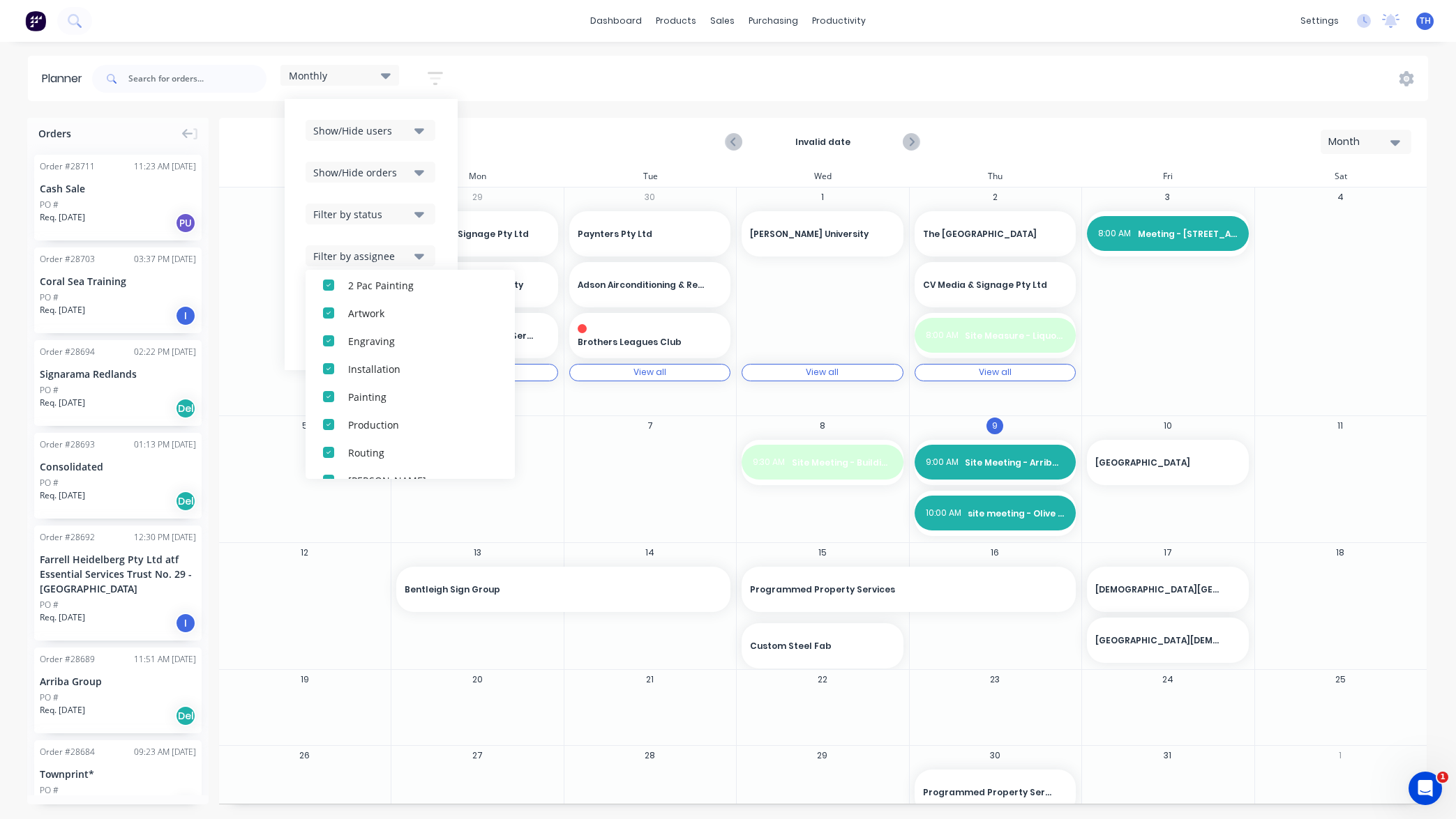
scroll to position [91, 0]
click at [448, 233] on div "Show/Hide users Show/Hide orders Filter by status Filter by assignee All Unassi…" at bounding box center [371, 234] width 173 height 271
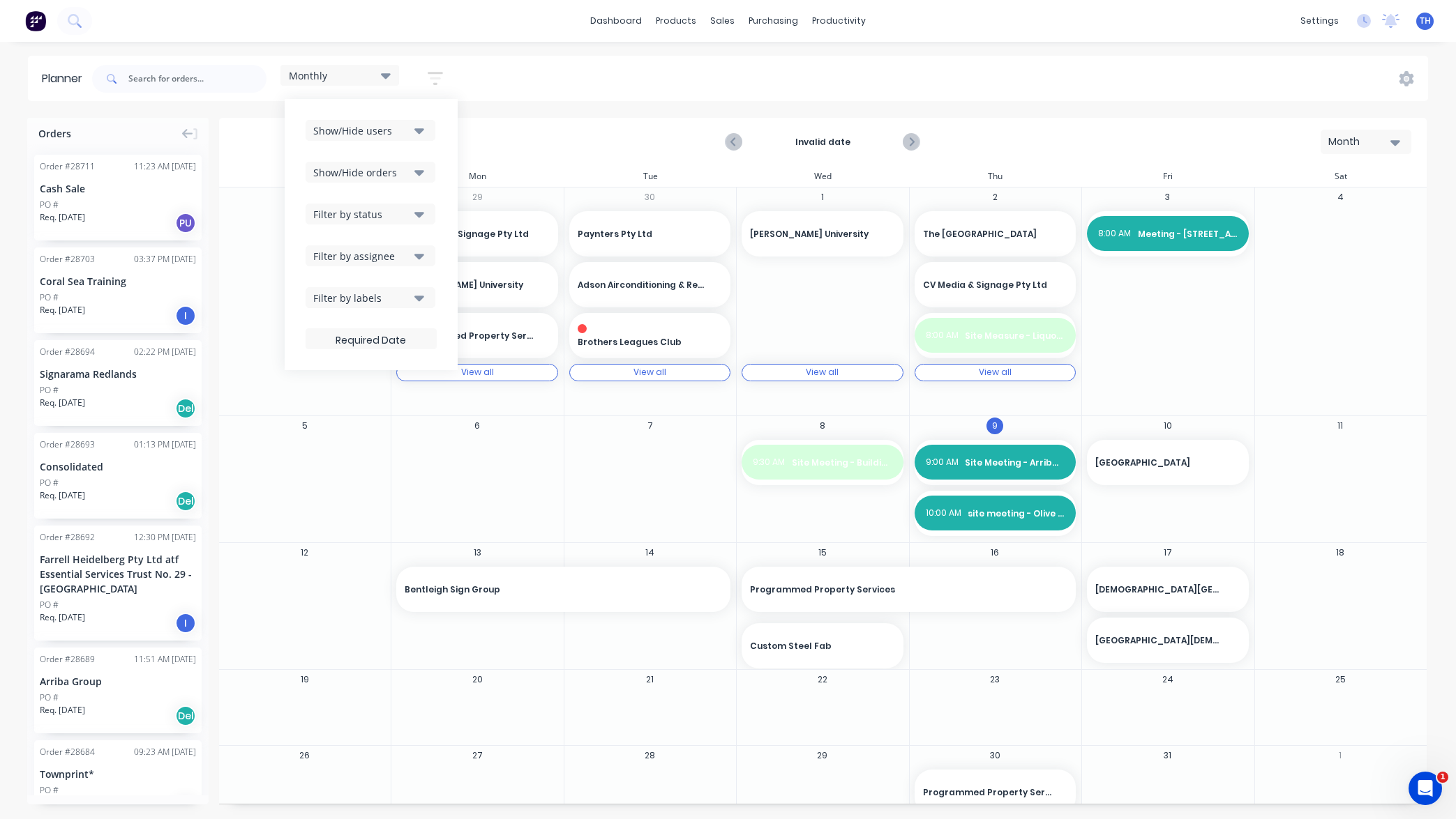
click at [391, 299] on div "Filter by labels" at bounding box center [362, 298] width 97 height 14
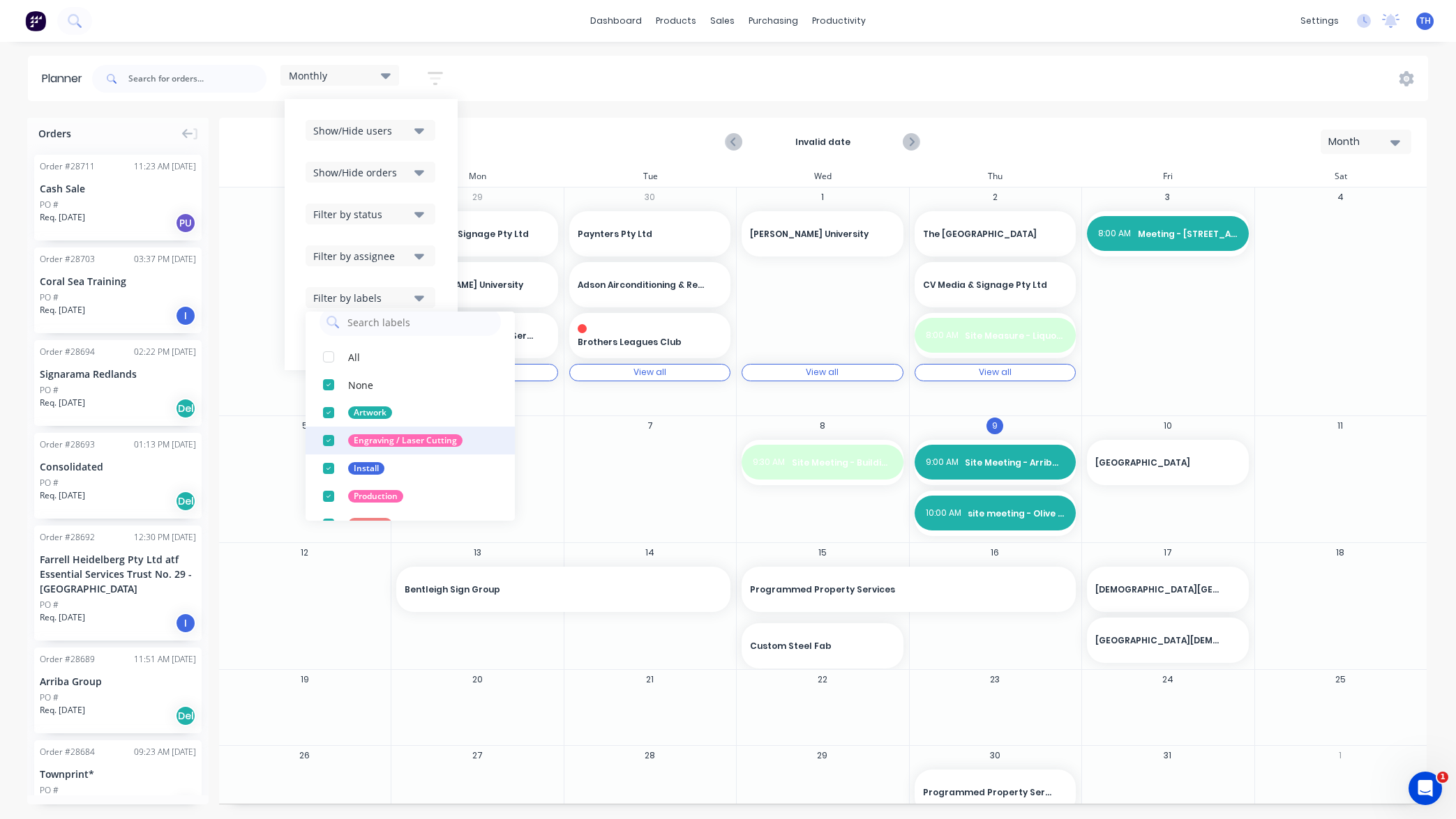
scroll to position [0, 0]
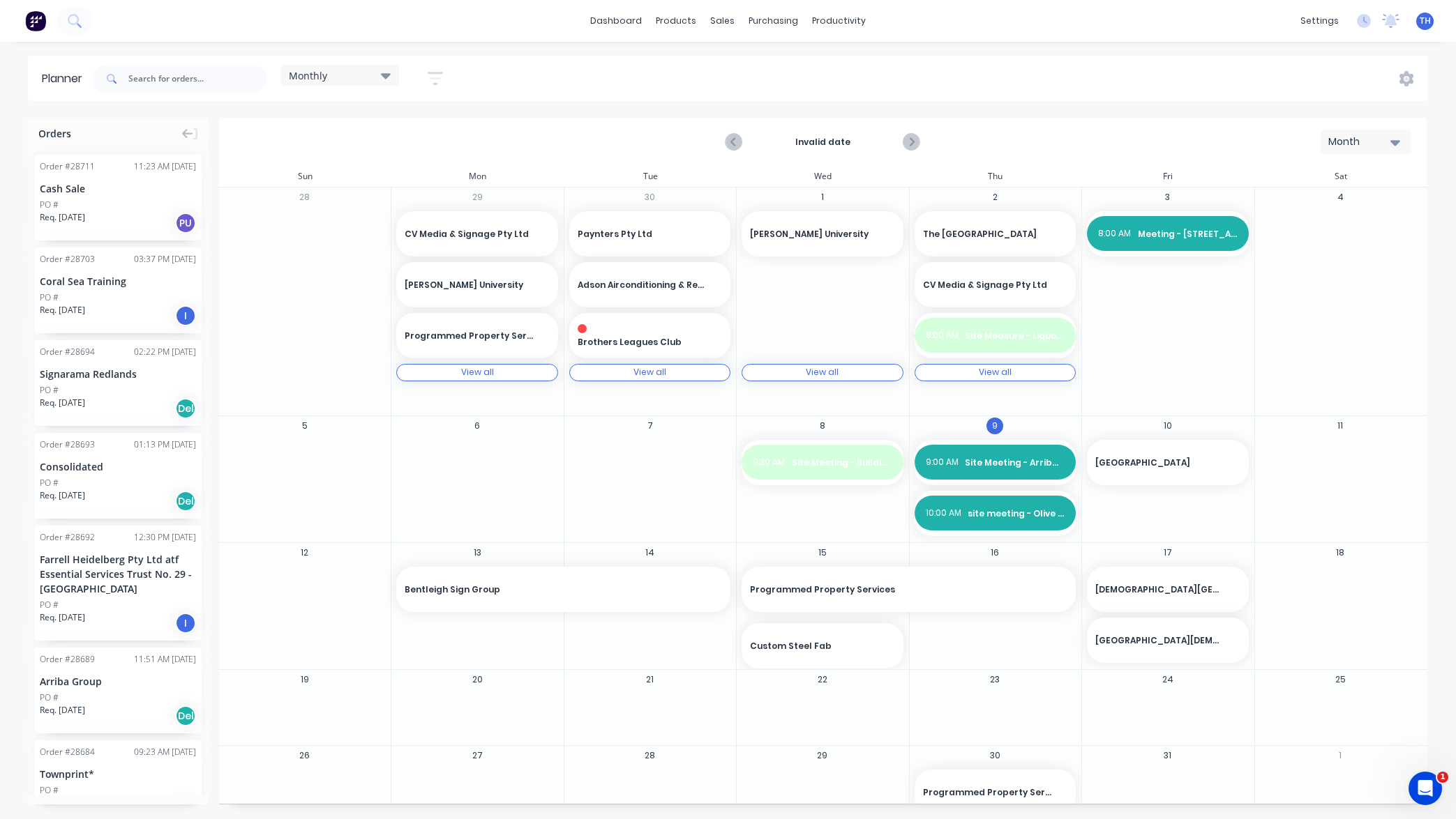
click at [383, 76] on icon at bounding box center [385, 76] width 9 height 15
click at [575, 75] on div "Monthly Save new view None edit Monthly (Default) edit Show/Hide users Show/Hid…" at bounding box center [758, 78] width 1339 height 42
click at [385, 74] on icon at bounding box center [385, 76] width 9 height 6
click at [594, 76] on div "Monthly Save new view None edit Monthly (Default) edit Show/Hide users Show/Hid…" at bounding box center [758, 78] width 1339 height 42
click at [866, 156] on div "Timesheets" at bounding box center [868, 151] width 52 height 13
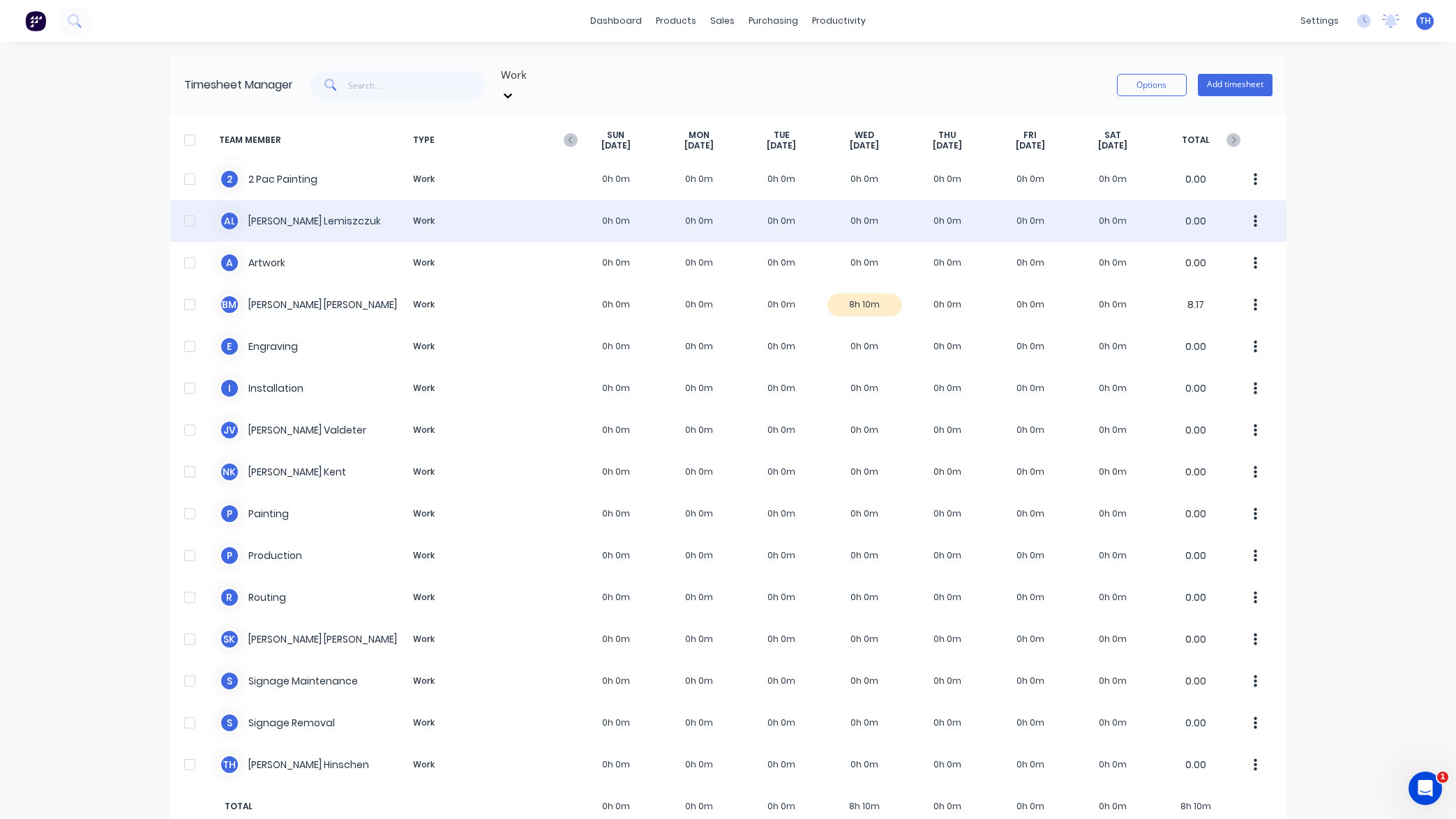
click at [277, 210] on div "A L [PERSON_NAME] Work 0h 0m 0h 0m 0h 0m 0h 0m 0h 0m 0h 0m 0h 0m 0.00" at bounding box center [728, 220] width 1116 height 42
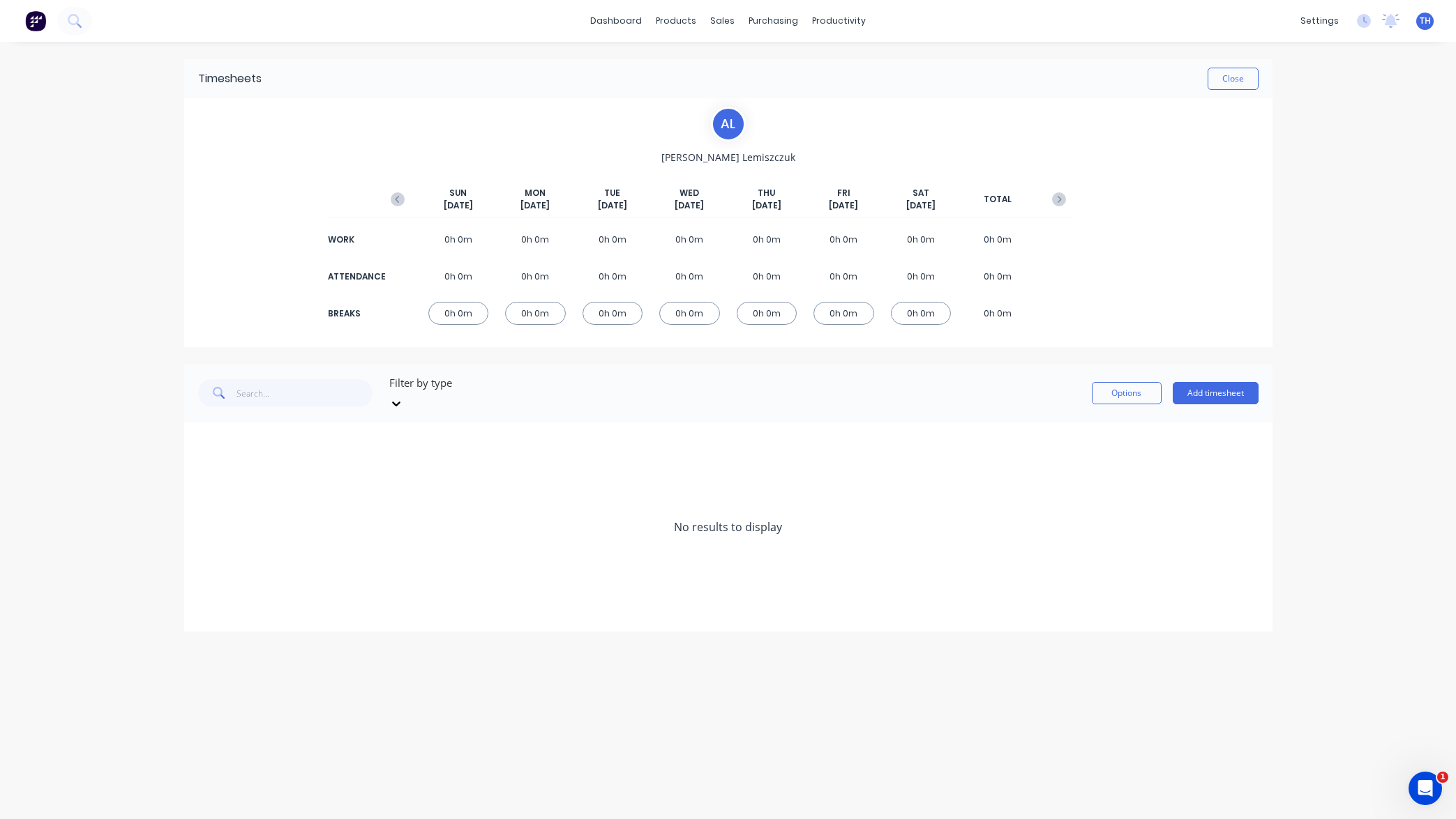
click at [460, 238] on div "0h 0m" at bounding box center [458, 239] width 60 height 23
click at [684, 238] on div "0h 0m" at bounding box center [689, 239] width 60 height 23
click at [843, 315] on div "0h 0m" at bounding box center [843, 313] width 60 height 23
click at [1140, 385] on button "Options" at bounding box center [1127, 393] width 70 height 22
click at [1218, 387] on button "Add timesheet" at bounding box center [1215, 393] width 86 height 22
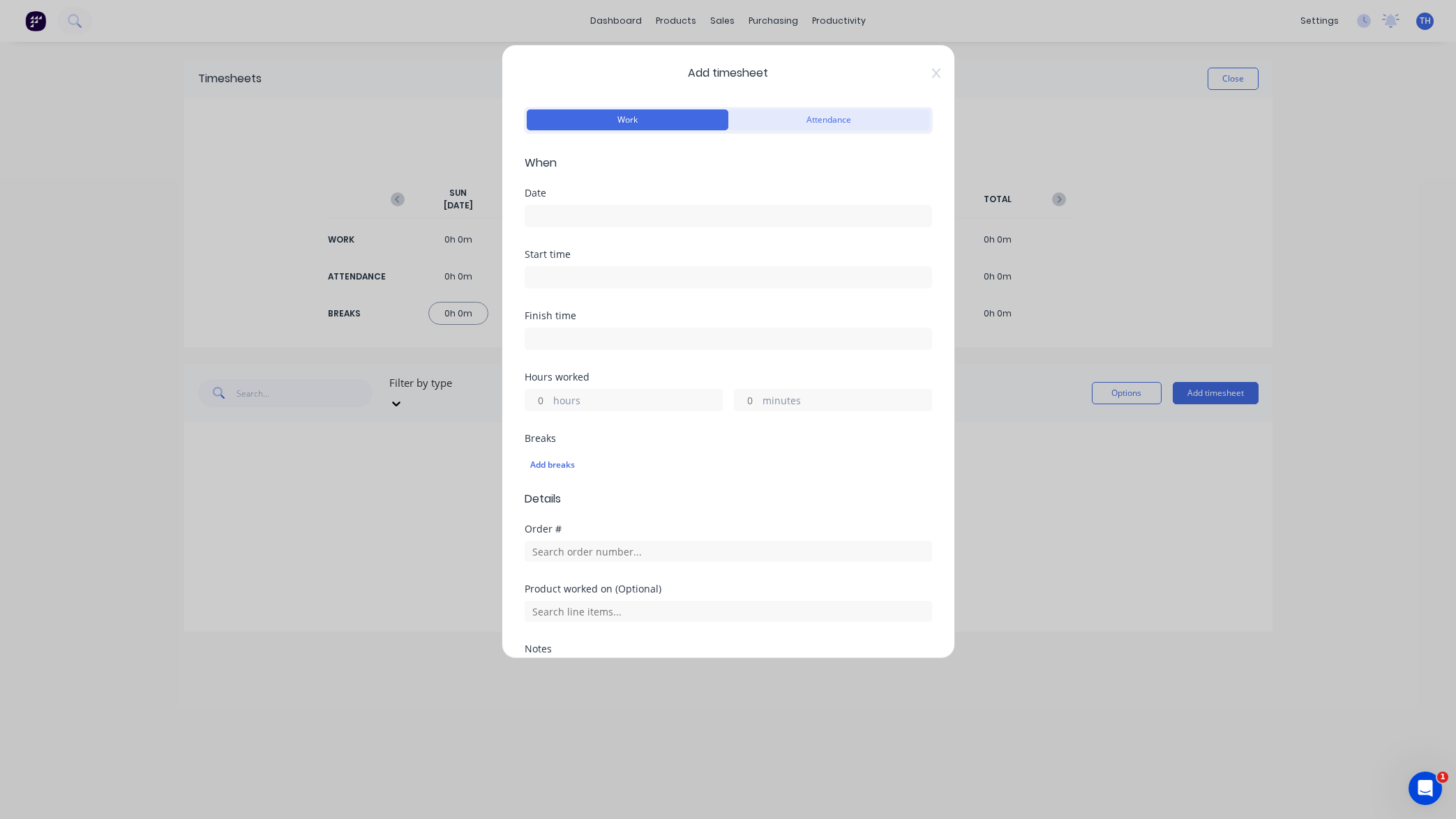
click at [821, 117] on button "Attendance" at bounding box center [829, 120] width 202 height 21
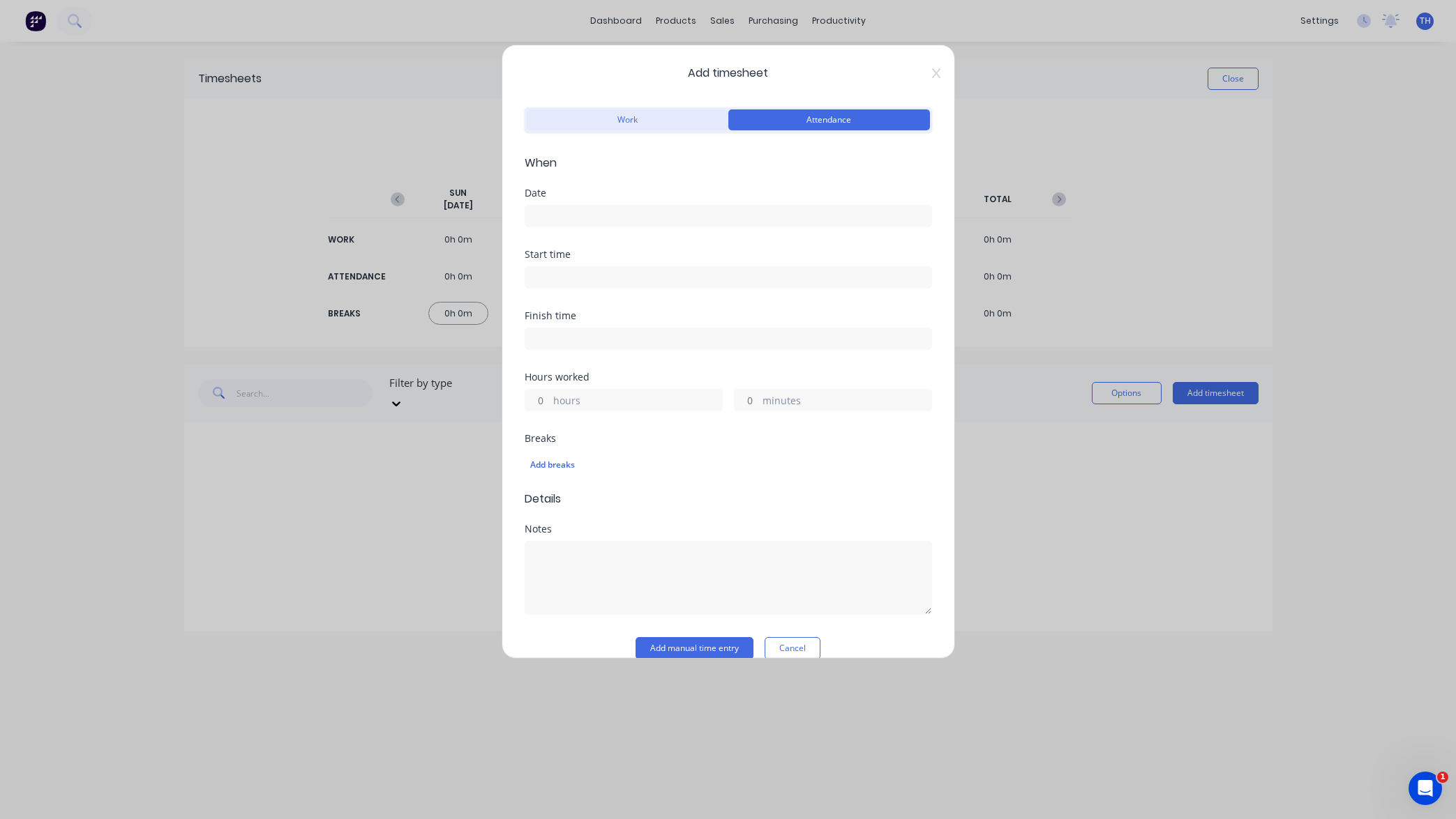
click at [670, 117] on button "Work" at bounding box center [627, 120] width 202 height 21
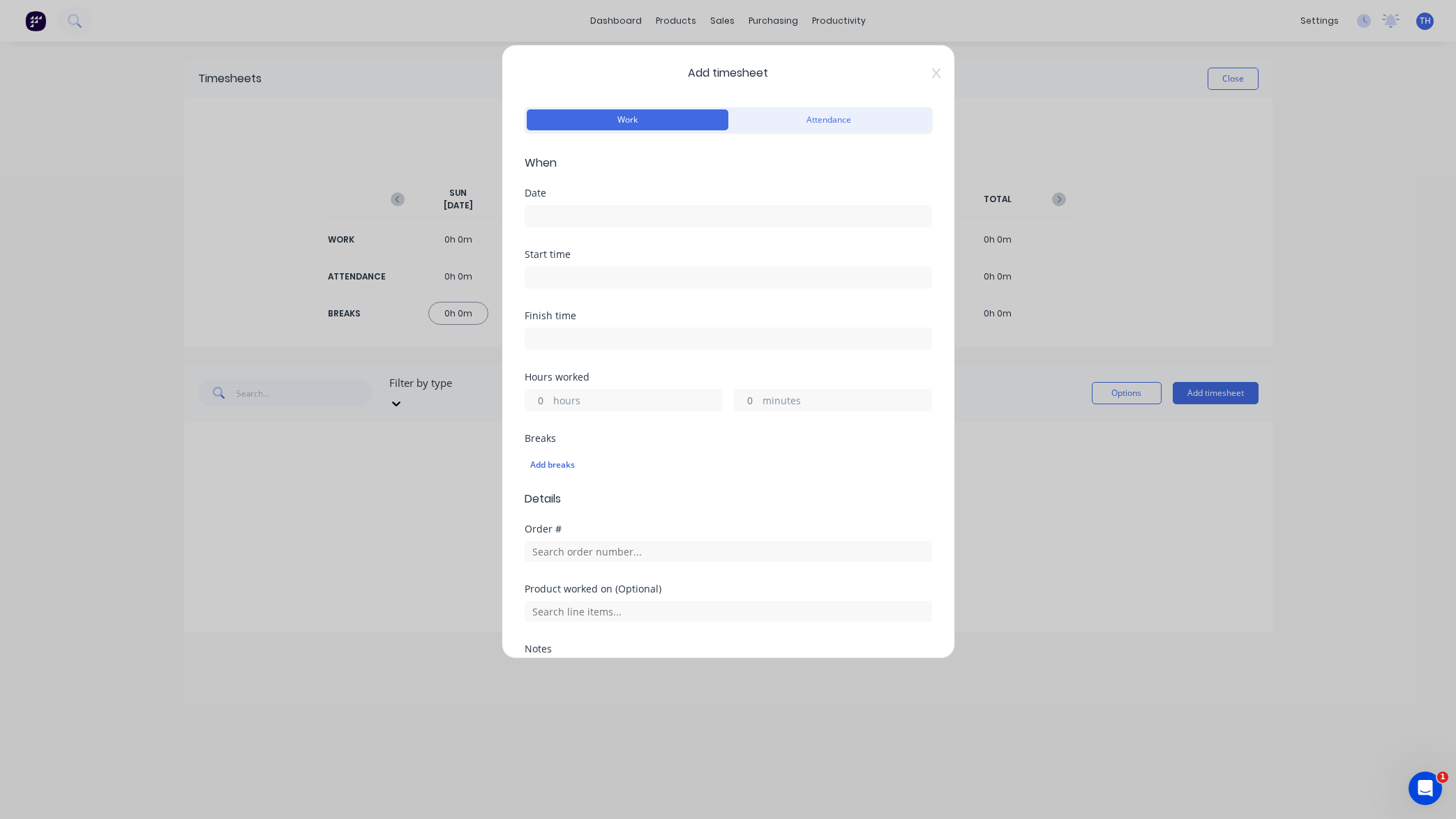
click at [578, 209] on input at bounding box center [728, 216] width 406 height 21
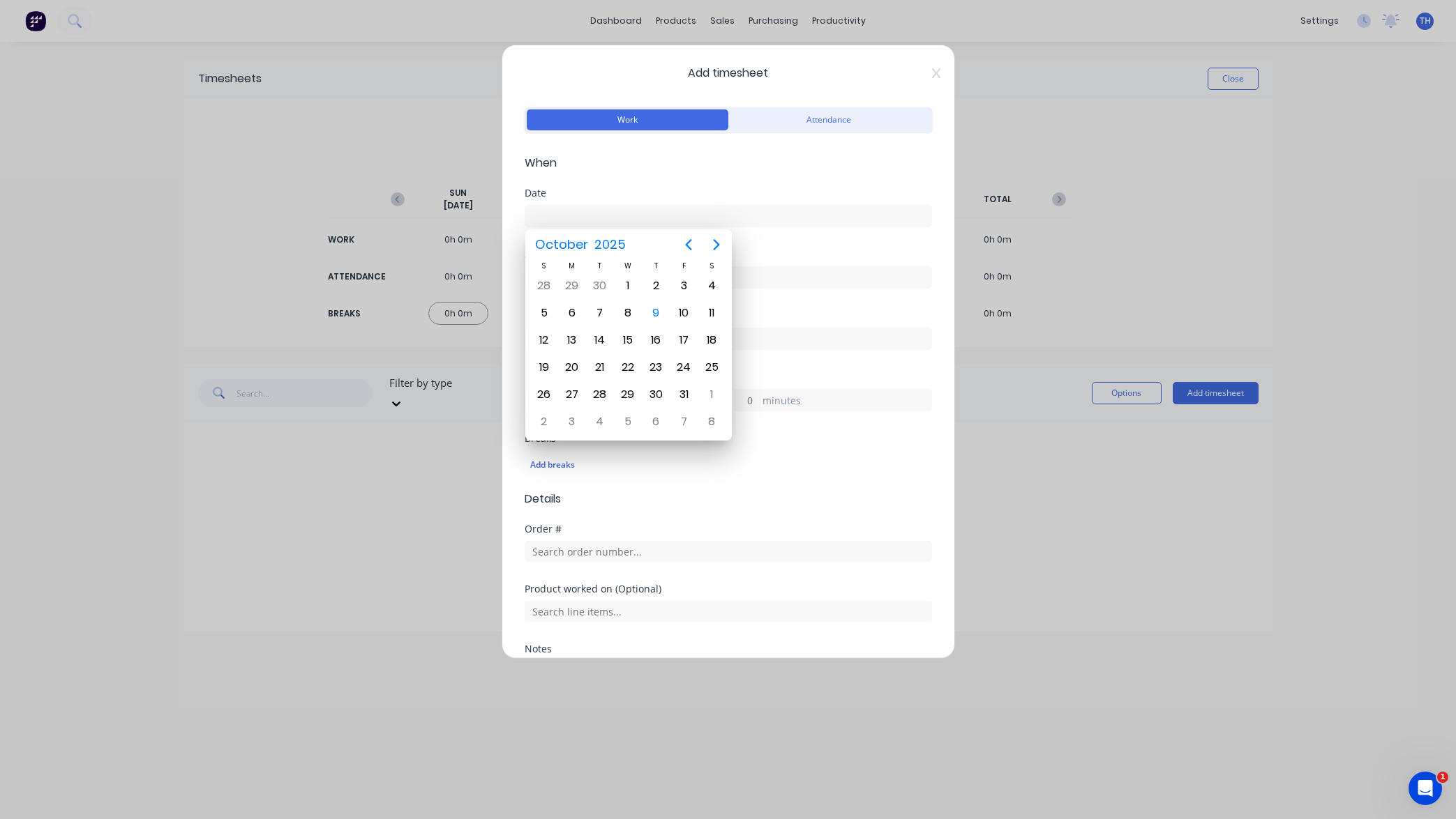
click at [934, 77] on icon at bounding box center [936, 73] width 9 height 11
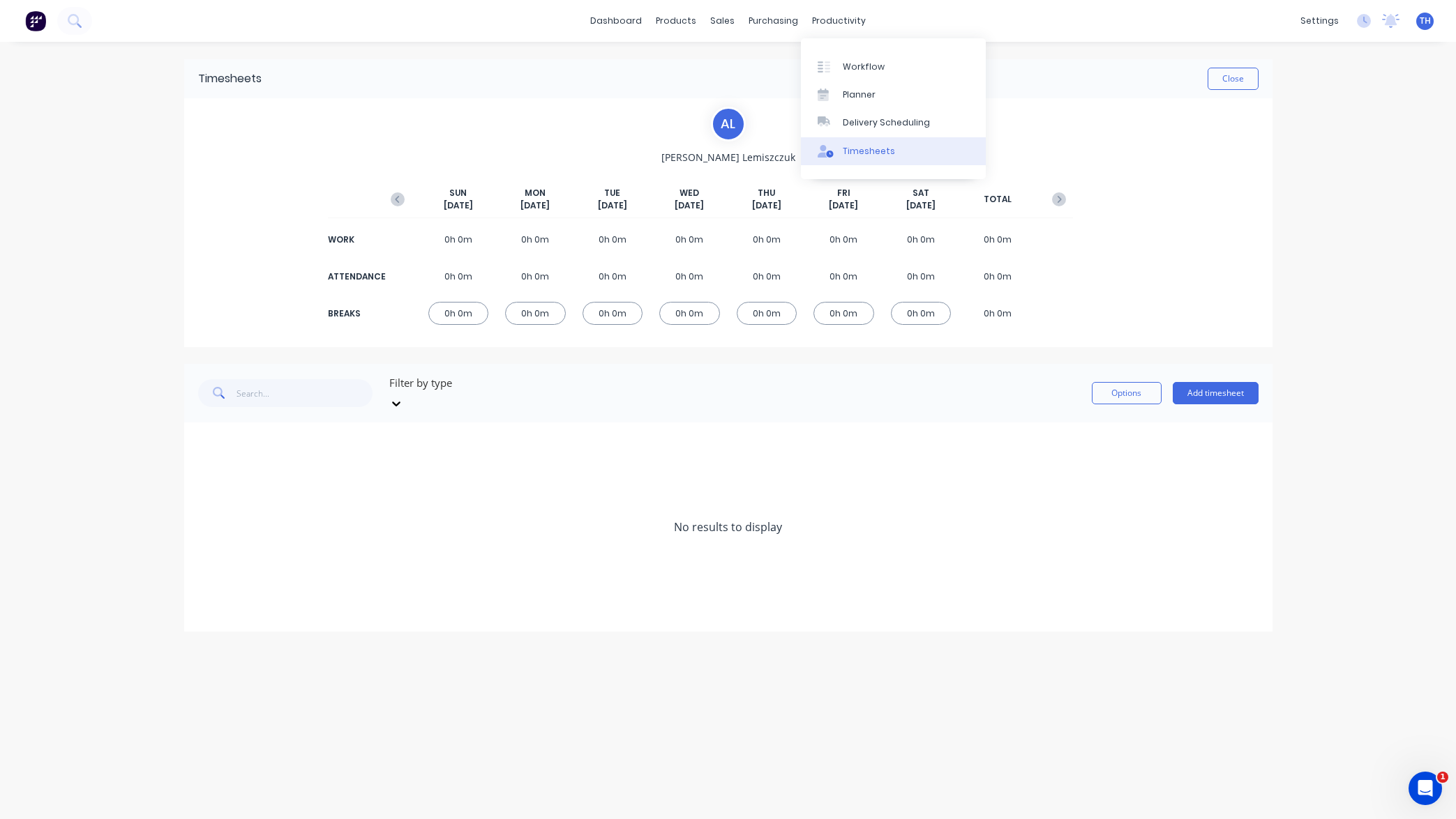
click at [886, 149] on div "Timesheets" at bounding box center [868, 151] width 52 height 13
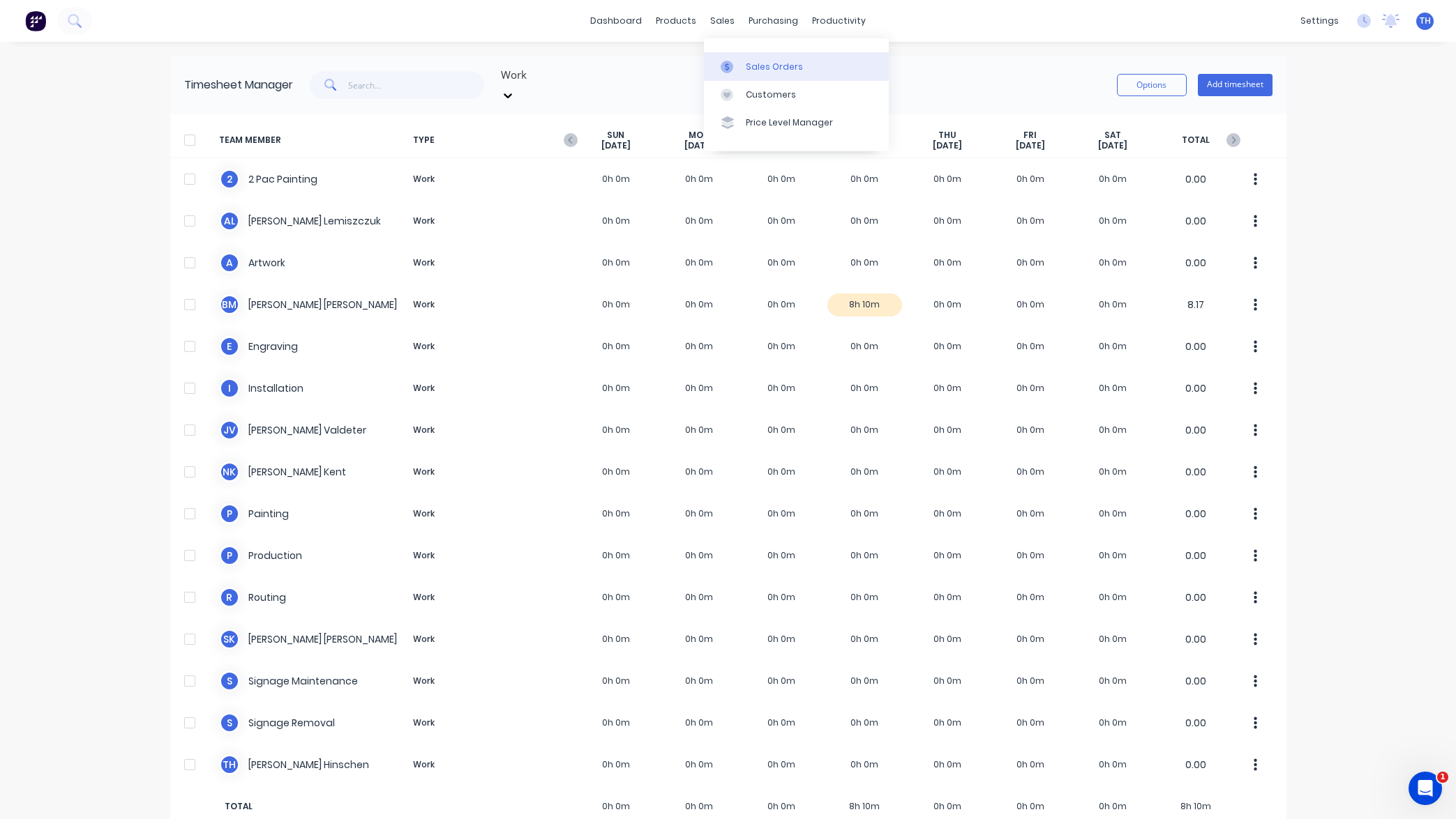
click at [766, 71] on div "Sales Orders" at bounding box center [774, 66] width 57 height 13
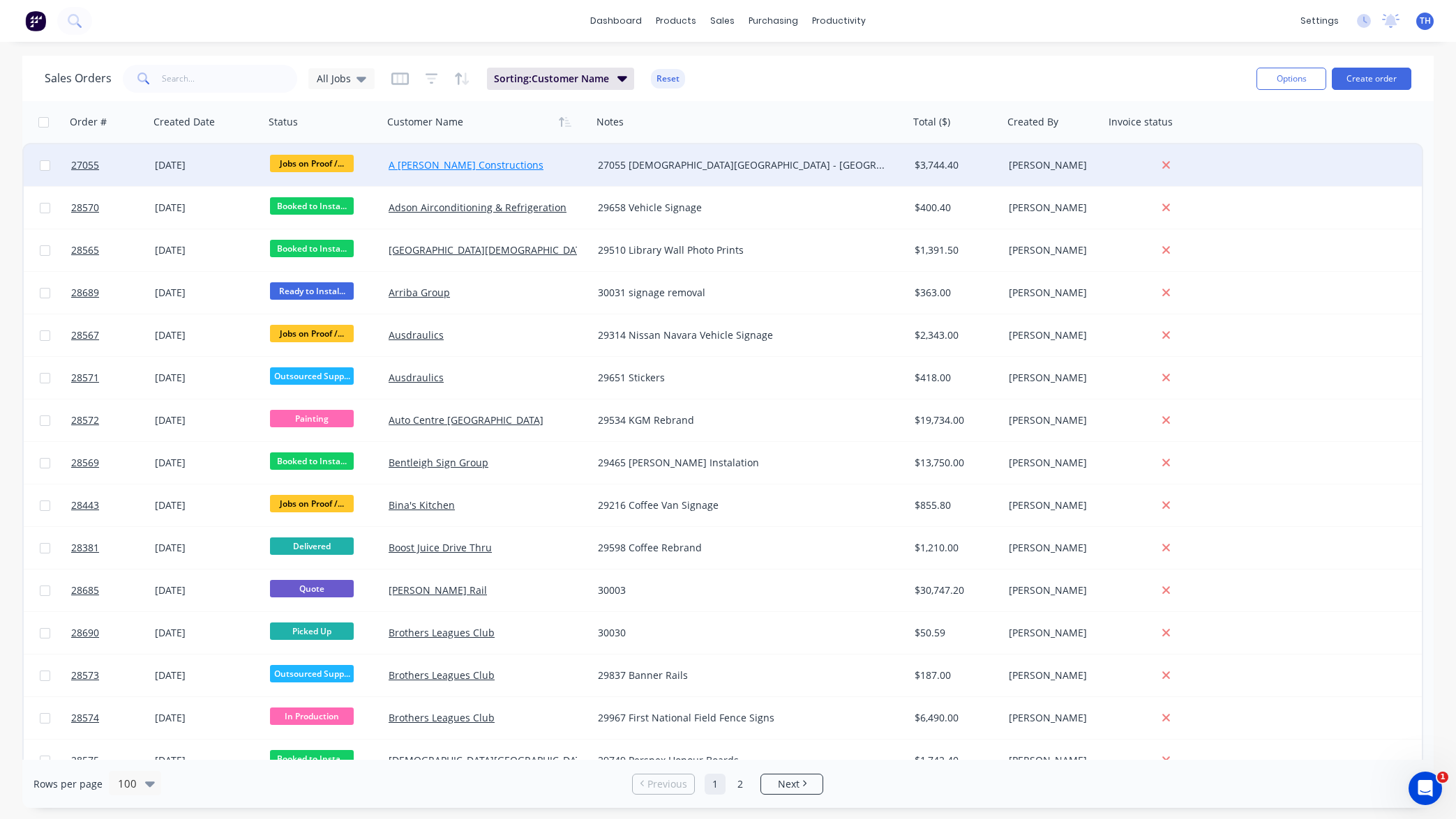
click at [460, 165] on link "A [PERSON_NAME] Constructions" at bounding box center [466, 165] width 155 height 14
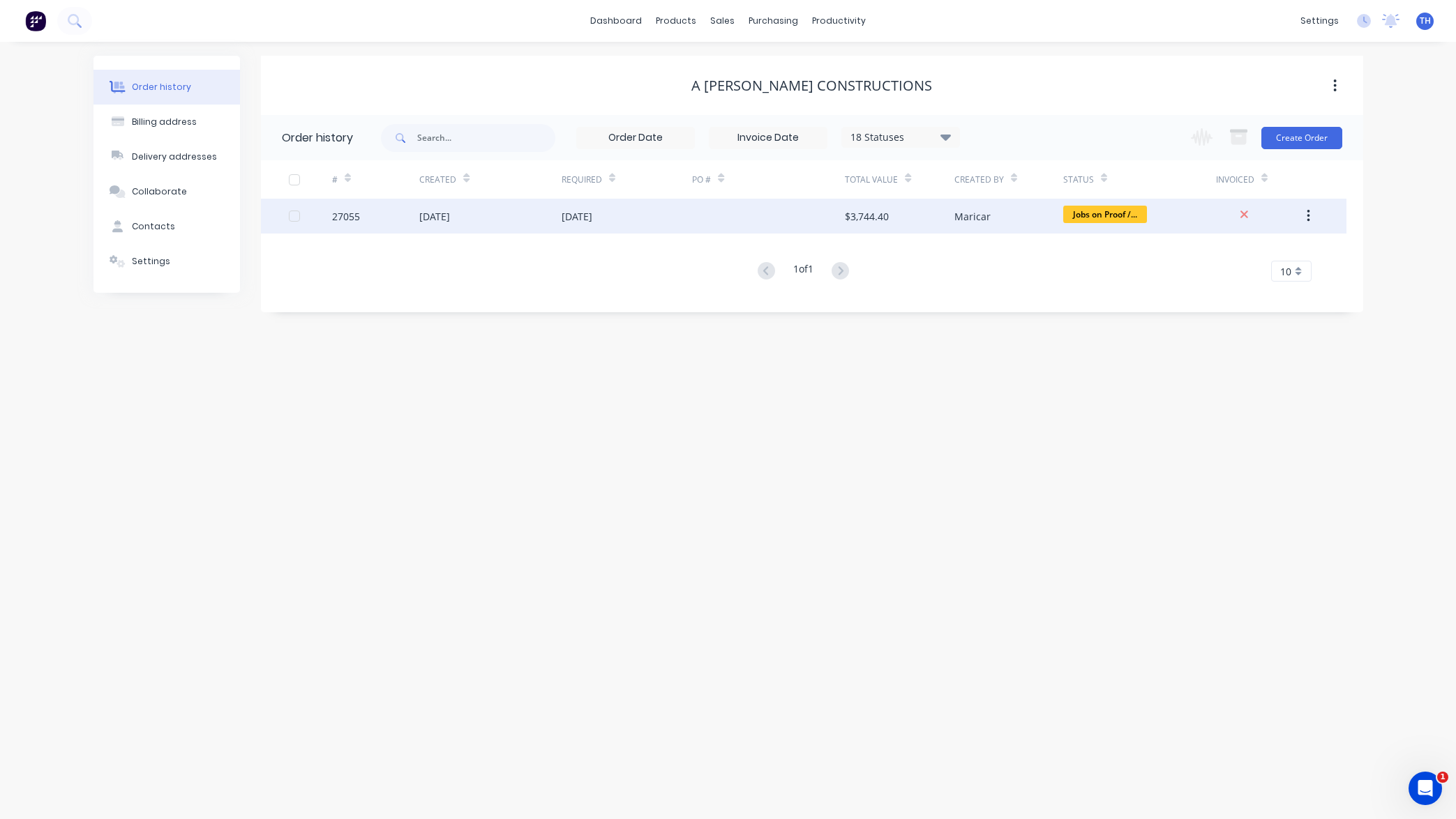
click at [592, 218] on div "[DATE]" at bounding box center [577, 216] width 31 height 14
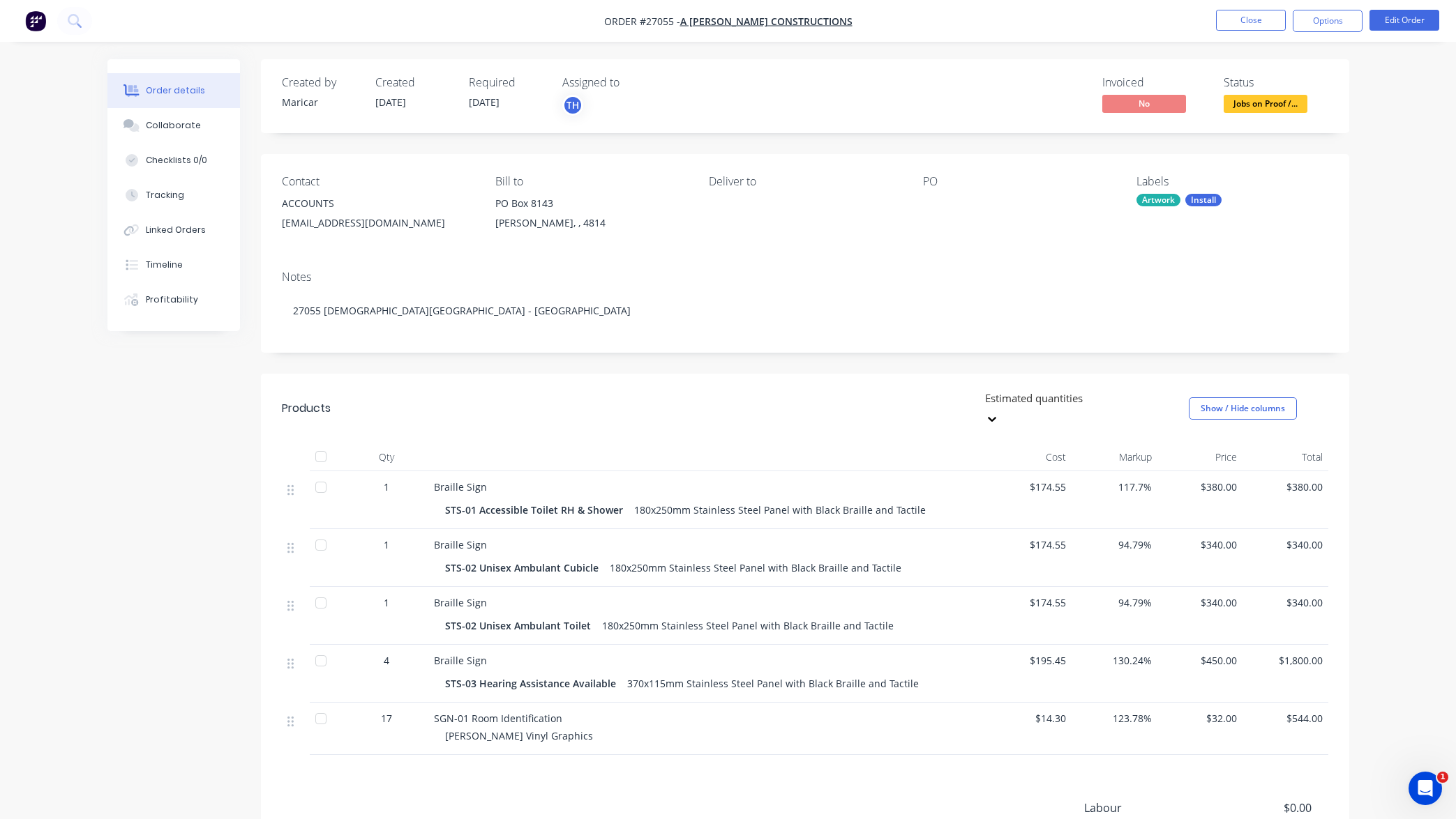
click at [593, 82] on div "Assigned to" at bounding box center [632, 82] width 140 height 14
click at [587, 105] on div "TH" at bounding box center [632, 105] width 140 height 21
click at [622, 217] on div "Routing" at bounding box center [675, 224] width 140 height 14
click at [777, 107] on div "Invoiced No Status Jobs on Proof /..." at bounding box center [1015, 96] width 626 height 41
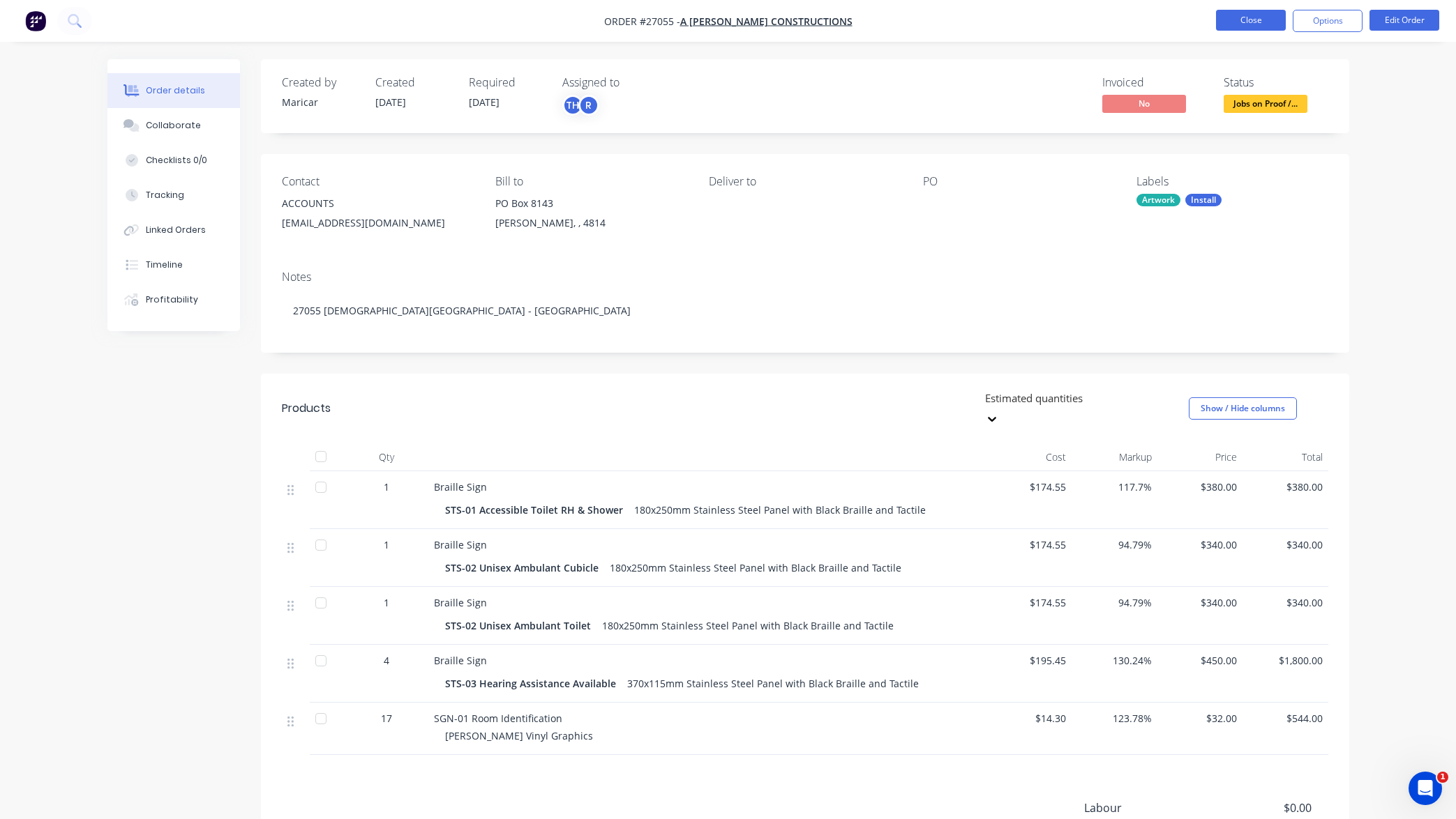
click at [1259, 20] on button "Close" at bounding box center [1251, 20] width 70 height 21
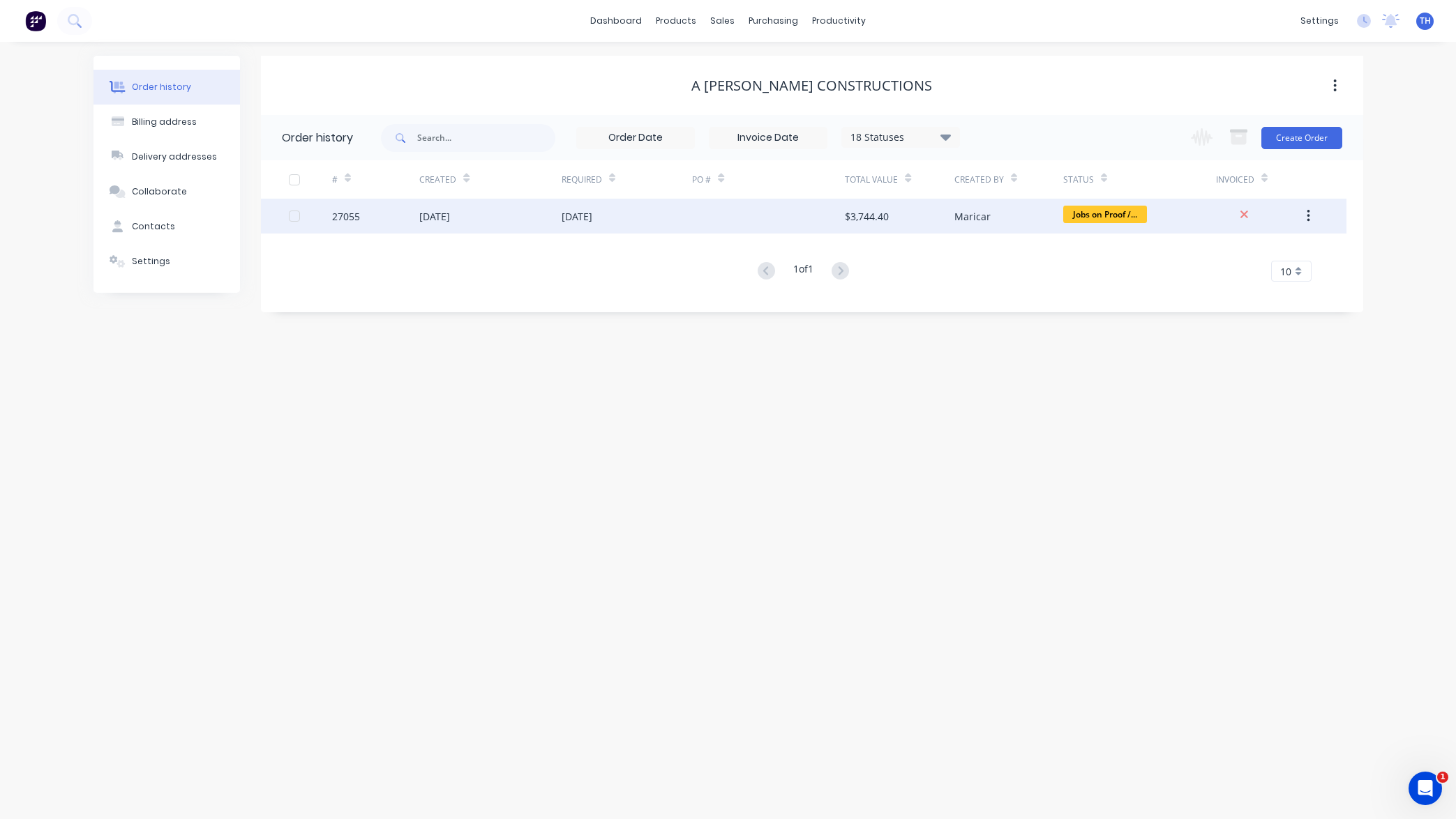
click at [592, 215] on div "[DATE]" at bounding box center [577, 216] width 31 height 14
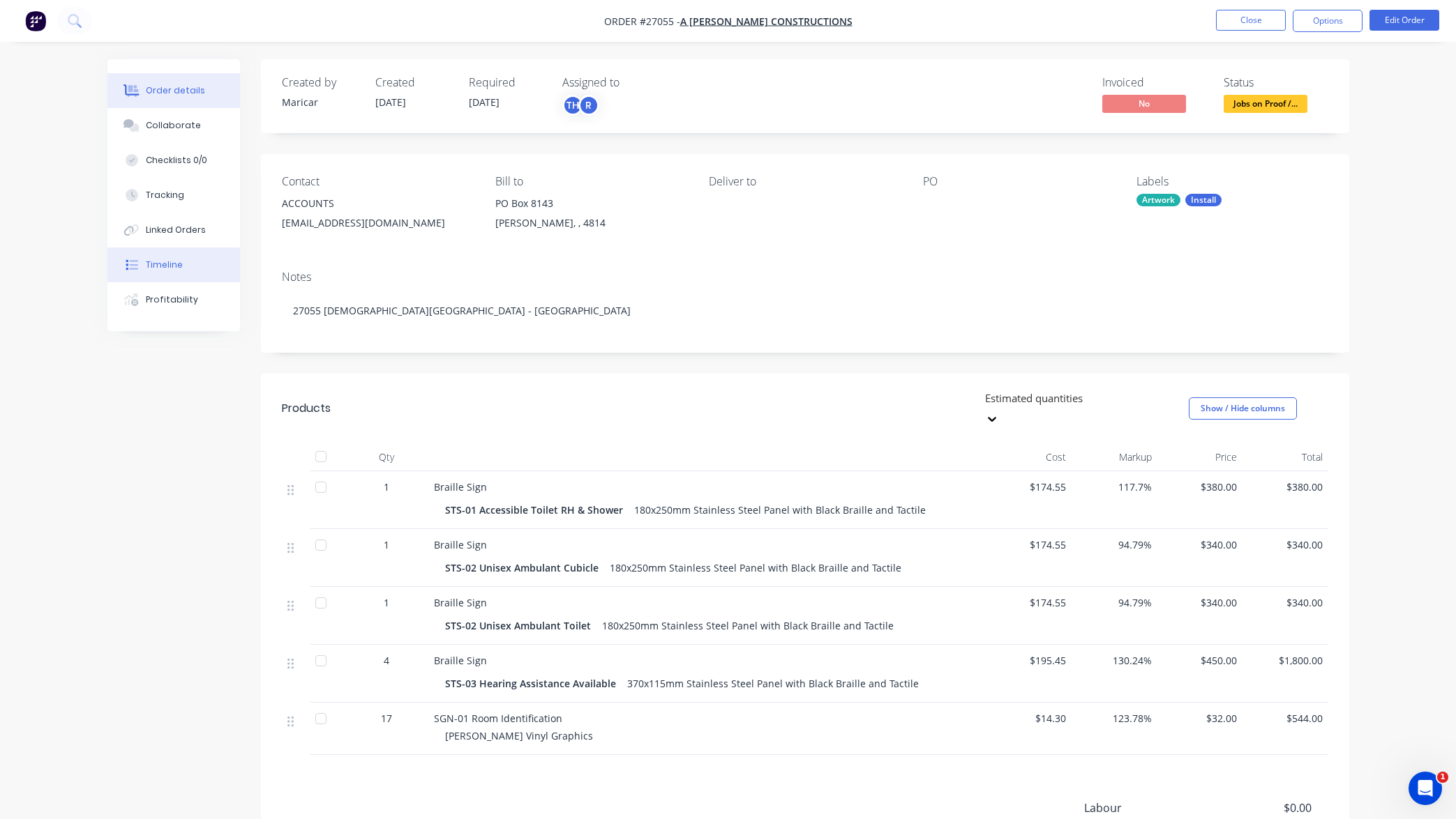
click at [185, 264] on button "Timeline" at bounding box center [174, 264] width 133 height 35
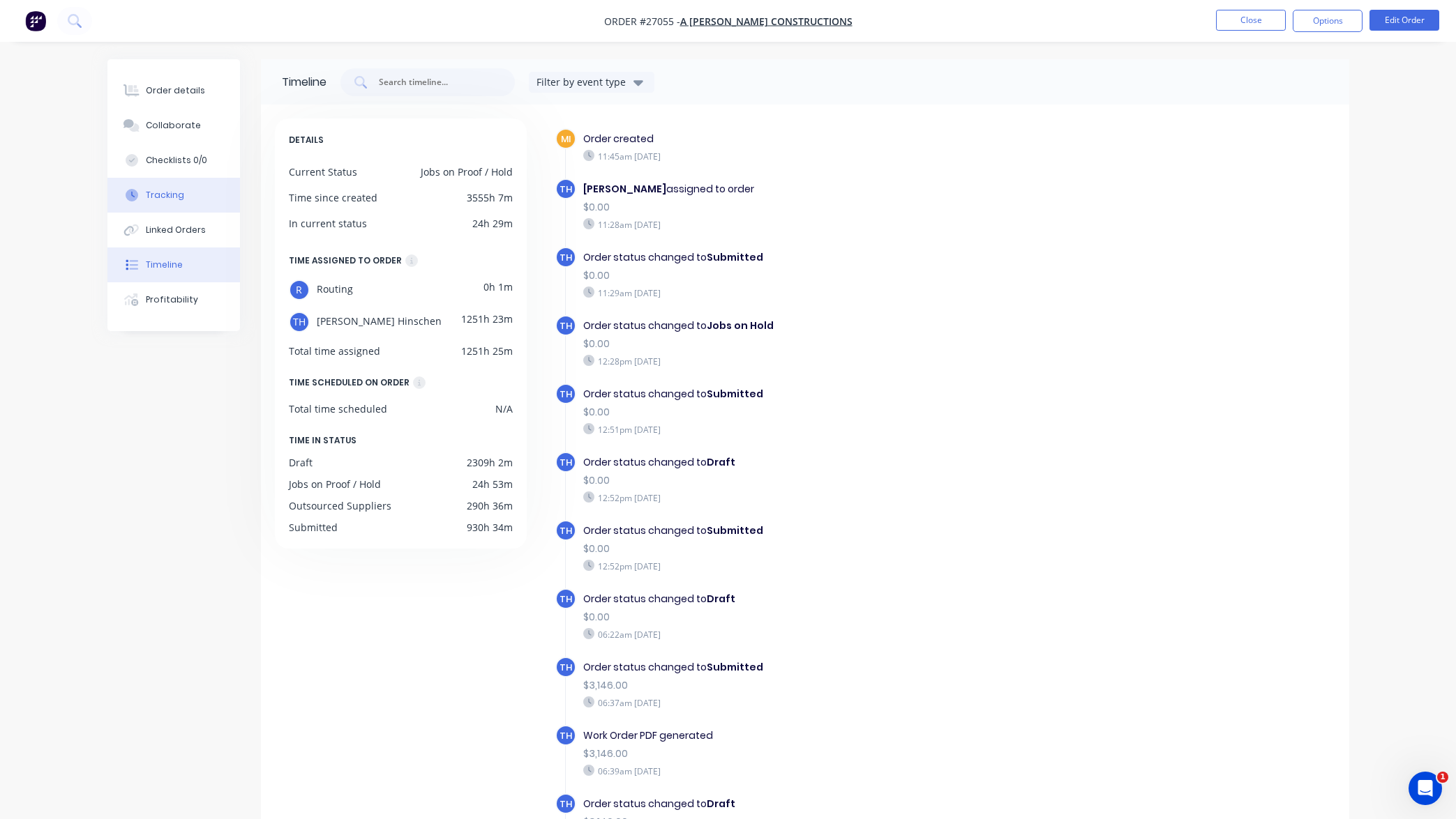
click at [191, 195] on button "Tracking" at bounding box center [174, 195] width 133 height 35
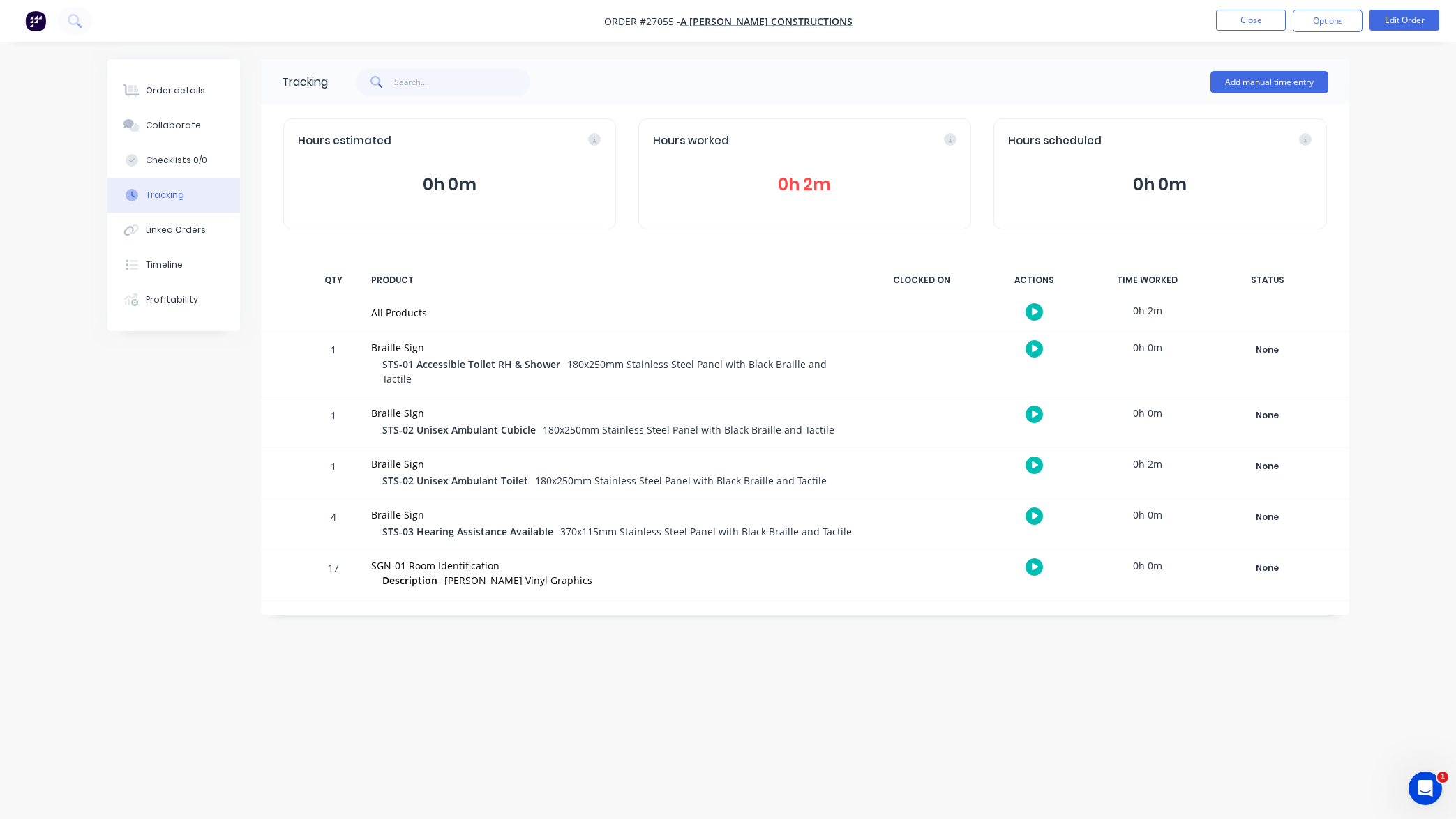
click at [810, 184] on button "0h 2m" at bounding box center [804, 185] width 304 height 26
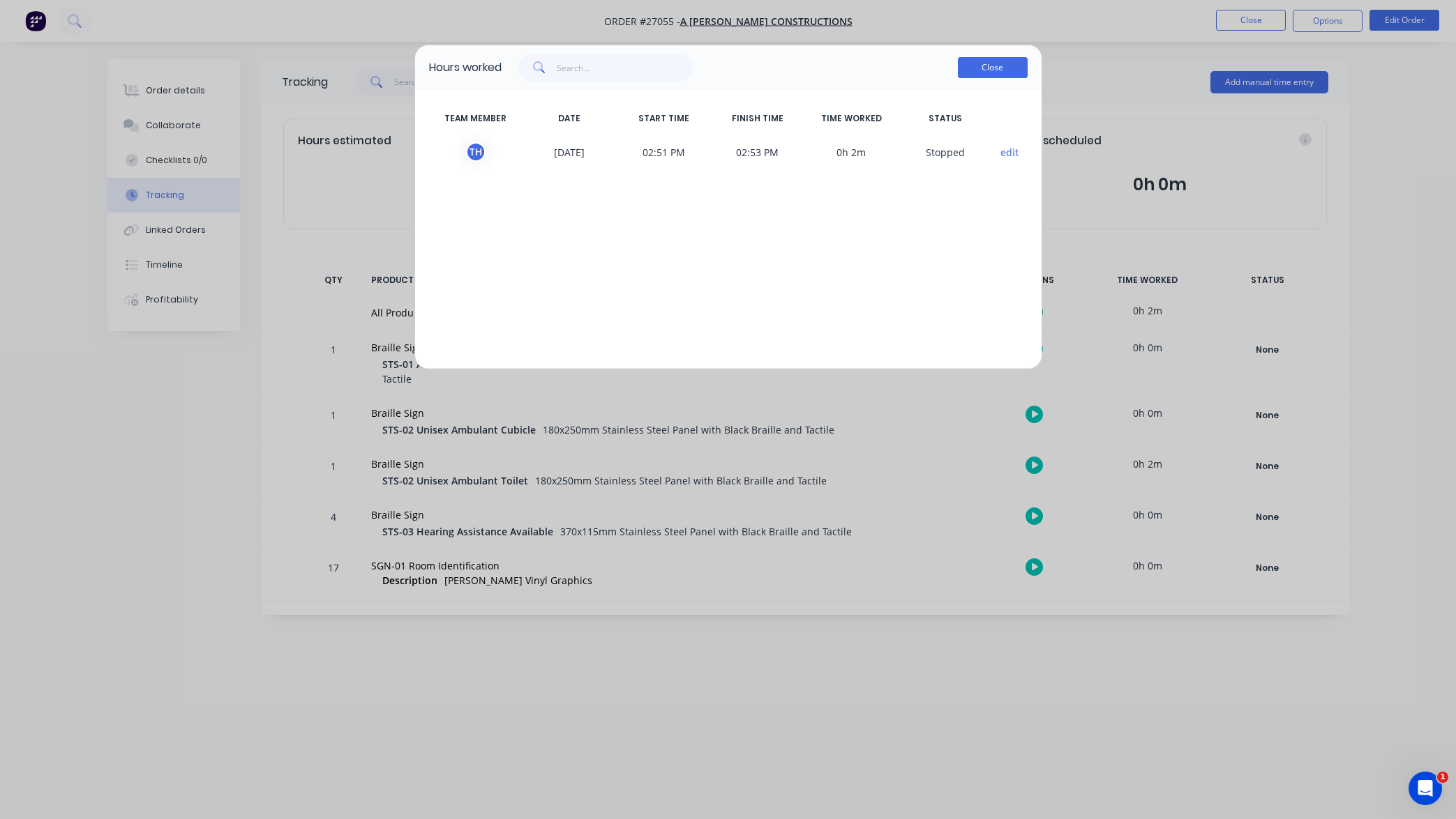
click at [998, 68] on button "Close" at bounding box center [993, 67] width 70 height 21
